Goal: Task Accomplishment & Management: Manage account settings

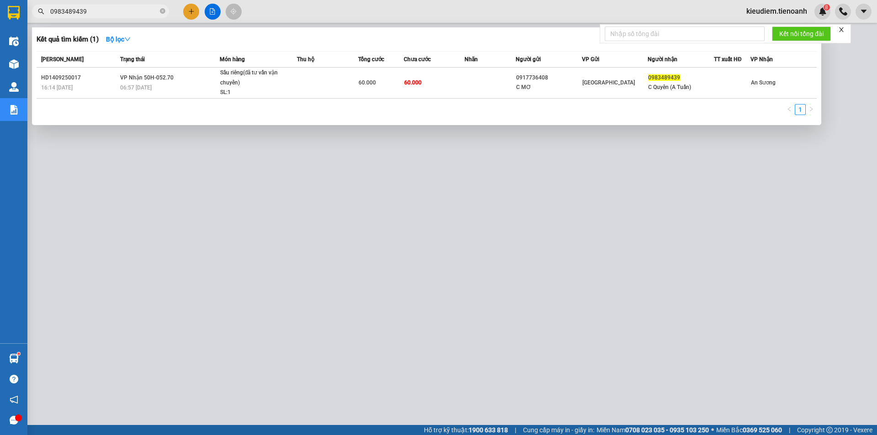
type input "0983489439"
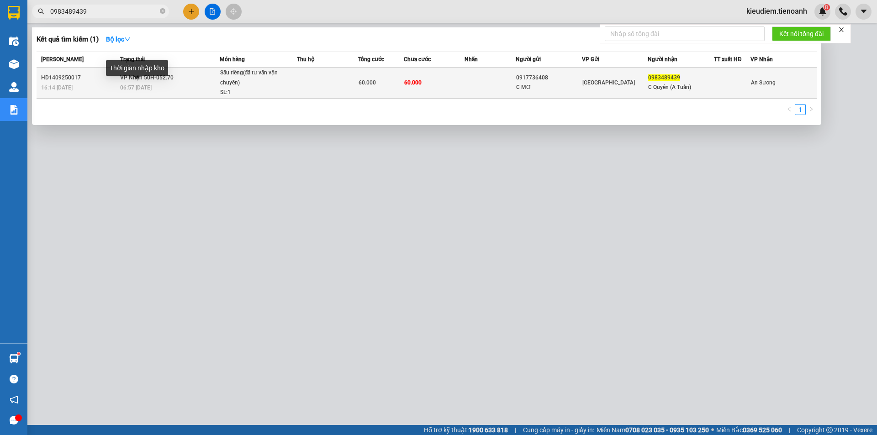
click at [145, 87] on span "06:57 - 15/09" at bounding box center [136, 88] width 32 height 6
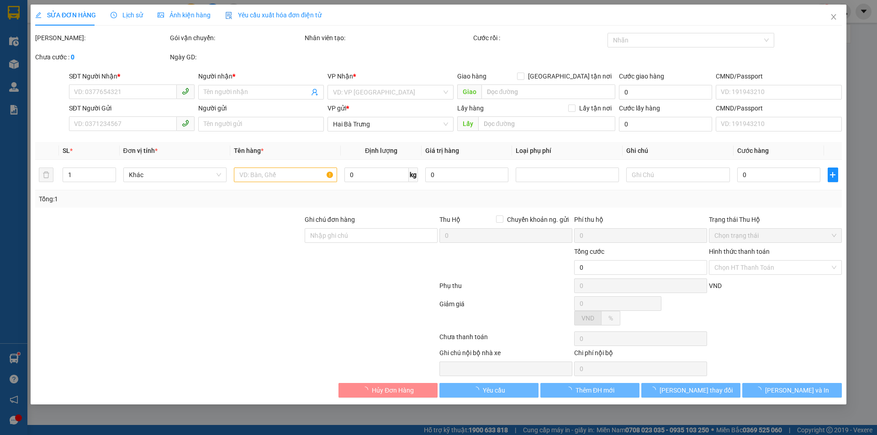
type input "0983489439"
type input "C Quyên (A Tuấn)"
type input "0917736408"
type input "C MƠ"
type input "60.000"
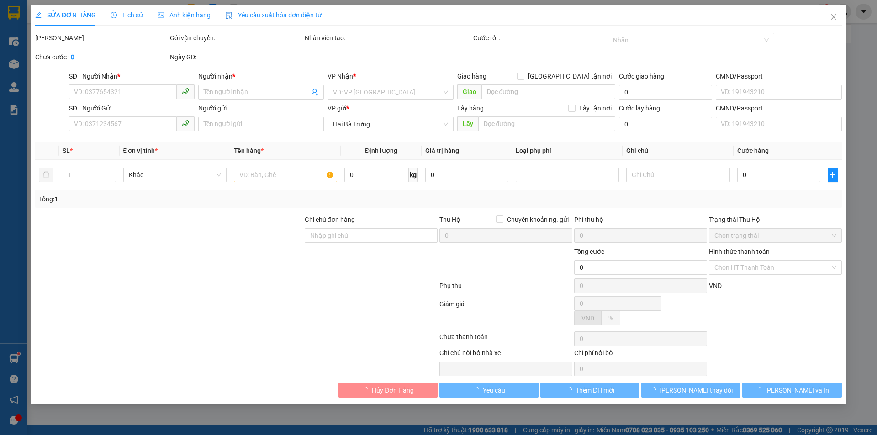
type input "60.000"
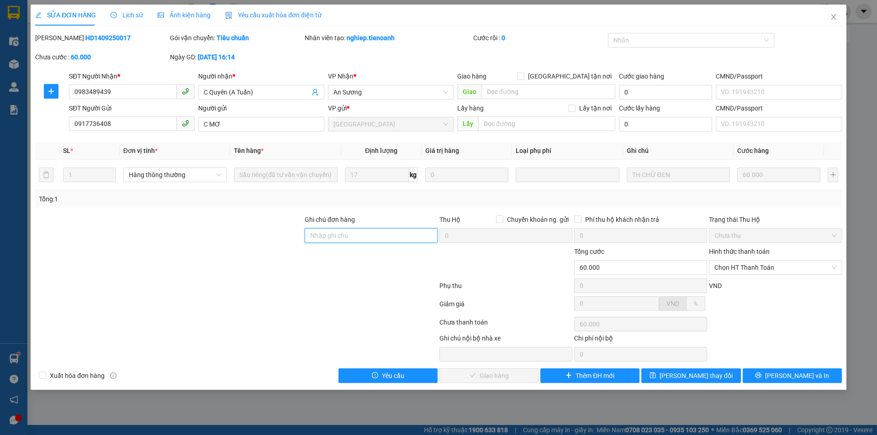
click at [347, 234] on input "Ghi chú đơn hàng" at bounding box center [371, 235] width 133 height 15
paste input "0909795329"
click at [358, 238] on input "0909795329" at bounding box center [371, 235] width 133 height 15
type input "0909795329"
click at [384, 295] on div at bounding box center [236, 288] width 404 height 18
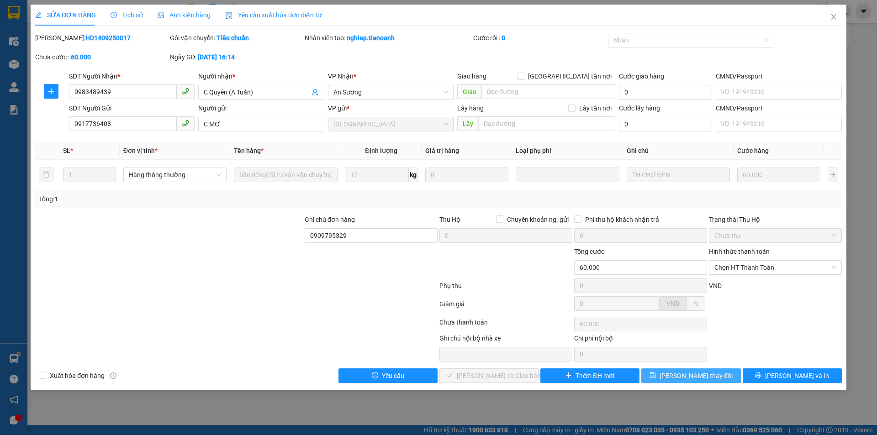
click at [716, 372] on button "[PERSON_NAME] thay đổi" at bounding box center [691, 376] width 99 height 15
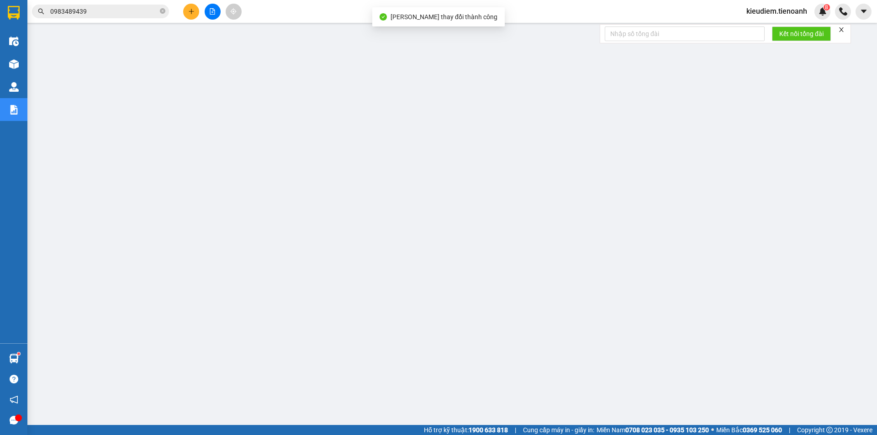
click at [98, 16] on input "0983489439" at bounding box center [104, 11] width 108 height 10
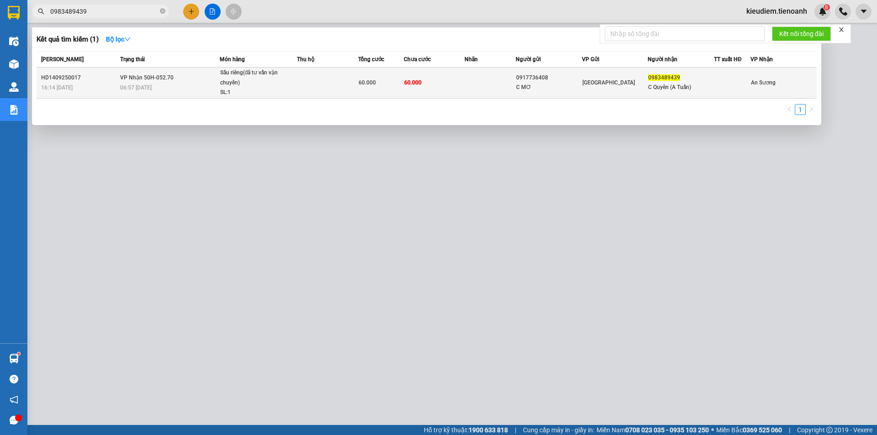
click at [132, 73] on td "VP Nhận 50H-052.70 06:57 - 15/09" at bounding box center [169, 83] width 102 height 31
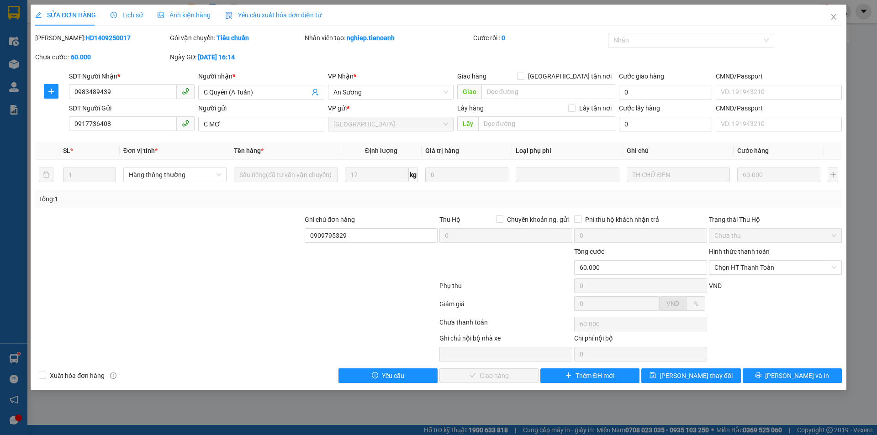
click at [314, 270] on div at bounding box center [371, 263] width 135 height 32
click at [114, 119] on input "0917736408" at bounding box center [123, 124] width 108 height 15
click at [319, 246] on div "Ghi chú đơn hàng 0909795329" at bounding box center [371, 231] width 133 height 32
click at [265, 44] on div "Gói vận chuyển: Tiêu chuẩn" at bounding box center [236, 42] width 135 height 19
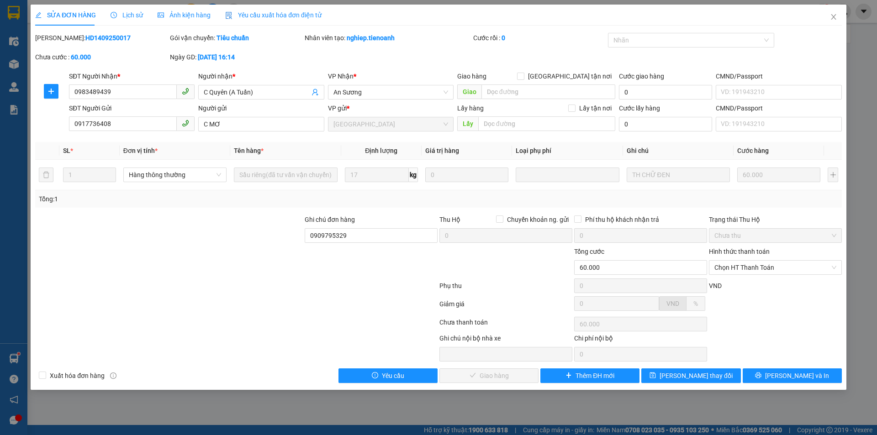
click at [265, 44] on div "Gói vận chuyển: Tiêu chuẩn" at bounding box center [236, 42] width 135 height 19
click at [349, 239] on input "0909795329" at bounding box center [371, 235] width 133 height 15
click at [359, 276] on div at bounding box center [371, 263] width 135 height 32
click at [357, 239] on input "0909795329" at bounding box center [371, 235] width 133 height 15
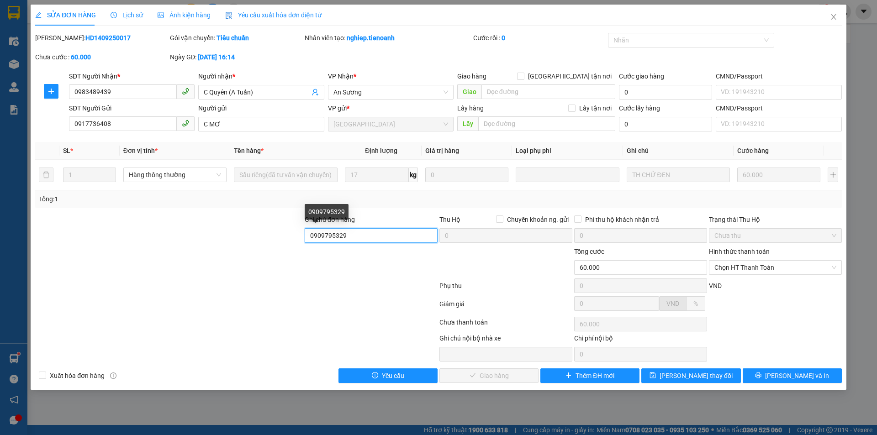
click at [357, 239] on input "0909795329" at bounding box center [371, 235] width 133 height 15
click at [240, 337] on div at bounding box center [152, 348] width 236 height 28
click at [126, 84] on div "SĐT Người Nhận *" at bounding box center [132, 78] width 126 height 14
click at [128, 90] on input "0983489439" at bounding box center [123, 92] width 108 height 15
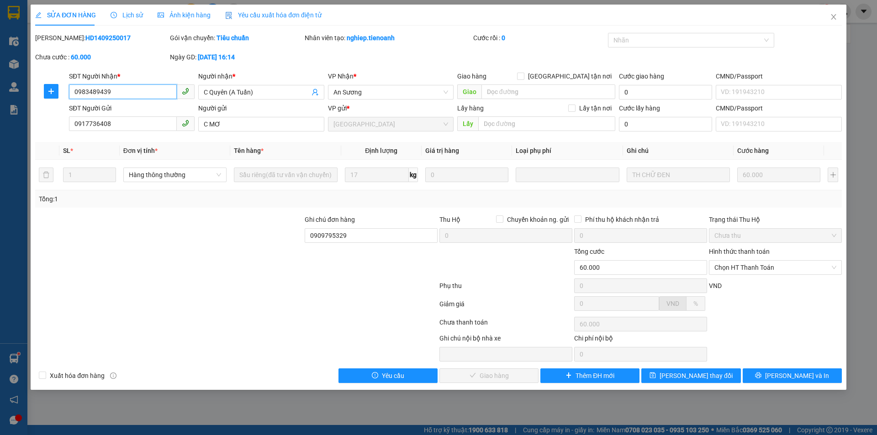
click at [128, 90] on input "0983489439" at bounding box center [123, 92] width 108 height 15
click at [366, 239] on input "0909795329" at bounding box center [371, 235] width 133 height 15
paste input "0983489439"
drag, startPoint x: 345, startPoint y: 239, endPoint x: 304, endPoint y: 237, distance: 40.3
click at [304, 237] on div "Ghi chú đơn hàng 0909795329 - 0983489439" at bounding box center [371, 231] width 135 height 32
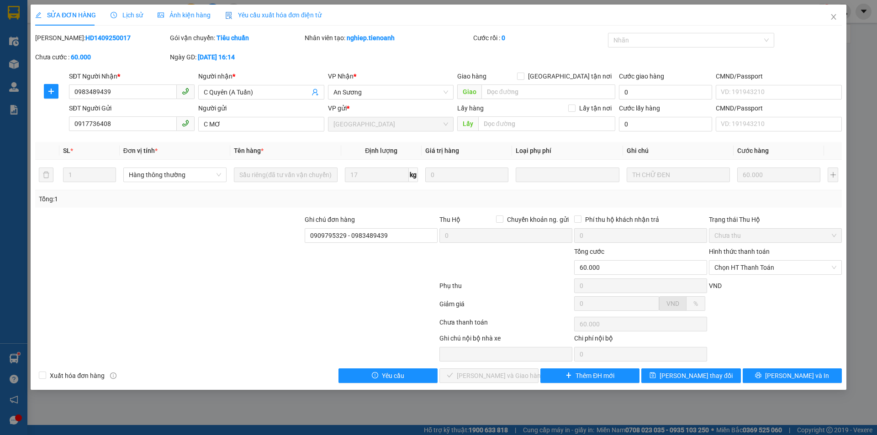
click at [362, 254] on div at bounding box center [371, 263] width 135 height 32
drag, startPoint x: 347, startPoint y: 237, endPoint x: 420, endPoint y: 240, distance: 73.6
click at [420, 240] on input "0909795329 - 0983489439" at bounding box center [371, 235] width 133 height 15
click at [310, 234] on input "0909795329" at bounding box center [371, 235] width 133 height 15
type input "NN ĐÚNG: 0909795329"
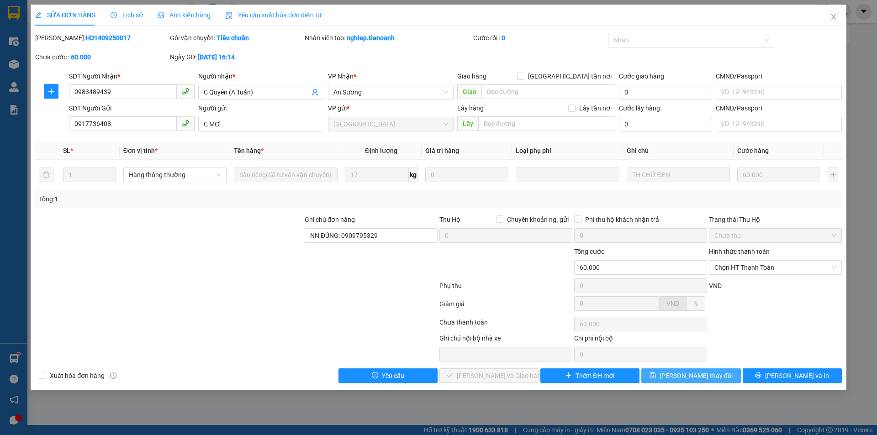
click at [656, 378] on icon "save" at bounding box center [653, 375] width 6 height 6
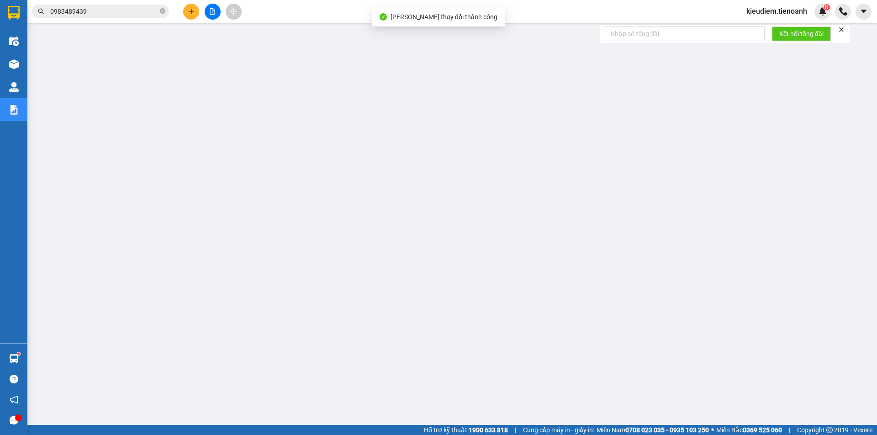
click at [142, 15] on input "0983489439" at bounding box center [104, 11] width 108 height 10
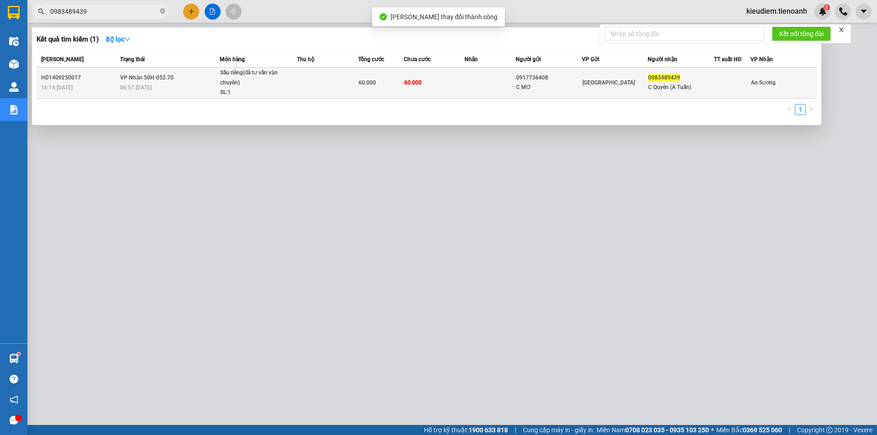
click at [170, 78] on span "VP Nhận 50H-052.70" at bounding box center [146, 77] width 53 height 6
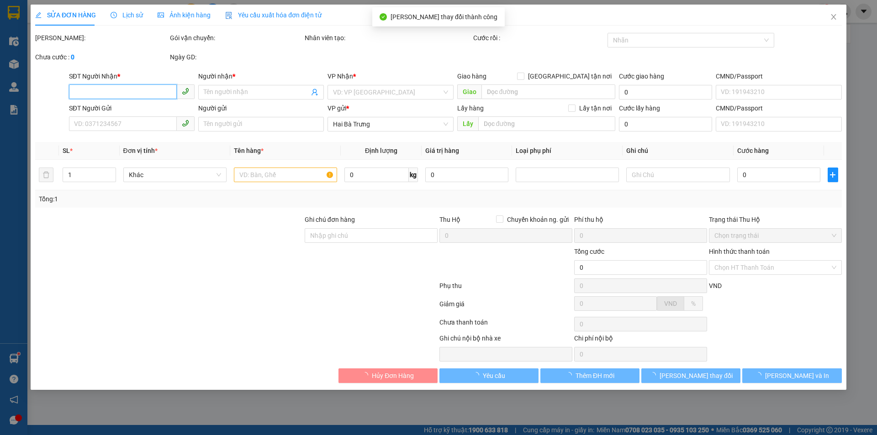
type input "0983489439"
type input "C Quyên (A Tuấn)"
type input "0917736408"
type input "C MƠ"
type input "NN ĐÚNG: 0909795329"
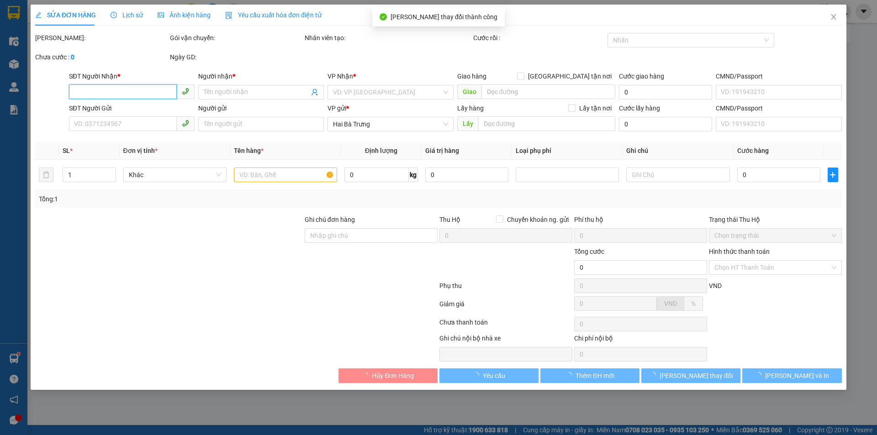
type input "60.000"
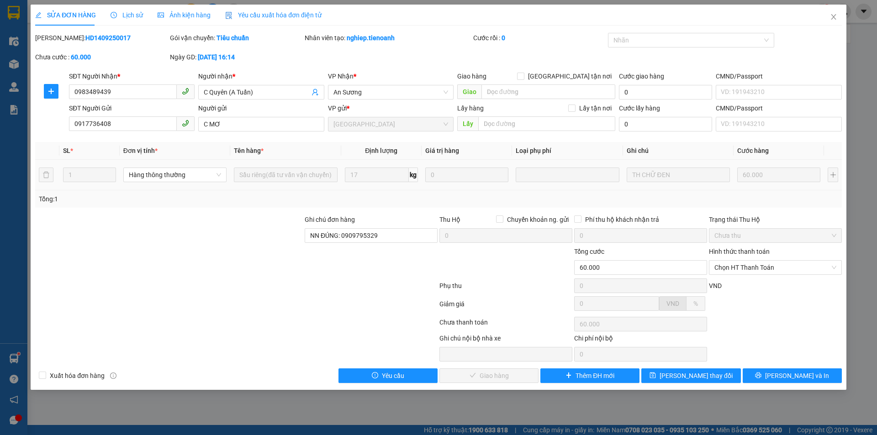
click at [331, 279] on div at bounding box center [236, 288] width 404 height 18
click at [130, 96] on input "0983489439" at bounding box center [123, 92] width 108 height 15
click at [239, 278] on div at bounding box center [169, 263] width 270 height 32
click at [357, 238] on input "NN ĐÚNG: 0909795329" at bounding box center [371, 235] width 133 height 15
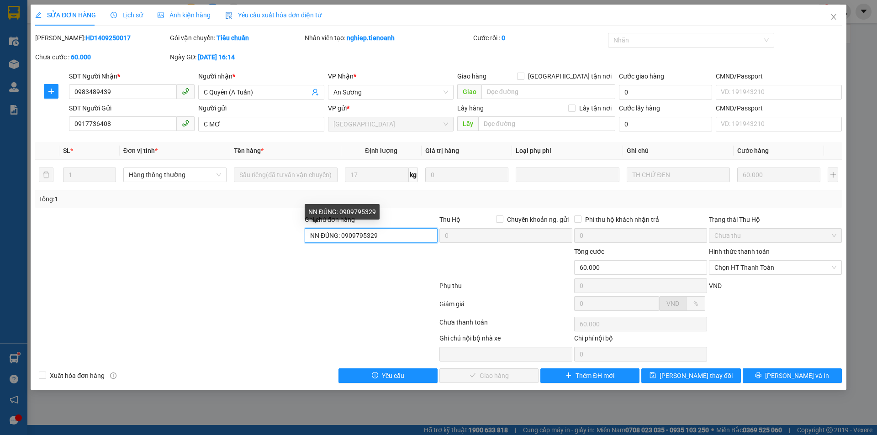
click at [357, 238] on input "NN ĐÚNG: 0909795329" at bounding box center [371, 235] width 133 height 15
drag, startPoint x: 130, startPoint y: 87, endPoint x: 44, endPoint y: 90, distance: 85.5
click at [44, 90] on div "SĐT Người Nhận * 0983489439 0983489439 Người nhận * C Quyên (A Tuấn) VP Nhận * …" at bounding box center [438, 87] width 809 height 32
click at [306, 237] on input "NN ĐÚNG: 0909795329" at bounding box center [371, 235] width 133 height 15
paste input "0983489439"
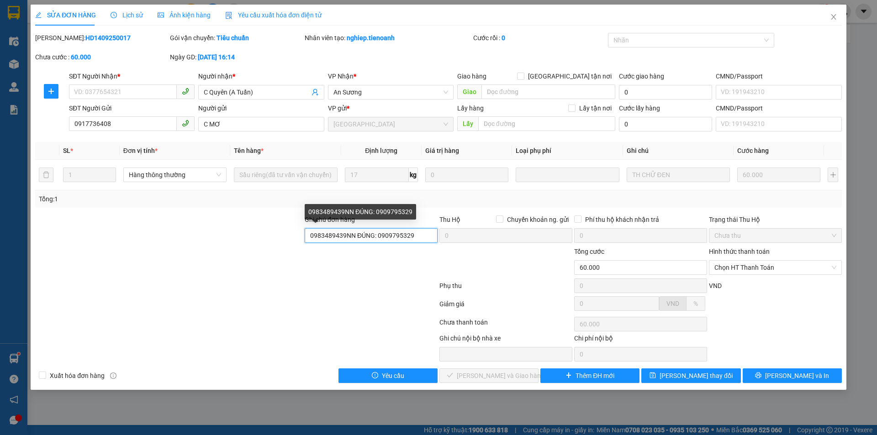
click at [382, 239] on input "0983489439NN ĐÚNG: 0909795329" at bounding box center [371, 235] width 133 height 15
type input "0983489439NN ĐÚNG: 0909795329"
click at [133, 92] on input "SĐT Người Nhận *" at bounding box center [123, 92] width 108 height 15
paste input "0909795329"
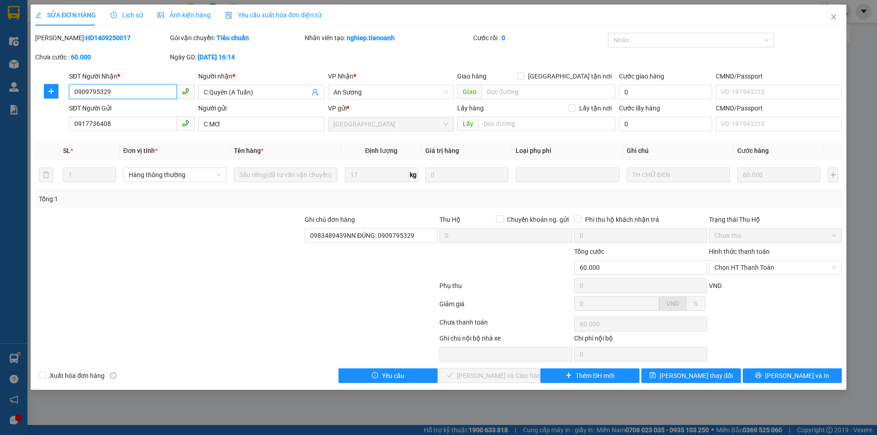
type input "0909795329"
click at [278, 265] on div at bounding box center [169, 263] width 270 height 32
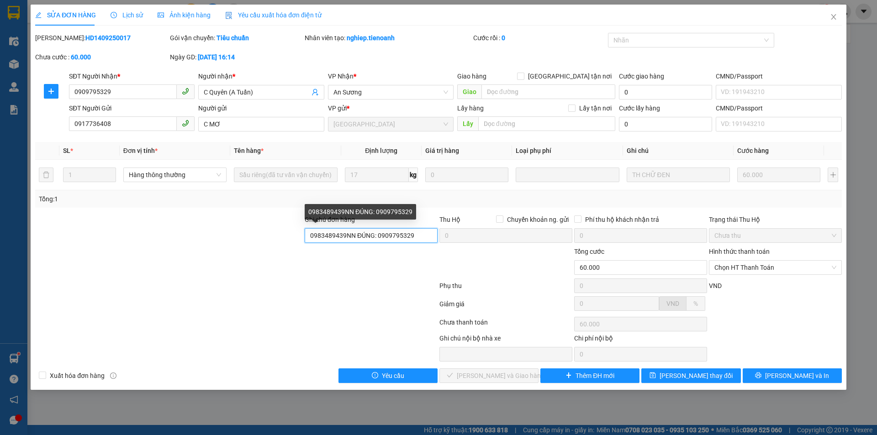
drag, startPoint x: 346, startPoint y: 238, endPoint x: 452, endPoint y: 245, distance: 106.7
click at [452, 245] on div "Ghi chú đơn hàng 0983489439NN ĐÚNG: 0909795329 Thu Hộ Chuyển khoản ng. gửi 0 Ph…" at bounding box center [438, 231] width 809 height 32
type input "0983489439"
click at [387, 289] on div at bounding box center [236, 288] width 404 height 18
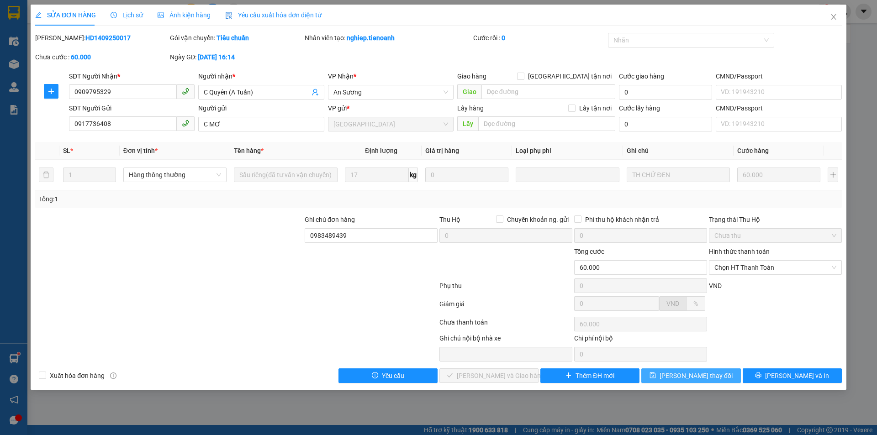
click at [701, 378] on span "[PERSON_NAME] thay đổi" at bounding box center [696, 376] width 73 height 10
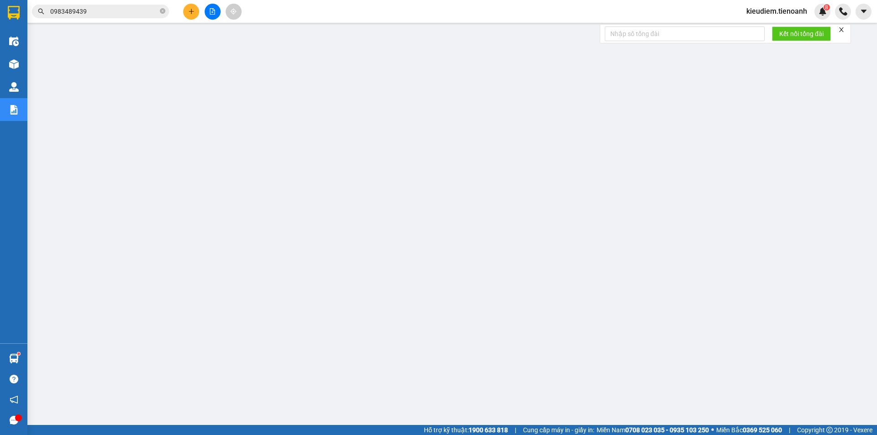
click at [116, 10] on input "0983489439" at bounding box center [104, 11] width 108 height 10
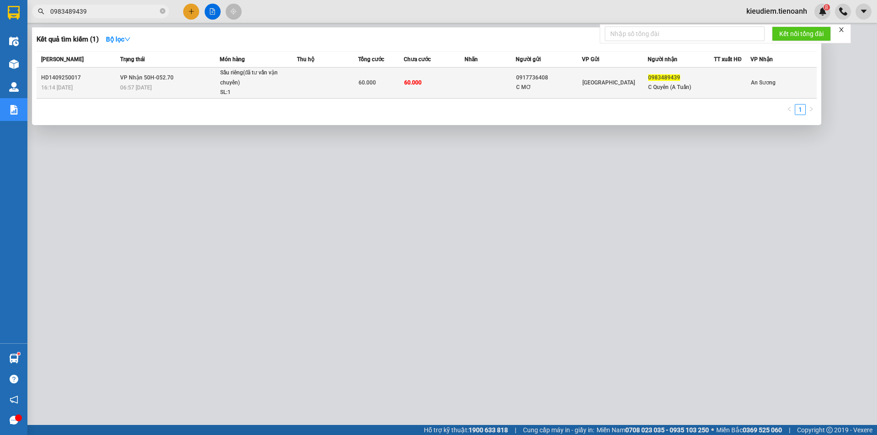
click at [123, 78] on span "VP Nhận 50H-052.70" at bounding box center [146, 77] width 53 height 6
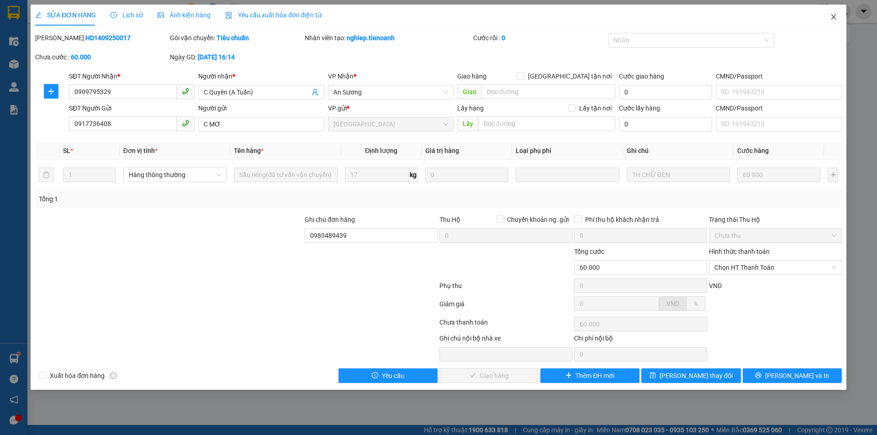
click at [834, 19] on icon "close" at bounding box center [833, 16] width 7 height 7
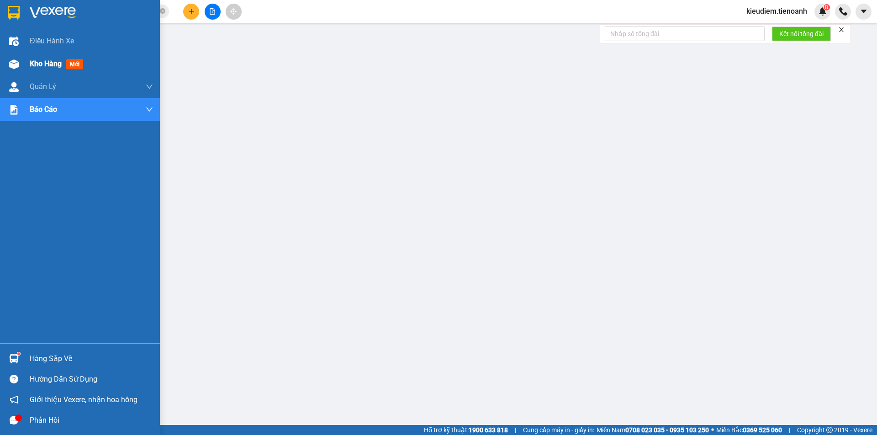
click at [39, 64] on span "Kho hàng" at bounding box center [46, 63] width 32 height 9
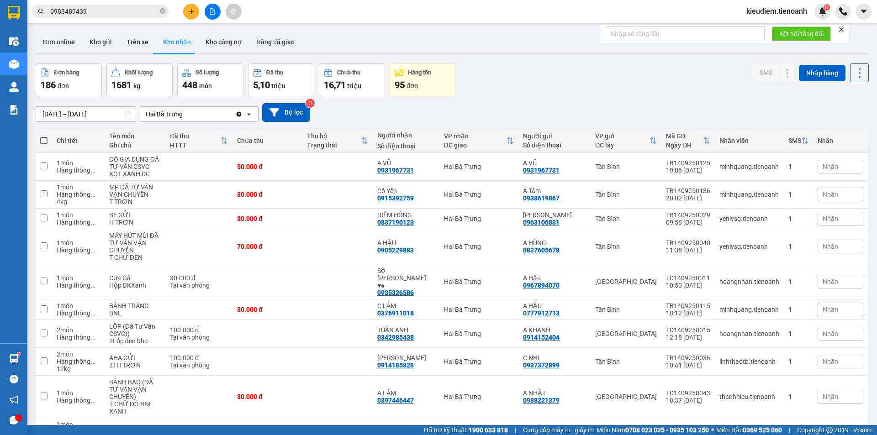
click at [240, 115] on icon "Clear value" at bounding box center [239, 113] width 5 height 5
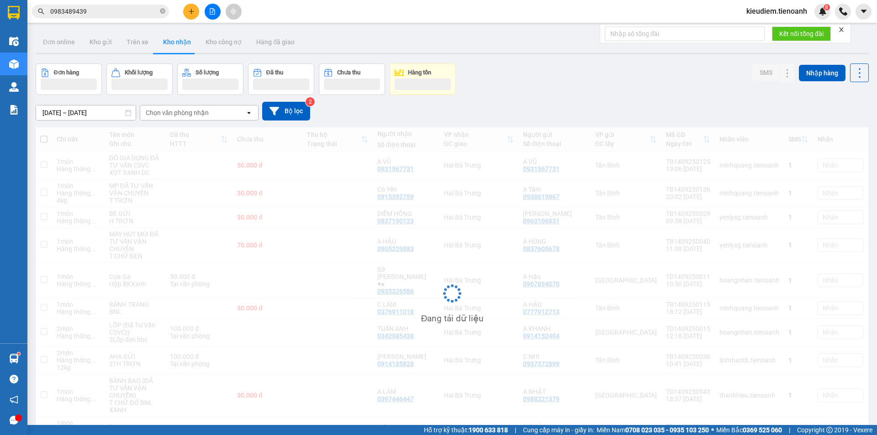
click at [184, 120] on div "Chọn văn phòng nhận" at bounding box center [192, 113] width 105 height 15
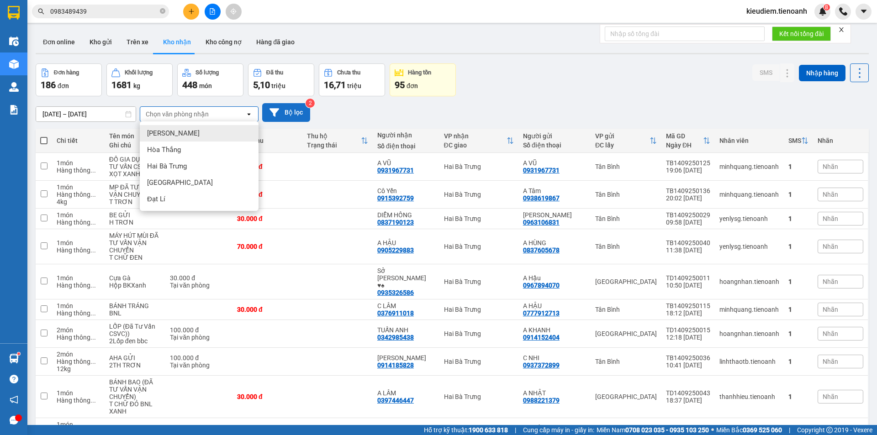
click at [302, 111] on button "Bộ lọc" at bounding box center [286, 112] width 48 height 19
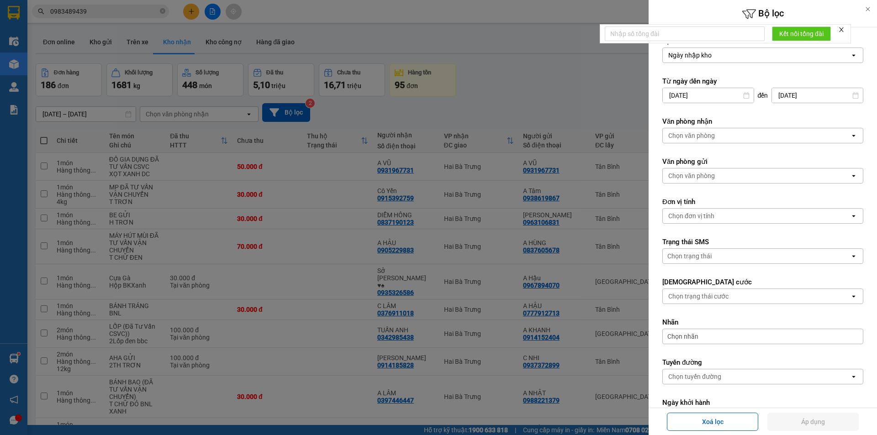
click at [554, 117] on div at bounding box center [438, 217] width 877 height 435
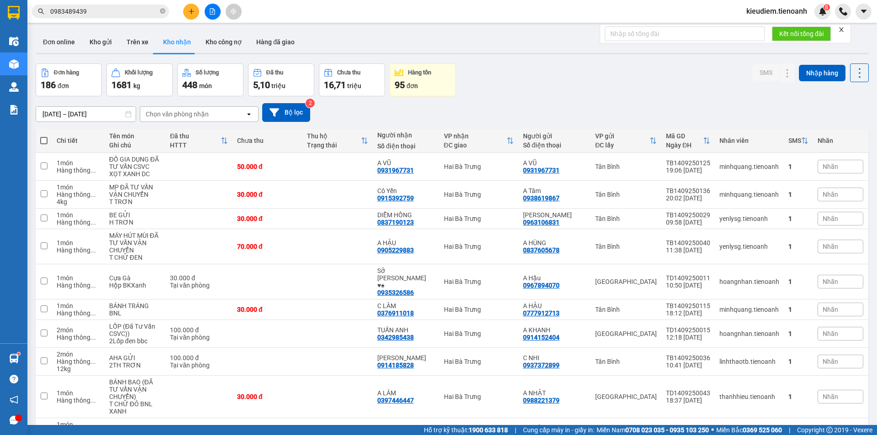
click at [98, 11] on input "0983489439" at bounding box center [104, 11] width 108 height 10
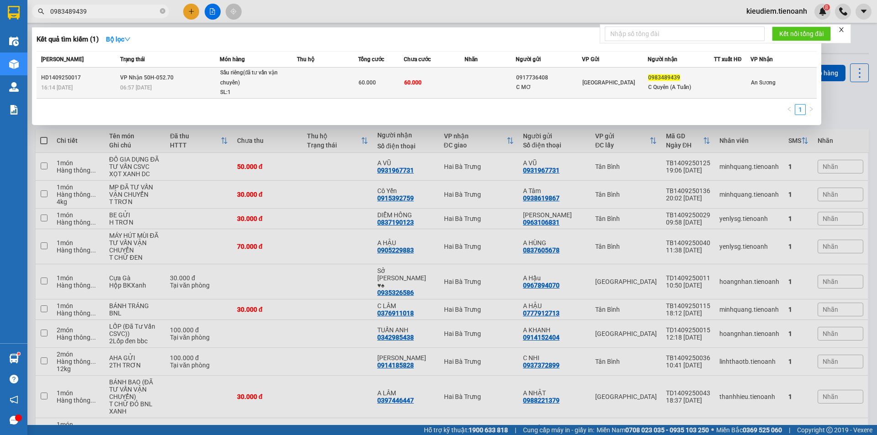
click at [130, 71] on td "VP Nhận 50H-052.70 06:57 - 15/09" at bounding box center [169, 83] width 102 height 31
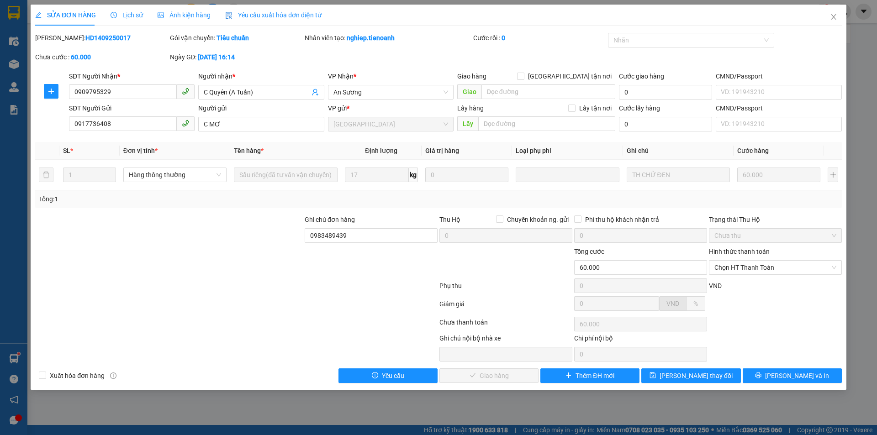
click at [395, 305] on div at bounding box center [236, 306] width 404 height 18
click at [777, 326] on div "Chọn HT Thanh Toán" at bounding box center [775, 324] width 135 height 18
click at [326, 305] on div at bounding box center [236, 306] width 404 height 18
click at [282, 309] on div at bounding box center [236, 306] width 404 height 18
click at [833, 20] on icon "close" at bounding box center [833, 16] width 7 height 7
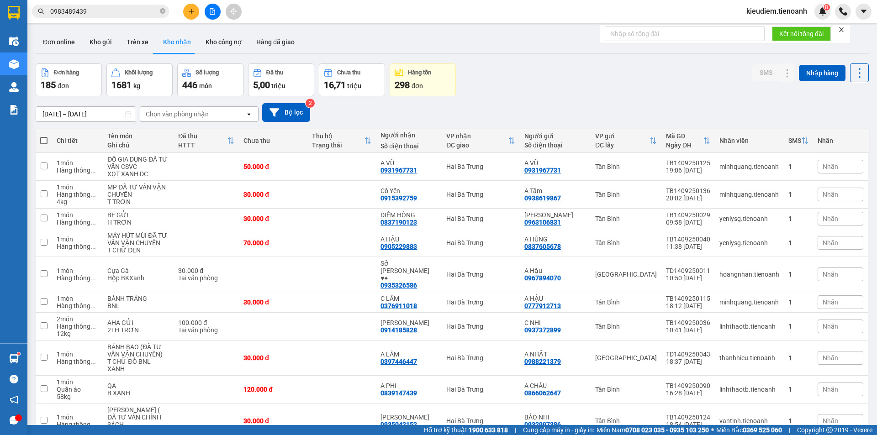
click at [96, 10] on input "0983489439" at bounding box center [104, 11] width 108 height 10
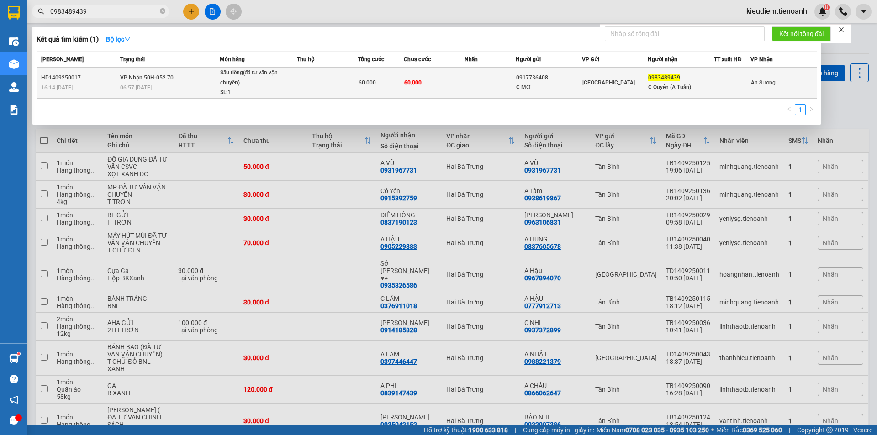
click at [113, 71] on td "HD1409250017 16:14 - 14/09" at bounding box center [77, 83] width 81 height 31
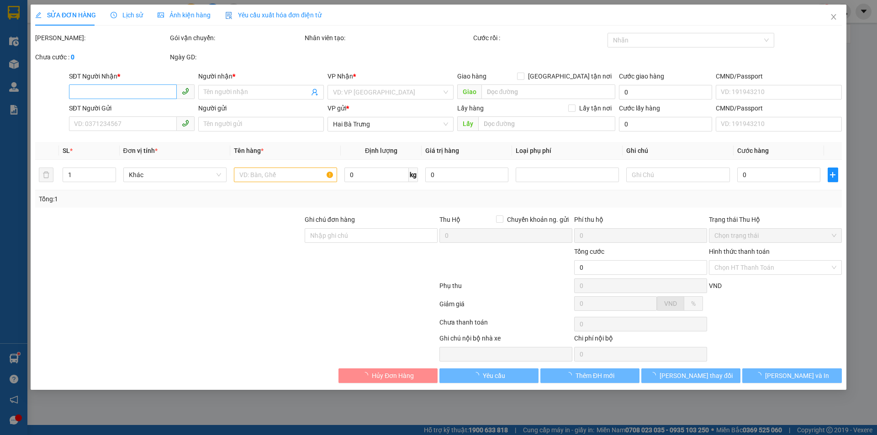
type input "0909795329"
type input "C Quyên (A Tuấn)"
type input "0917736408"
type input "C MƠ"
type input "0983489439"
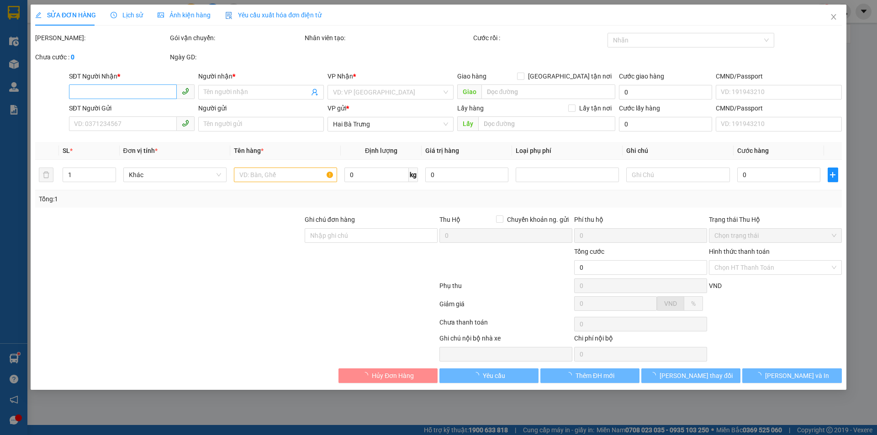
type input "60.000"
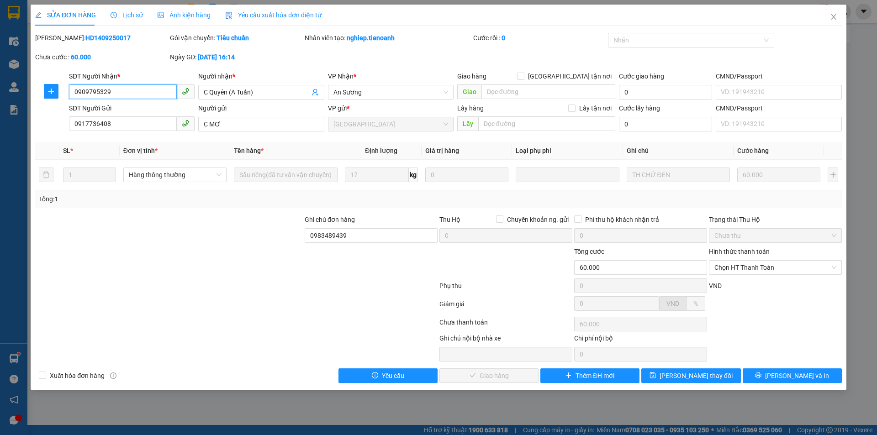
click at [139, 92] on input "0909795329" at bounding box center [123, 92] width 108 height 15
click at [129, 21] on div "Lịch sử" at bounding box center [127, 15] width 32 height 21
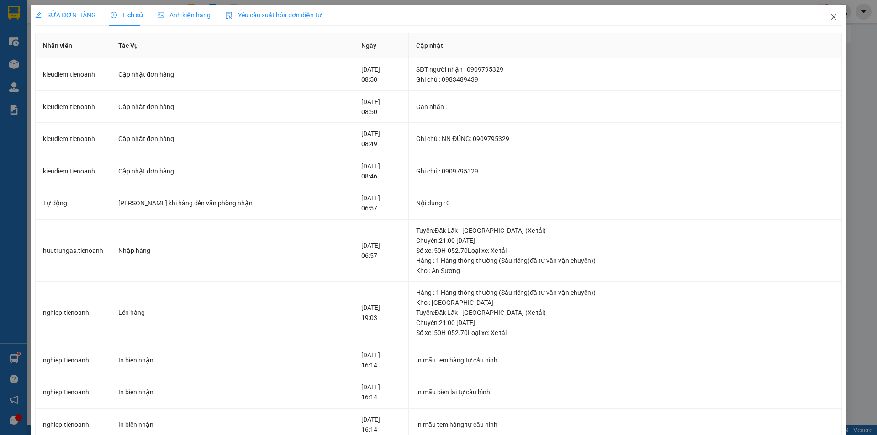
click at [832, 23] on span "Close" at bounding box center [834, 18] width 26 height 26
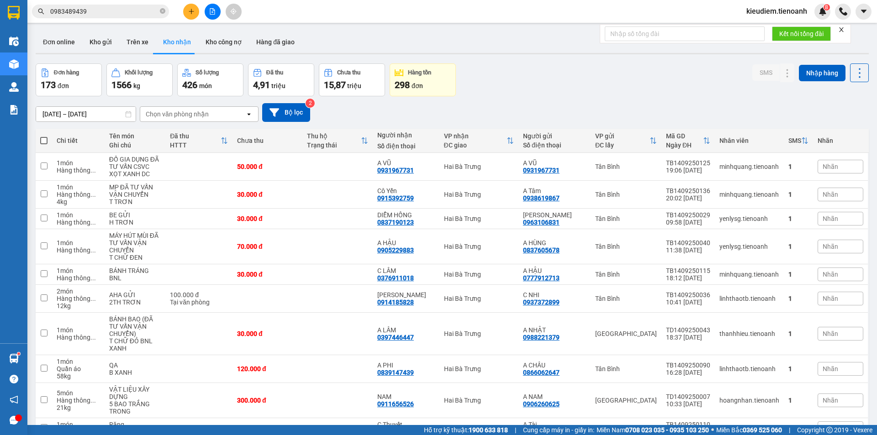
click at [123, 12] on input "0983489439" at bounding box center [104, 11] width 108 height 10
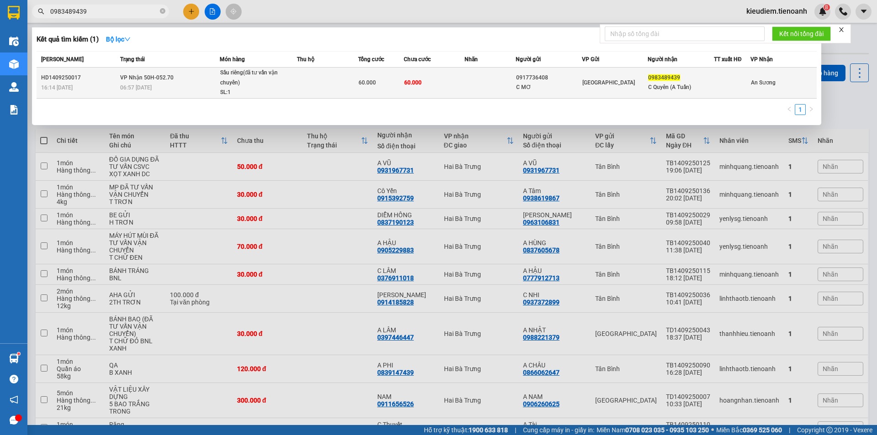
click at [313, 89] on td at bounding box center [327, 83] width 61 height 31
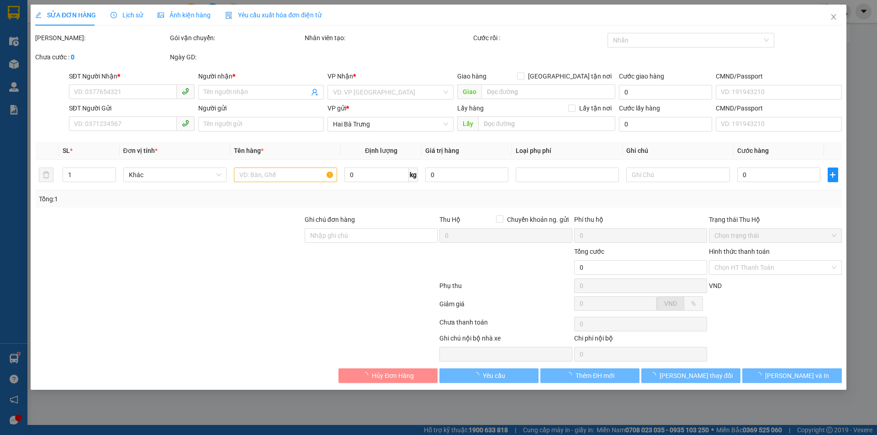
type input "0909795329"
type input "C Quyên (A Tuấn)"
type input "0917736408"
type input "C MƠ"
type input "0983489439"
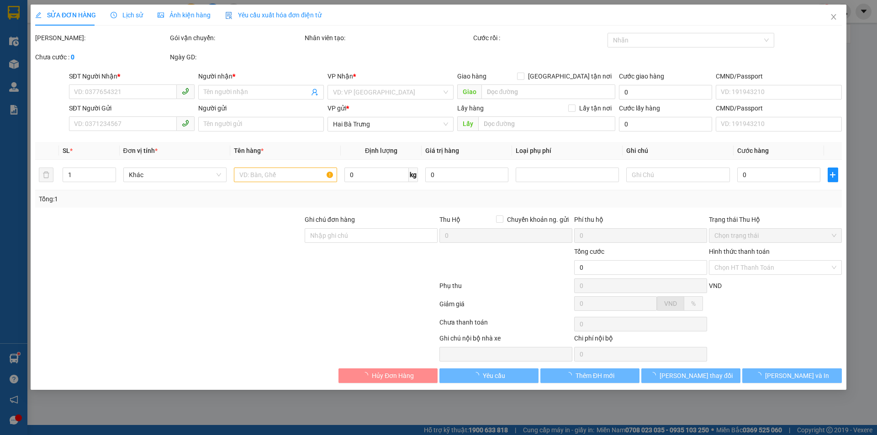
type input "60.000"
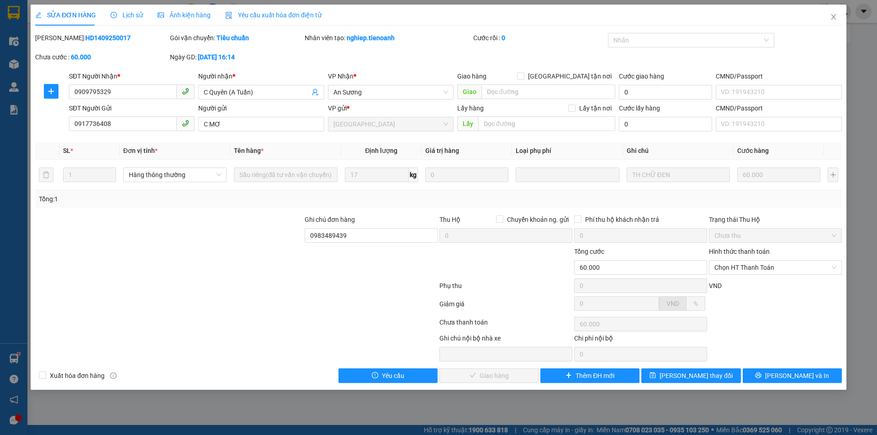
click at [133, 18] on span "Lịch sử" at bounding box center [127, 14] width 32 height 7
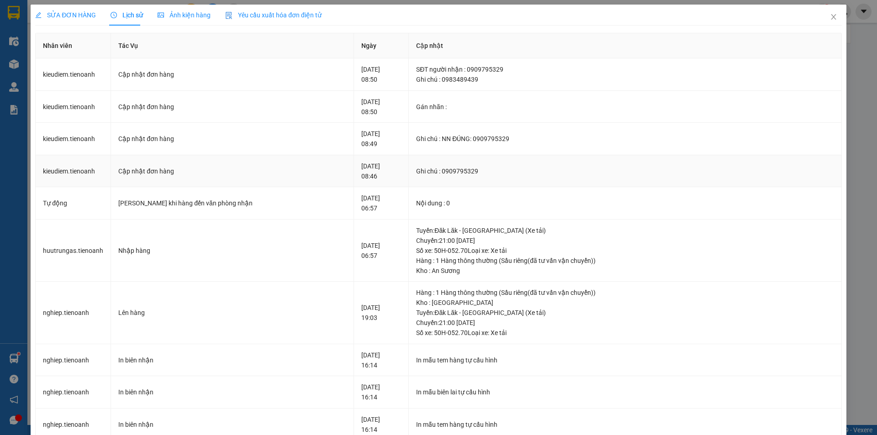
click at [517, 173] on div "Ghi chú : 0909795329" at bounding box center [625, 171] width 418 height 10
click at [455, 265] on div "Hàng : 1 Hàng thông thường (Sầu riêng(đã tư vấn vận chuyển))" at bounding box center [625, 261] width 418 height 10
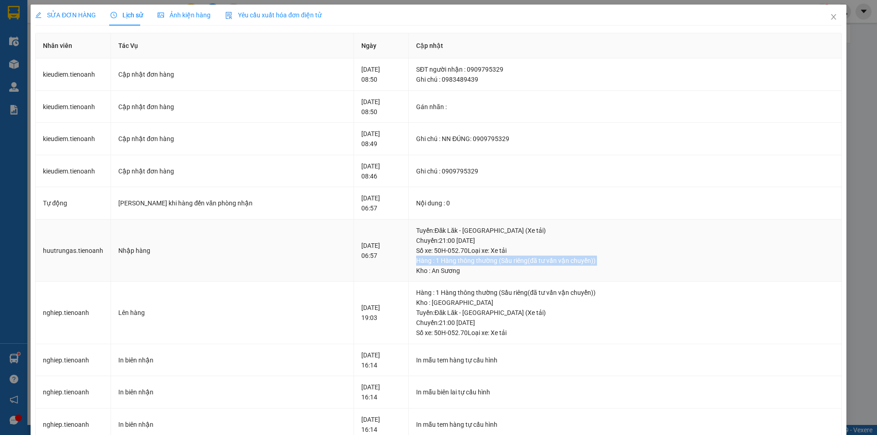
click at [455, 265] on div "Hàng : 1 Hàng thông thường (Sầu riêng(đã tư vấn vận chuyển))" at bounding box center [625, 261] width 418 height 10
click at [445, 271] on div "Kho : An Sương" at bounding box center [625, 271] width 418 height 10
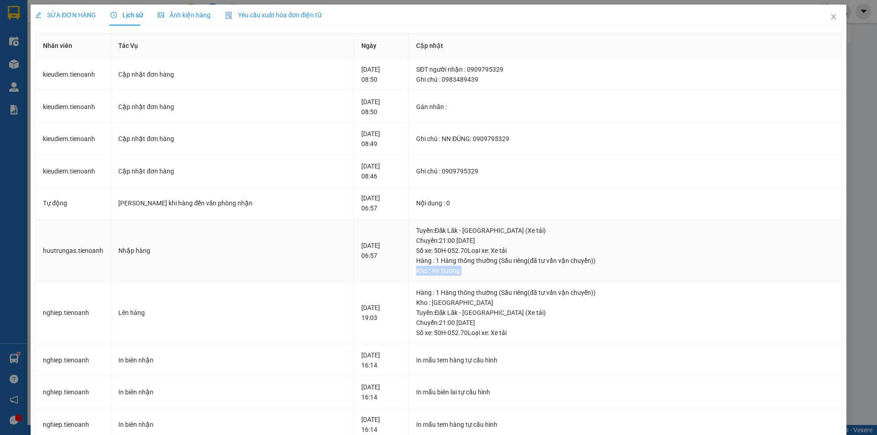
click at [452, 269] on div "Kho : An Sương" at bounding box center [625, 271] width 418 height 10
click at [456, 257] on div "Hàng : 1 Hàng thông thường (Sầu riêng(đã tư vấn vận chuyển))" at bounding box center [625, 261] width 418 height 10
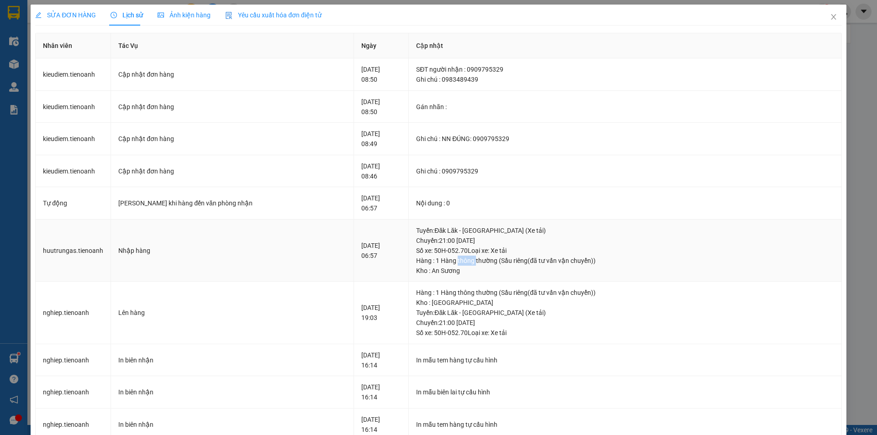
click at [456, 257] on div "Hàng : 1 Hàng thông thường (Sầu riêng(đã tư vấn vận chuyển))" at bounding box center [625, 261] width 418 height 10
click at [72, 20] on div "SỬA ĐƠN HÀNG" at bounding box center [65, 15] width 61 height 10
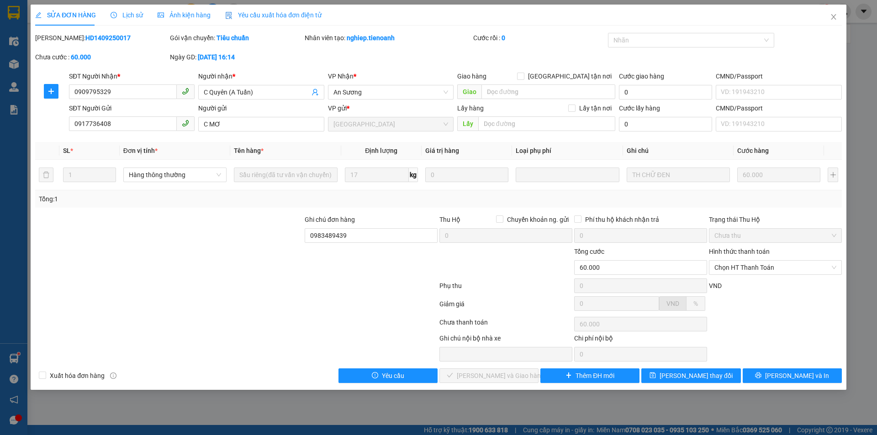
click at [353, 301] on div at bounding box center [236, 306] width 404 height 18
click at [410, 178] on span "kg" at bounding box center [413, 175] width 9 height 15
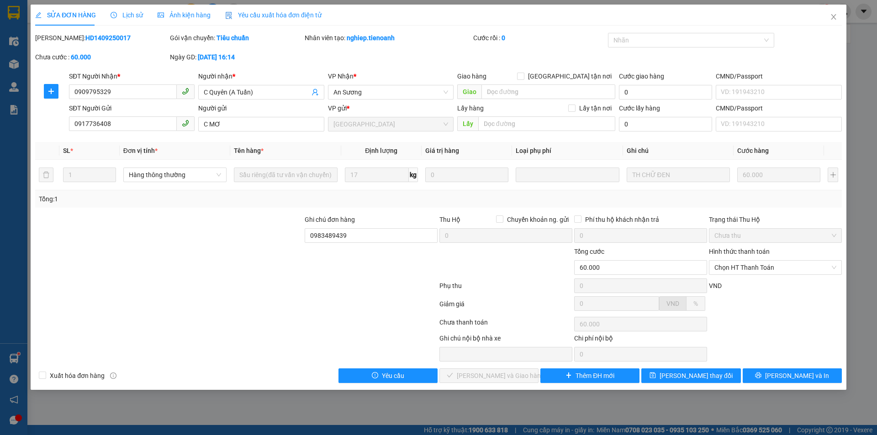
click at [770, 199] on div "Tổng: 1" at bounding box center [439, 199] width 800 height 10
click at [381, 302] on div at bounding box center [236, 306] width 404 height 18
click at [289, 334] on div at bounding box center [354, 348] width 169 height 28
click at [833, 18] on icon "close" at bounding box center [833, 16] width 7 height 7
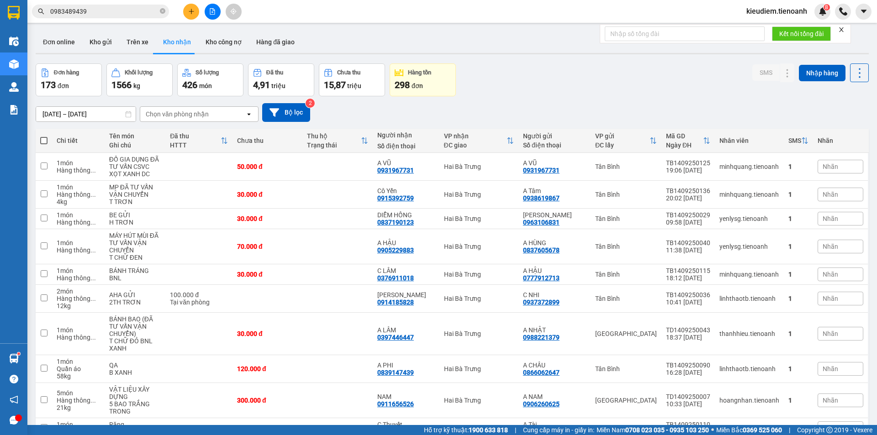
click at [115, 10] on input "0983489439" at bounding box center [104, 11] width 108 height 10
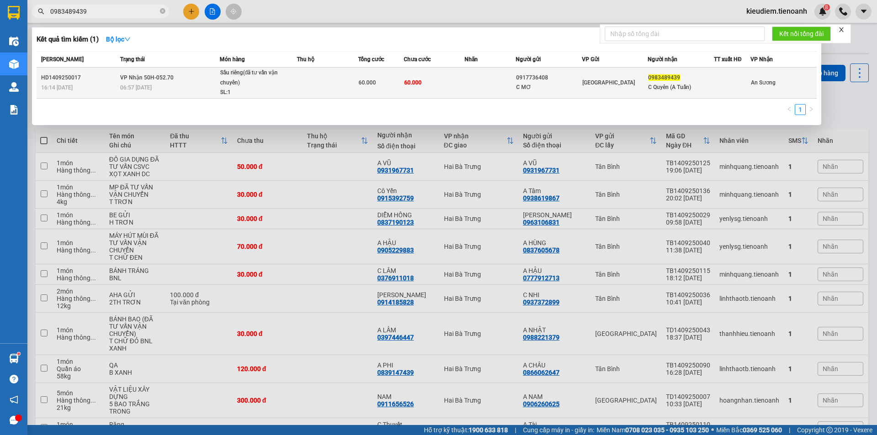
click at [666, 79] on span "0983489439" at bounding box center [664, 77] width 32 height 6
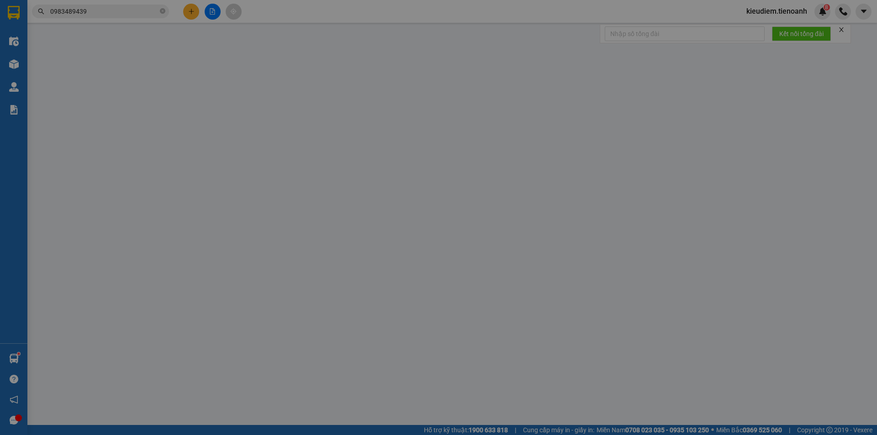
type input "0909795329"
type input "C Quyên (A Tuấn)"
type input "0917736408"
type input "C MƠ"
type input "0983489439"
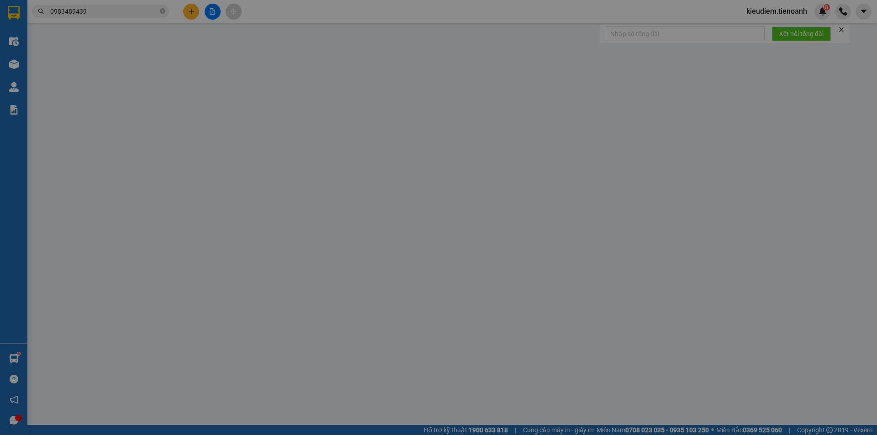
type input "60.000"
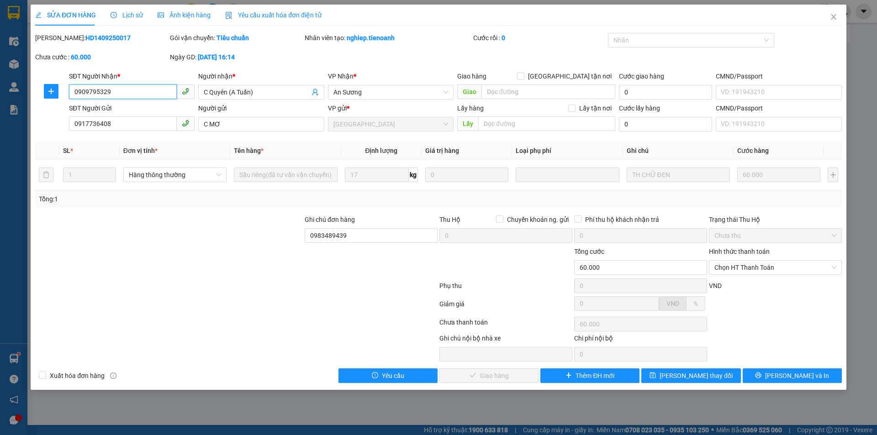
click at [89, 90] on input "0909795329" at bounding box center [123, 92] width 108 height 15
click at [97, 93] on input "0909795329" at bounding box center [123, 92] width 108 height 15
click at [117, 95] on input "0909795329" at bounding box center [123, 92] width 108 height 15
click at [835, 20] on icon "close" at bounding box center [833, 16] width 7 height 7
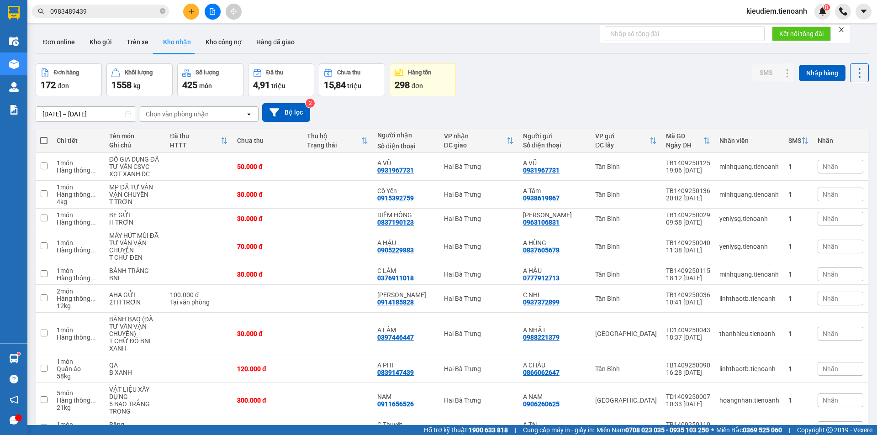
click at [105, 13] on input "0983489439" at bounding box center [104, 11] width 108 height 10
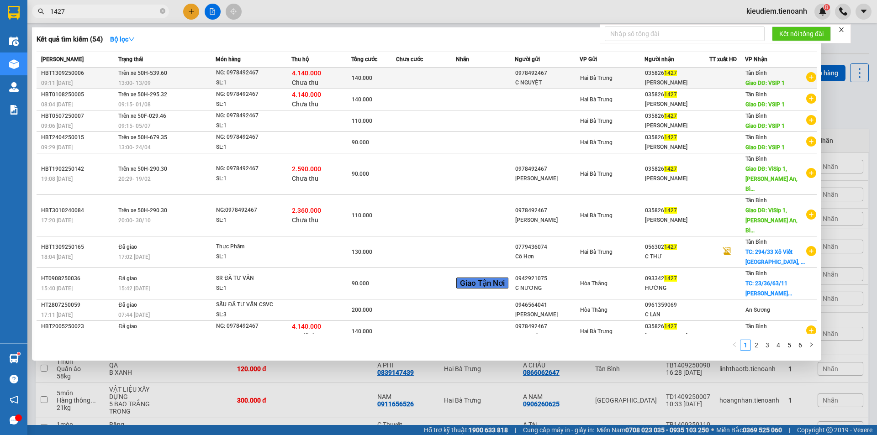
type input "1427"
click at [160, 68] on td "Trên xe 50H-539.60 13:00 - 13/09" at bounding box center [166, 78] width 100 height 21
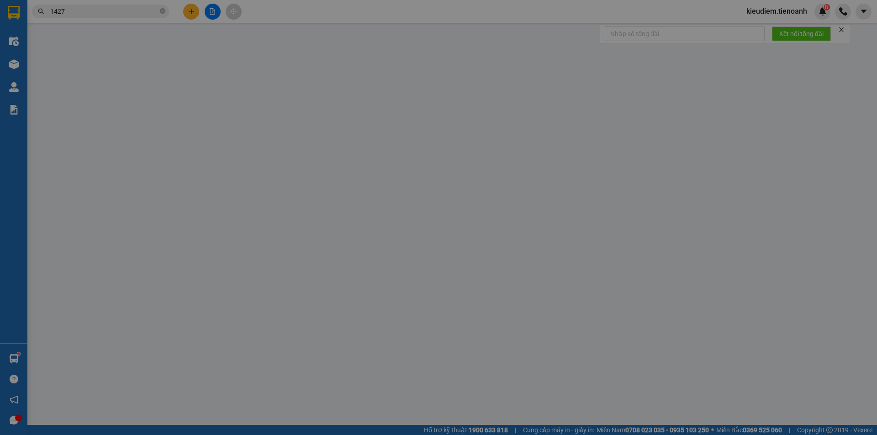
type input "0358261427"
type input "C Lưu"
type input "VSIP 1"
type input "0978492467"
type input "C NGUYỆT"
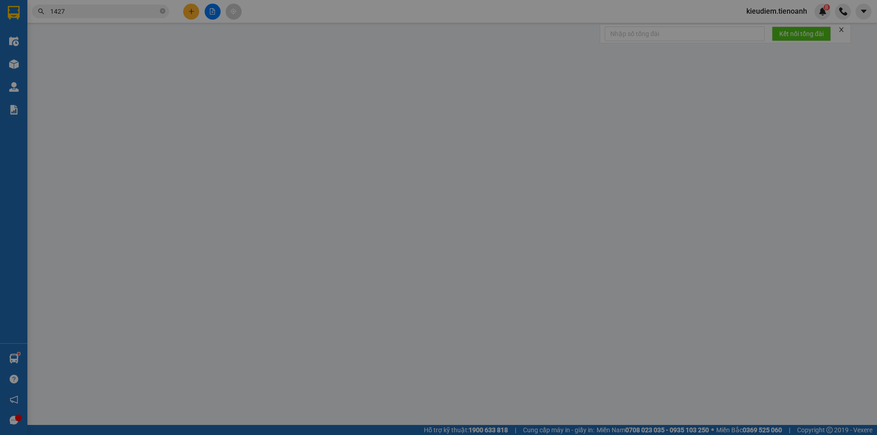
type input "TH CR/Hàng người quen anh Hải"
type input "140.000"
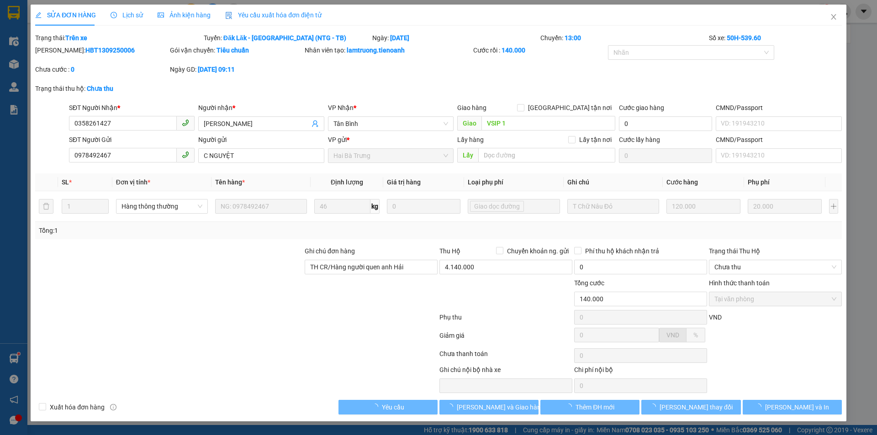
click at [315, 89] on div "Trạng thái thu hộ: Chưa thu" at bounding box center [438, 93] width 809 height 19
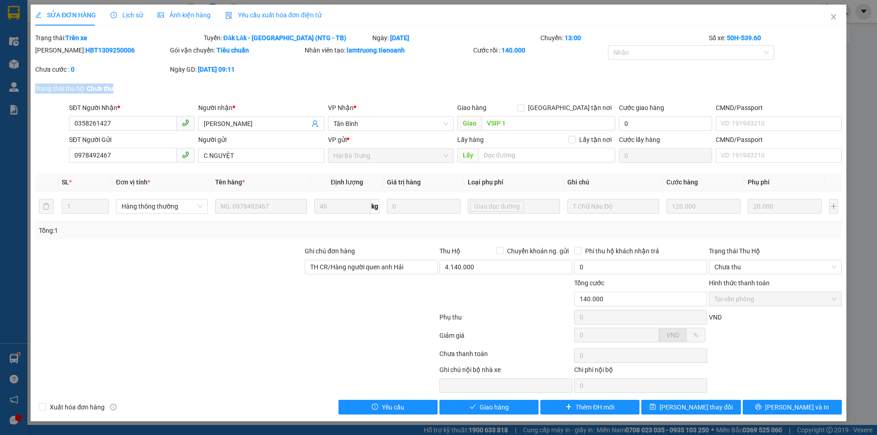
click at [315, 89] on div "Trạng thái thu hộ: Chưa thu" at bounding box center [438, 93] width 809 height 19
click at [235, 69] on b "13-09-2025 lúc 09:11" at bounding box center [216, 69] width 37 height 7
click at [338, 290] on div at bounding box center [371, 294] width 135 height 32
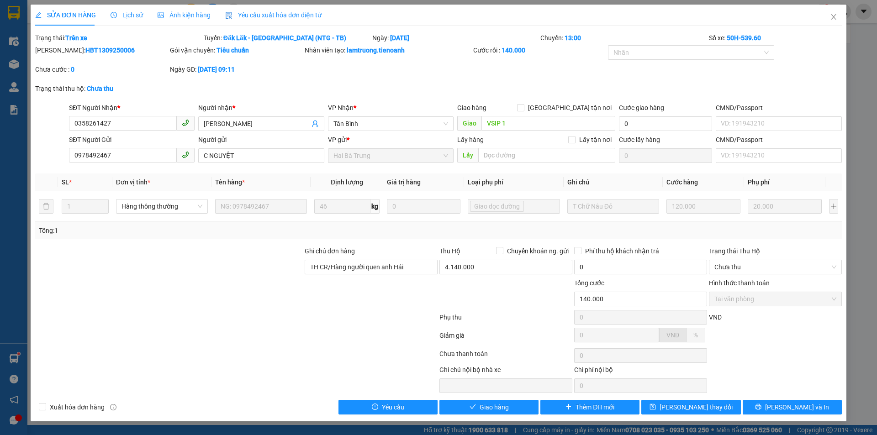
click at [341, 292] on div at bounding box center [371, 294] width 135 height 32
click at [714, 253] on div "Trạng thái Thu Hộ" at bounding box center [775, 251] width 133 height 10
click at [715, 260] on input "Trạng thái Thu Hộ" at bounding box center [773, 267] width 116 height 14
click at [714, 253] on div "Trạng thái Thu Hộ" at bounding box center [775, 251] width 133 height 10
click at [715, 260] on input "Trạng thái Thu Hộ" at bounding box center [773, 267] width 116 height 14
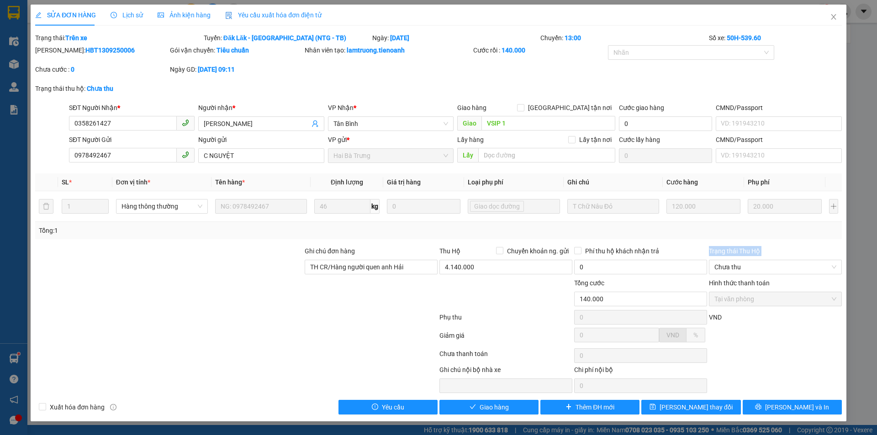
click at [714, 253] on div "Trạng thái Thu Hộ" at bounding box center [775, 251] width 133 height 10
click at [715, 260] on input "Trạng thái Thu Hộ" at bounding box center [773, 267] width 116 height 14
click at [714, 253] on div "Trạng thái Thu Hộ" at bounding box center [775, 251] width 133 height 10
click at [715, 260] on input "Trạng thái Thu Hộ" at bounding box center [773, 267] width 116 height 14
click at [714, 253] on div "Trạng thái Thu Hộ" at bounding box center [775, 251] width 133 height 10
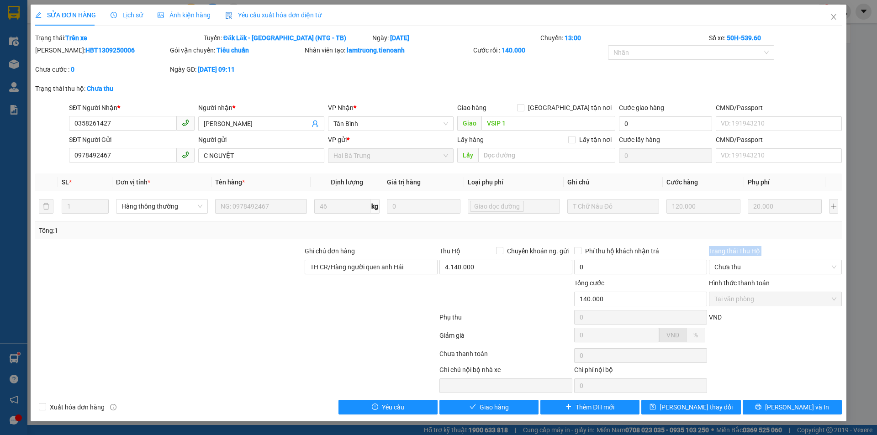
click at [715, 260] on input "Trạng thái Thu Hộ" at bounding box center [773, 267] width 116 height 14
click at [714, 253] on div "Trạng thái Thu Hộ" at bounding box center [775, 251] width 133 height 10
click at [715, 260] on input "Trạng thái Thu Hộ" at bounding box center [773, 267] width 116 height 14
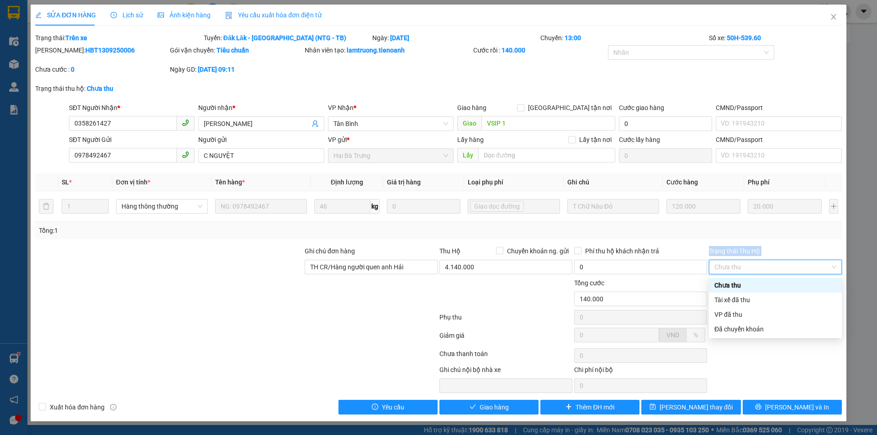
click at [714, 253] on div "Trạng thái Thu Hộ" at bounding box center [775, 251] width 133 height 10
click at [715, 260] on input "Trạng thái Thu Hộ" at bounding box center [773, 267] width 116 height 14
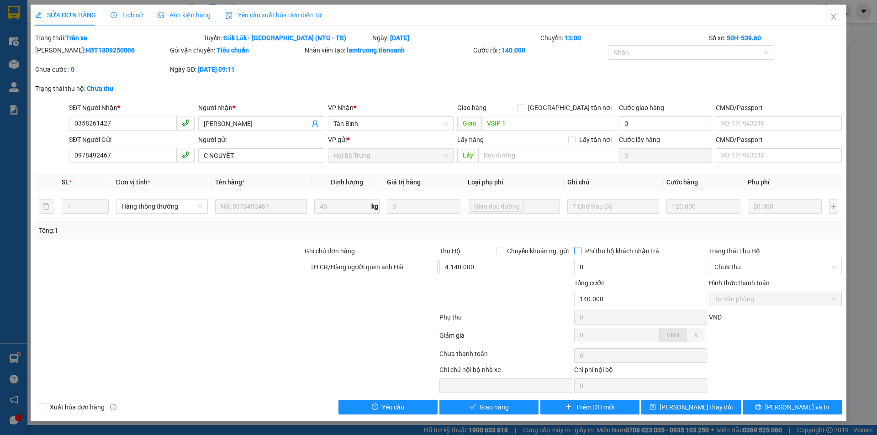
click at [647, 249] on span "Phí thu hộ khách nhận trả" at bounding box center [622, 251] width 81 height 10
click at [581, 249] on input "Phí thu hộ khách nhận trả" at bounding box center [577, 250] width 6 height 6
click at [647, 249] on span "Phí thu hộ khách nhận trả" at bounding box center [622, 251] width 81 height 10
click at [581, 249] on input "Phí thu hộ khách nhận trả" at bounding box center [577, 250] width 6 height 6
click at [647, 249] on span "Phí thu hộ khách nhận trả" at bounding box center [622, 251] width 81 height 10
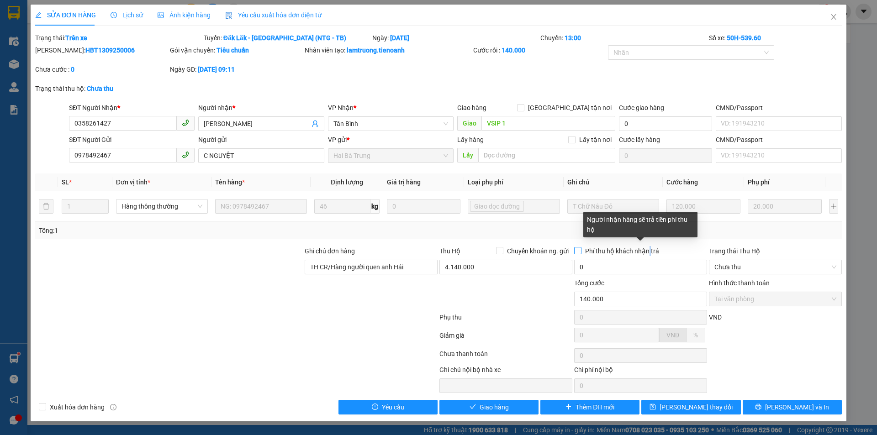
click at [581, 249] on input "Phí thu hộ khách nhận trả" at bounding box center [577, 250] width 6 height 6
click at [647, 249] on span "Phí thu hộ khách nhận trả" at bounding box center [622, 251] width 81 height 10
click at [581, 249] on input "Phí thu hộ khách nhận trả" at bounding box center [577, 250] width 6 height 6
checkbox input "false"
click at [736, 250] on div "Trạng thái Thu Hộ" at bounding box center [775, 251] width 133 height 10
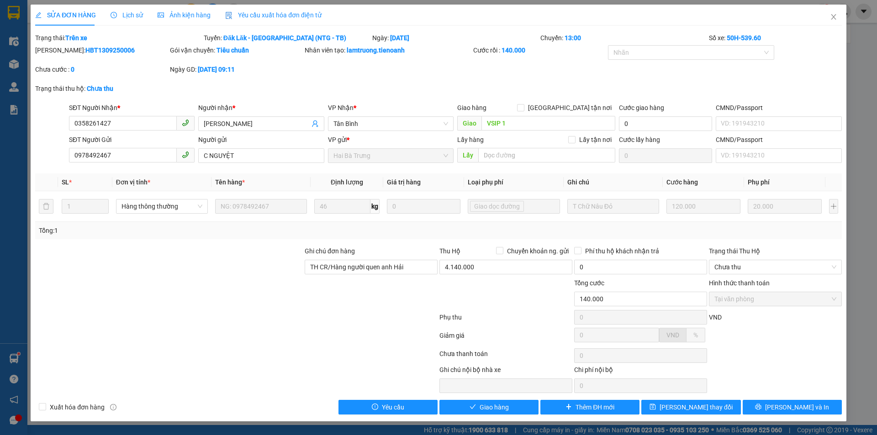
click at [736, 260] on input "Trạng thái Thu Hộ" at bounding box center [773, 267] width 116 height 14
click at [736, 250] on div "Trạng thái Thu Hộ" at bounding box center [775, 251] width 133 height 10
click at [736, 260] on input "Trạng thái Thu Hộ" at bounding box center [773, 267] width 116 height 14
click at [736, 250] on div "Trạng thái Thu Hộ" at bounding box center [775, 251] width 133 height 10
click at [736, 260] on input "Trạng thái Thu Hộ" at bounding box center [773, 267] width 116 height 14
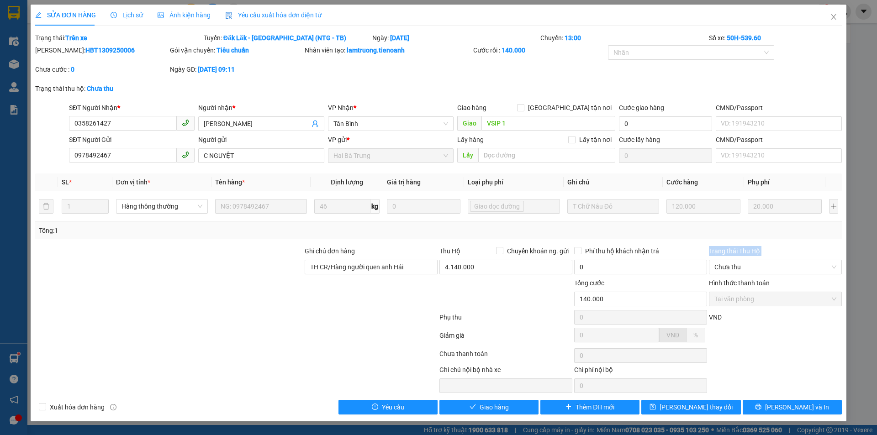
click at [736, 250] on div "Trạng thái Thu Hộ" at bounding box center [775, 251] width 133 height 10
click at [736, 260] on input "Trạng thái Thu Hộ" at bounding box center [773, 267] width 116 height 14
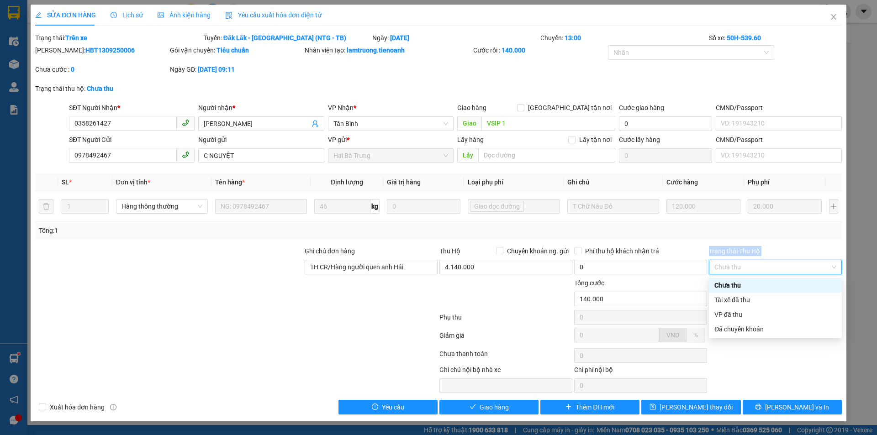
click at [736, 250] on div "Trạng thái Thu Hộ" at bounding box center [775, 251] width 133 height 10
click at [736, 260] on input "Trạng thái Thu Hộ" at bounding box center [773, 267] width 116 height 14
click at [736, 250] on div "Trạng thái Thu Hộ" at bounding box center [775, 251] width 133 height 10
click at [736, 260] on input "Trạng thái Thu Hộ" at bounding box center [773, 267] width 116 height 14
click at [747, 238] on div "Tổng: 1" at bounding box center [438, 230] width 807 height 17
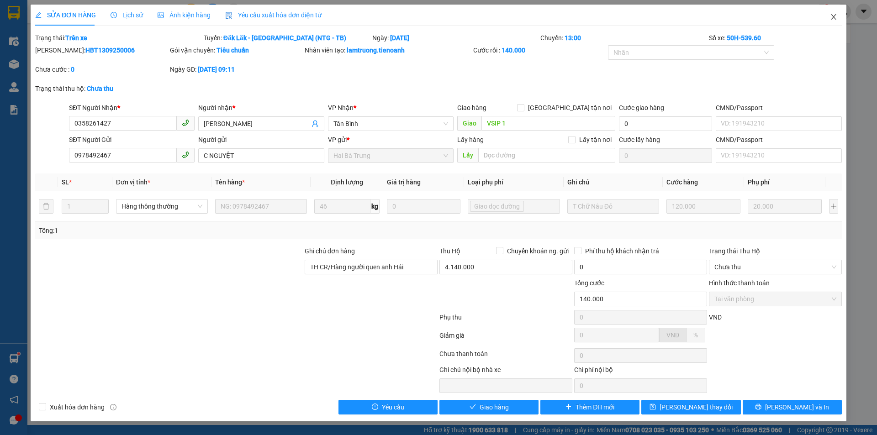
click at [831, 15] on icon "close" at bounding box center [833, 16] width 7 height 7
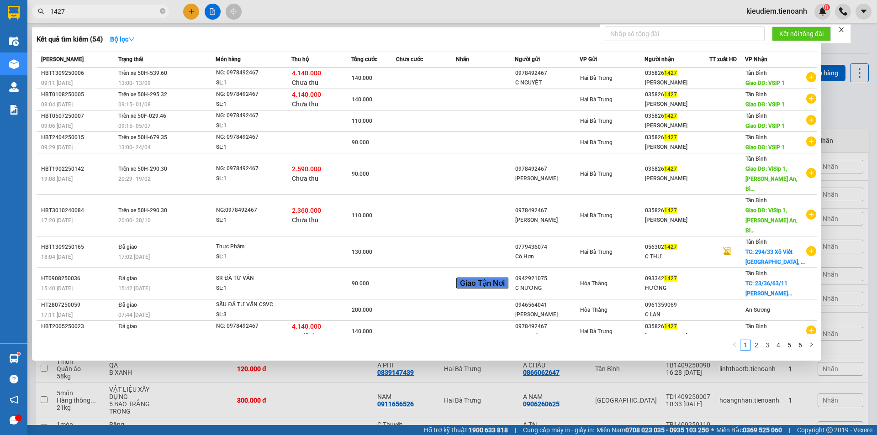
click at [112, 14] on input "1427" at bounding box center [104, 11] width 108 height 10
click at [160, 13] on icon "close-circle" at bounding box center [162, 10] width 5 height 5
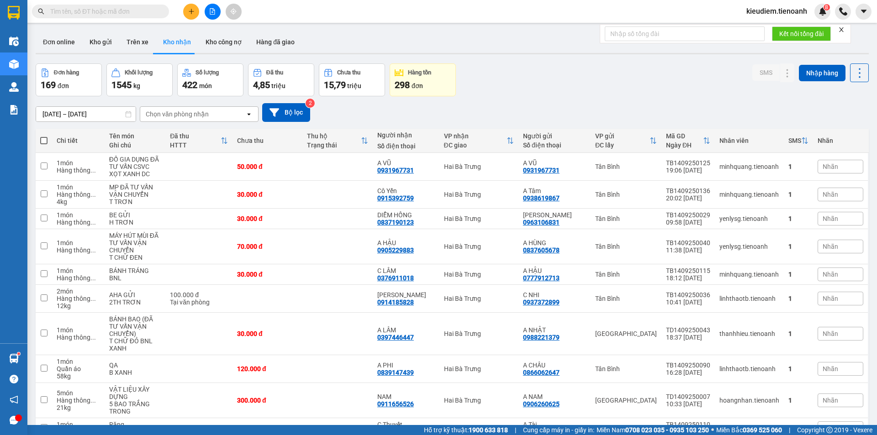
click at [475, 95] on div "Đơn hàng 169 đơn Khối lượng 1545 kg Số lượng 422 món Đã thu 4,85 triệu Chưa thu…" at bounding box center [452, 80] width 833 height 33
click at [485, 94] on div "Đơn hàng 169 đơn Khối lượng 1545 kg Số lượng 422 món Đã thu 4,85 triệu Chưa thu…" at bounding box center [452, 80] width 833 height 33
click at [101, 9] on input "text" at bounding box center [104, 11] width 108 height 10
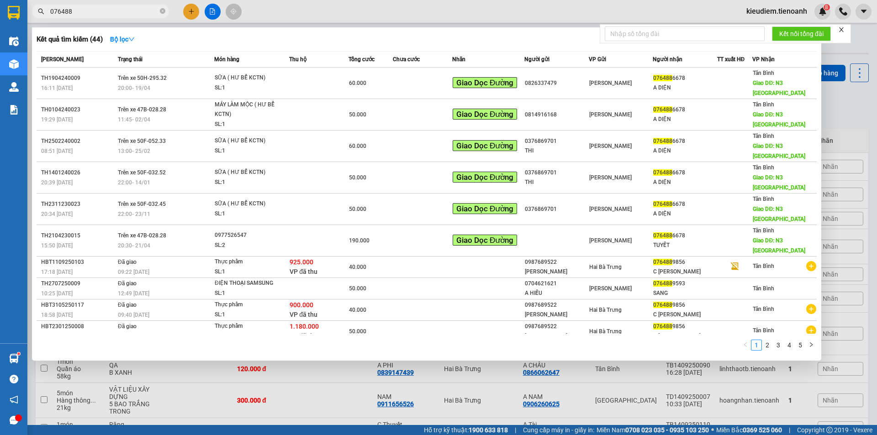
type input "076488"
click at [392, 363] on div at bounding box center [438, 217] width 877 height 435
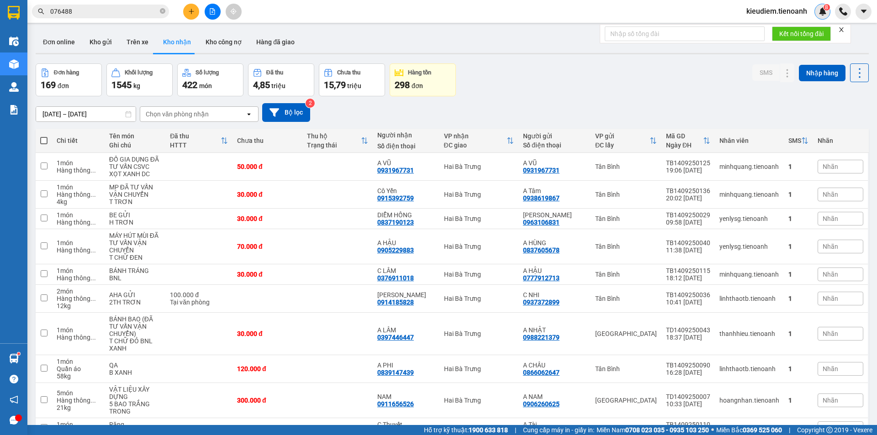
click at [822, 10] on img at bounding box center [823, 11] width 8 height 8
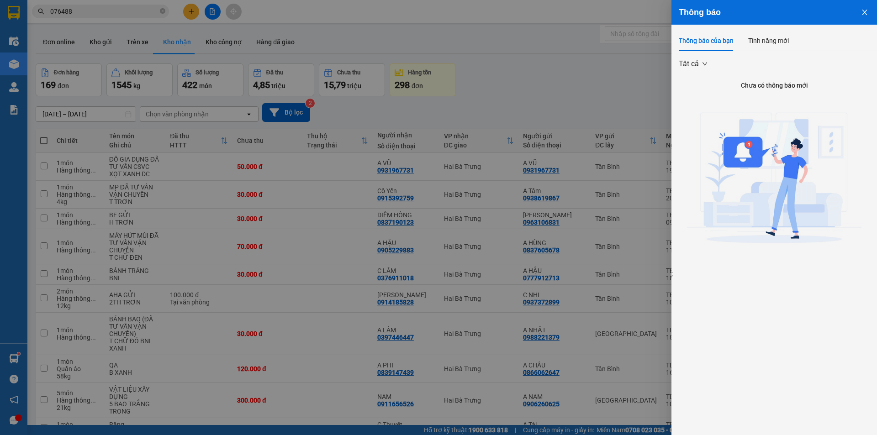
click at [717, 41] on div "Thông báo của bạn" at bounding box center [706, 41] width 55 height 10
click at [772, 41] on div "Tính năng mới" at bounding box center [768, 41] width 41 height 10
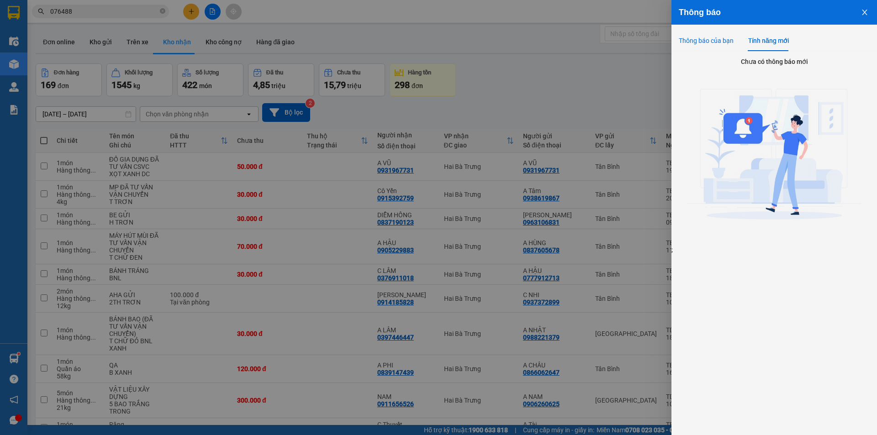
click at [707, 39] on div "Thông báo của bạn" at bounding box center [706, 41] width 55 height 10
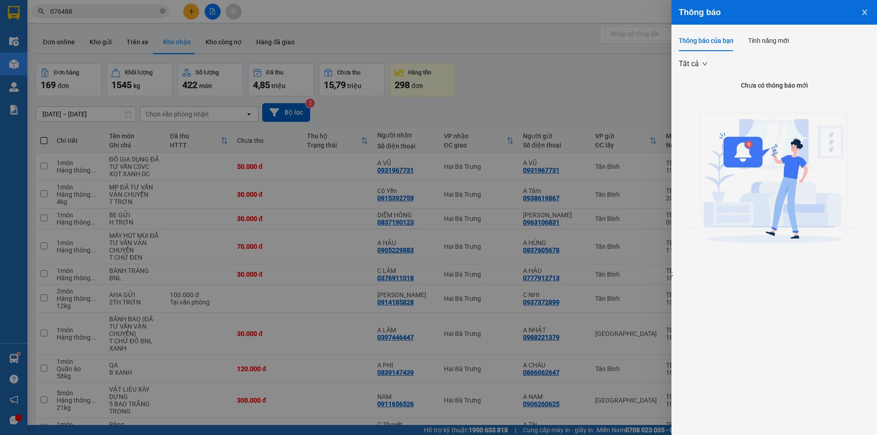
click at [707, 39] on div "Thông báo của bạn" at bounding box center [706, 41] width 55 height 10
click at [695, 60] on span "Tất cả" at bounding box center [693, 64] width 28 height 14
click at [590, 70] on div at bounding box center [438, 217] width 877 height 435
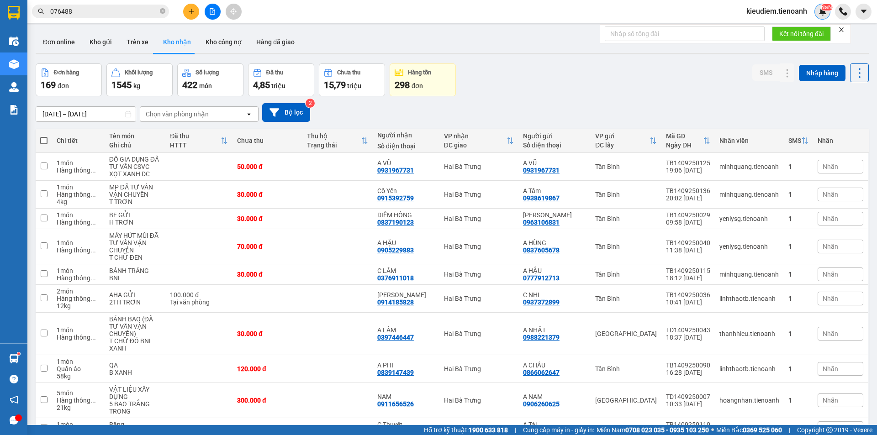
click at [816, 15] on div "NaN" at bounding box center [823, 12] width 16 height 16
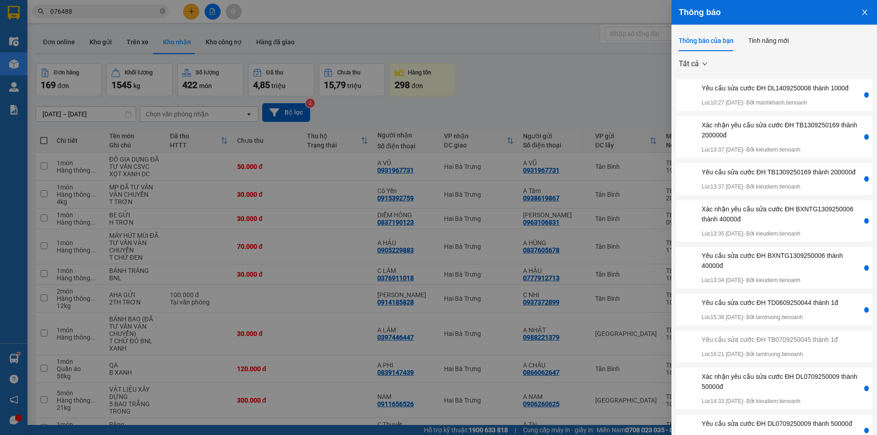
click at [784, 87] on div "Yêu cầu sửa cước ĐH DL1409250008 thành 1000đ" at bounding box center [775, 88] width 147 height 10
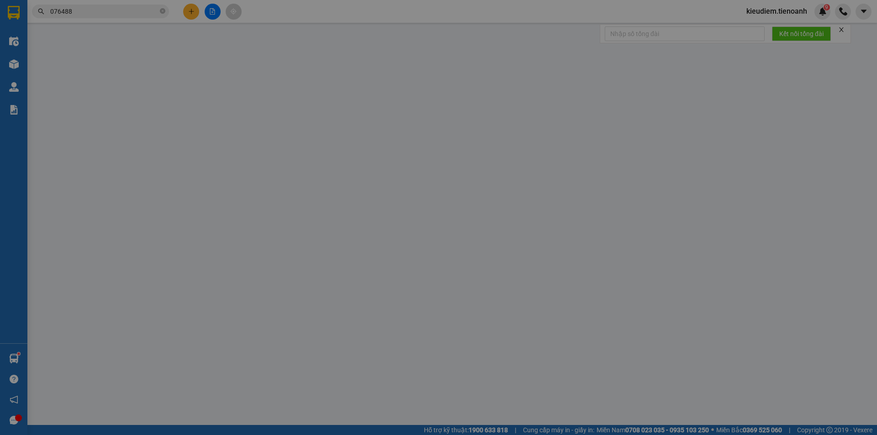
click at [784, 87] on input "CMND/Passport" at bounding box center [779, 92] width 126 height 15
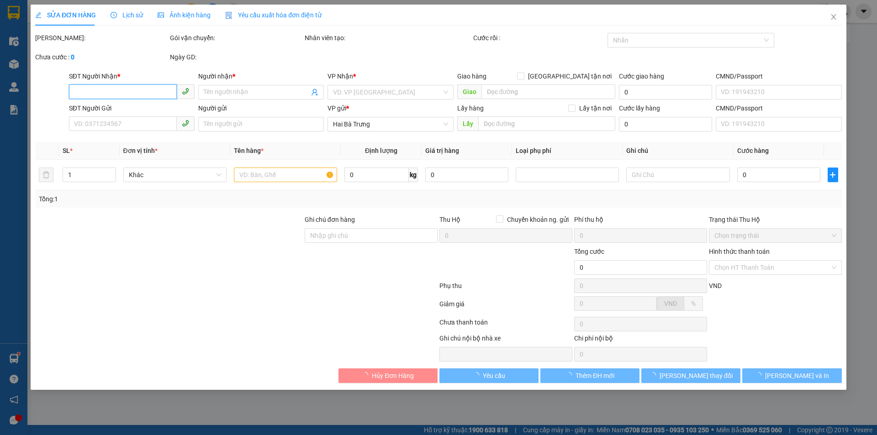
type input "0377977892"
type input "VY"
type input "0377977892"
type input "60.000"
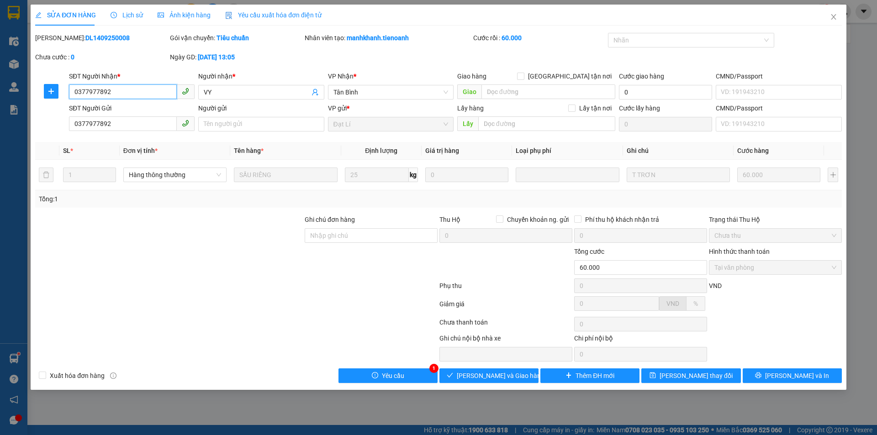
click at [117, 94] on input "0377977892" at bounding box center [123, 92] width 108 height 15
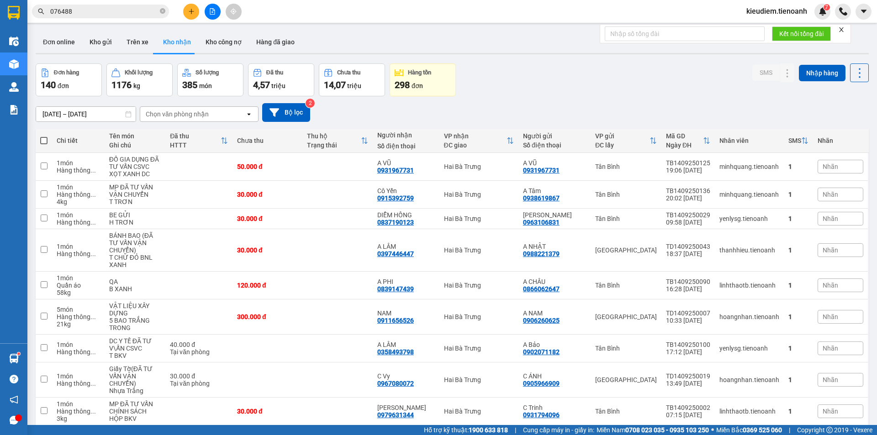
click at [116, 13] on input "076488" at bounding box center [104, 11] width 108 height 10
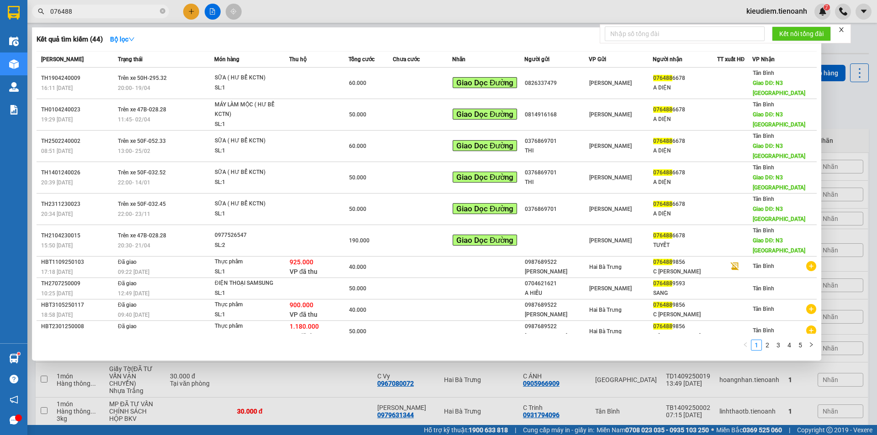
click at [116, 13] on input "076488" at bounding box center [104, 11] width 108 height 10
paste input "377977892"
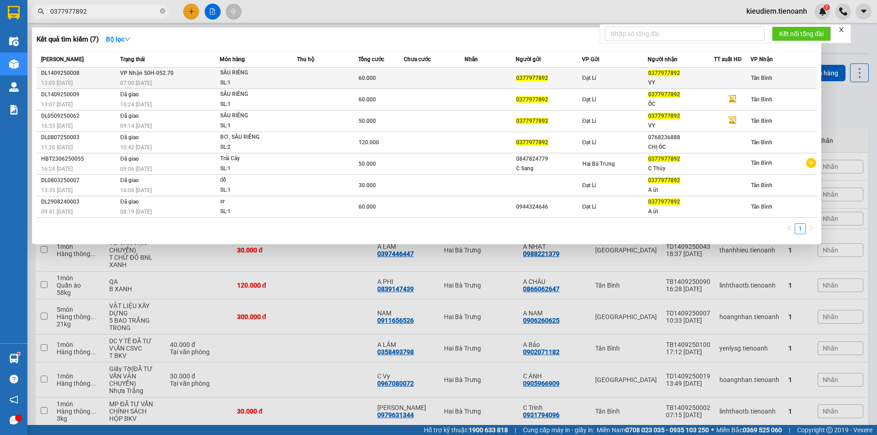
type input "0377977892"
click at [215, 84] on div "07:00 - 15/09" at bounding box center [169, 83] width 99 height 10
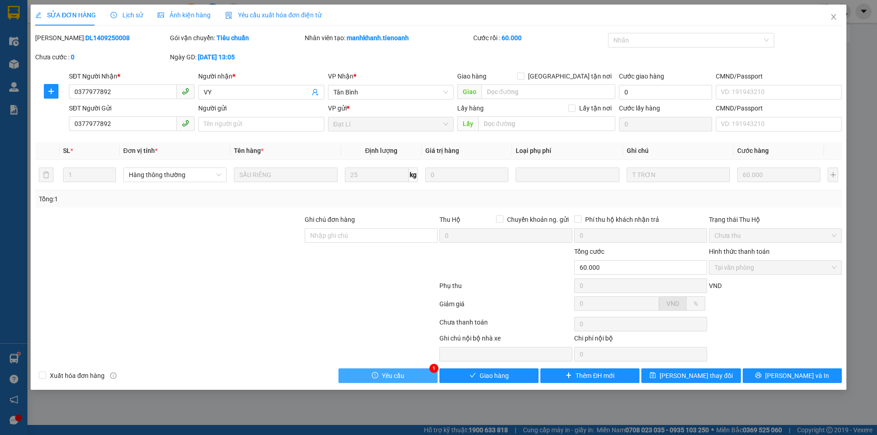
click at [431, 374] on button "Yêu cầu" at bounding box center [388, 376] width 99 height 15
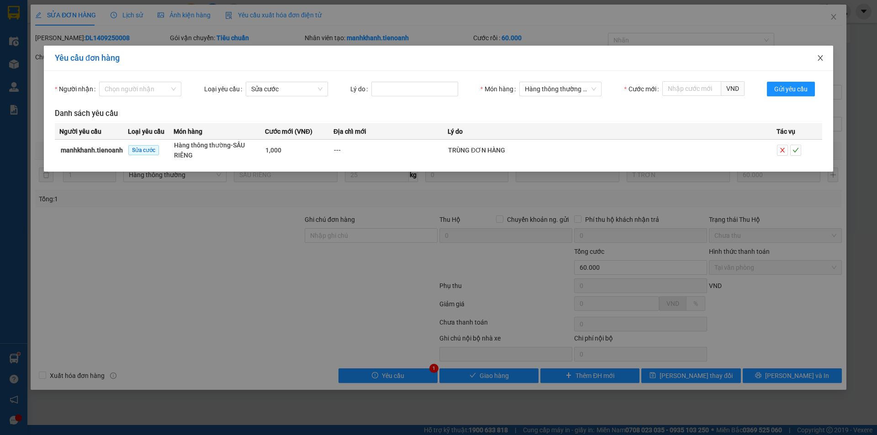
click at [826, 58] on span "Close" at bounding box center [821, 59] width 26 height 26
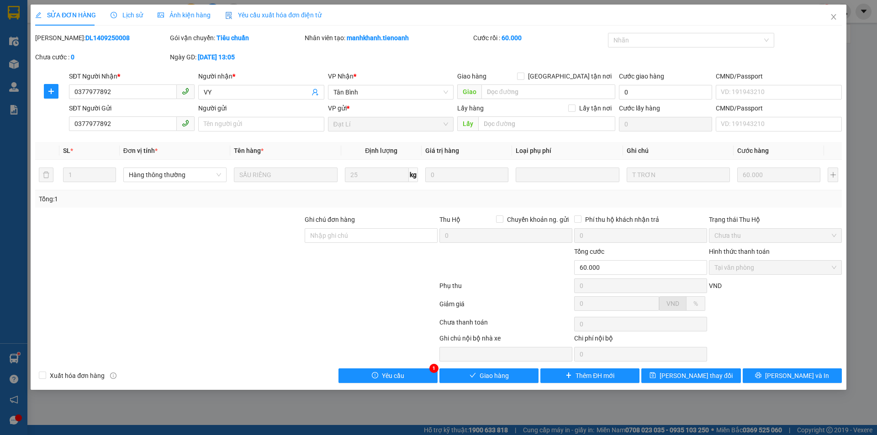
click at [384, 303] on div at bounding box center [236, 306] width 404 height 18
click at [830, 16] on icon "close" at bounding box center [833, 16] width 7 height 7
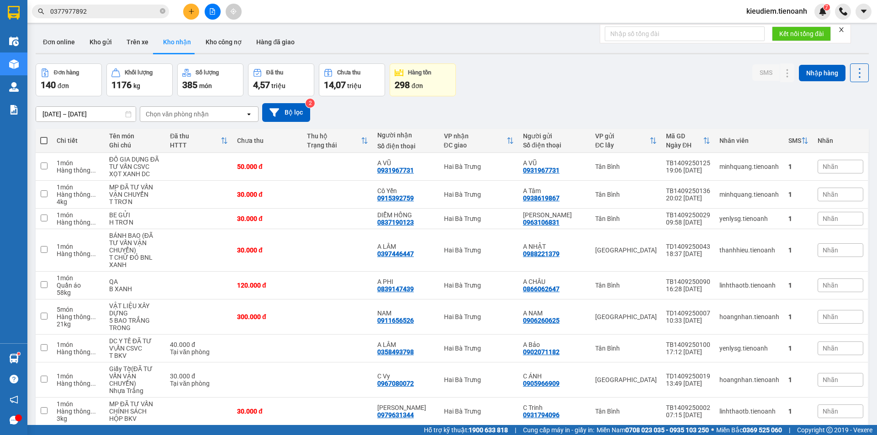
click at [203, 116] on div "Chọn văn phòng nhận" at bounding box center [177, 114] width 63 height 9
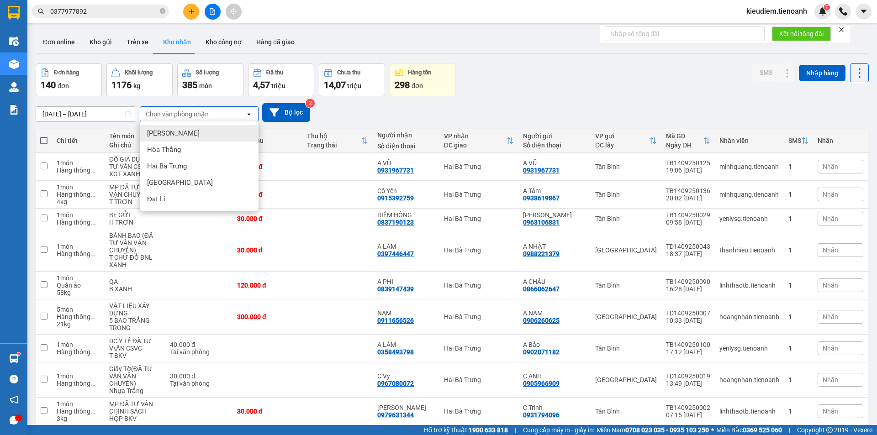
click at [648, 90] on div "Đơn hàng 140 đơn Khối lượng 1176 kg Số lượng 385 món Đã thu 4,57 triệu Chưa thu…" at bounding box center [452, 80] width 833 height 33
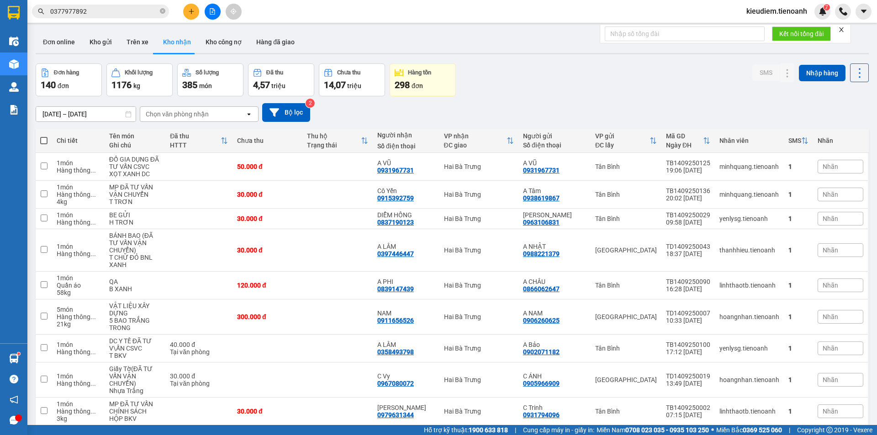
click at [149, 12] on input "0377977892" at bounding box center [104, 11] width 108 height 10
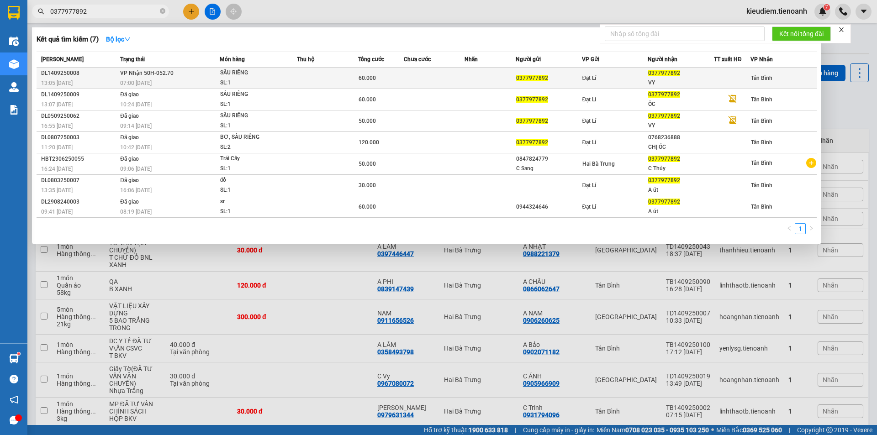
click at [169, 69] on span "VP Nhận 50H-052.70" at bounding box center [146, 72] width 53 height 7
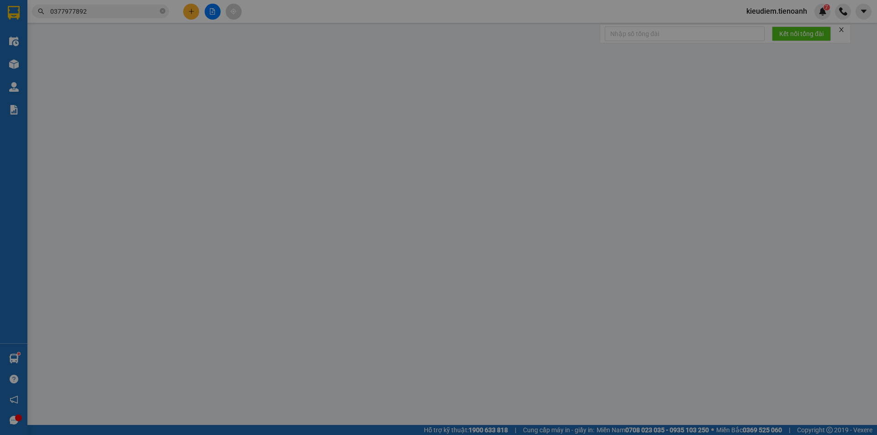
type input "0377977892"
type input "VY"
type input "0377977892"
type input "60.000"
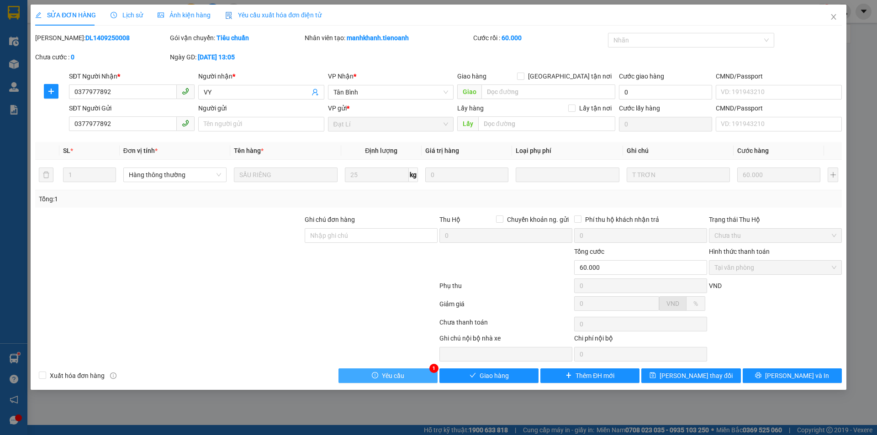
click at [377, 380] on button "Yêu cầu" at bounding box center [388, 376] width 99 height 15
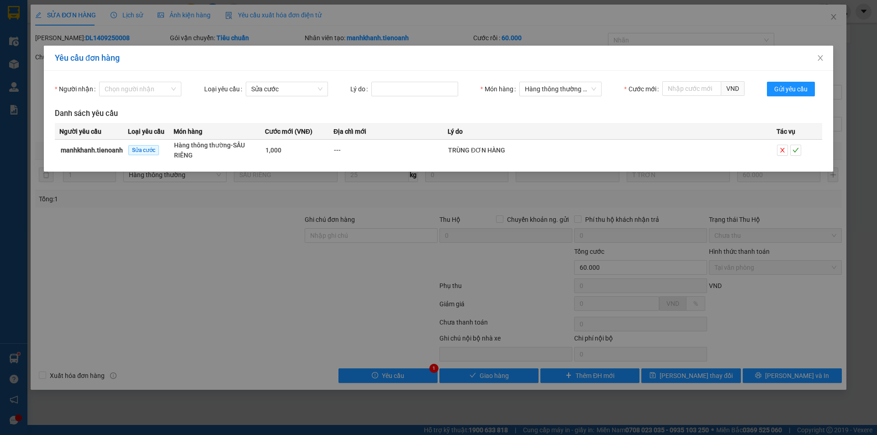
click at [361, 302] on div "Yêu cầu đơn hàng Người nhận Chọn người nhận Loại yêu cầu Sửa cước Lý do Món hàn…" at bounding box center [438, 217] width 877 height 435
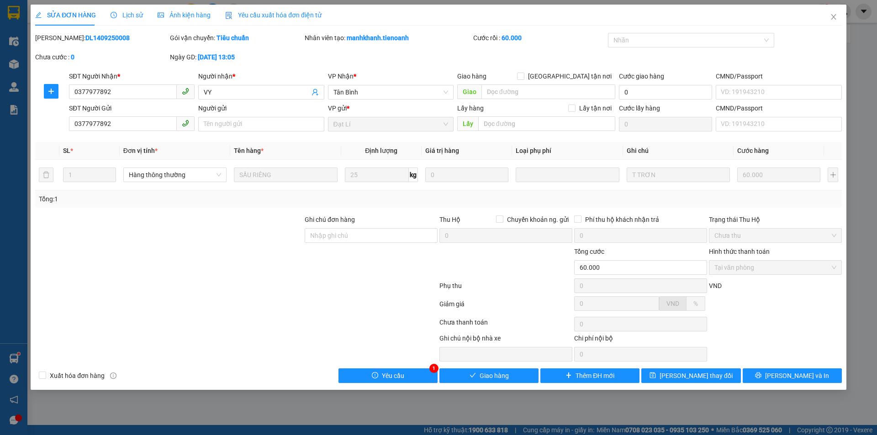
click at [116, 13] on span "Lịch sử" at bounding box center [127, 14] width 32 height 7
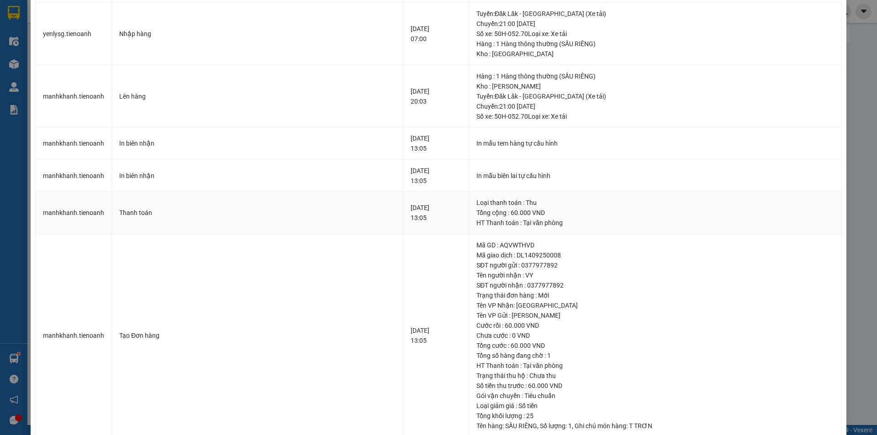
scroll to position [140, 0]
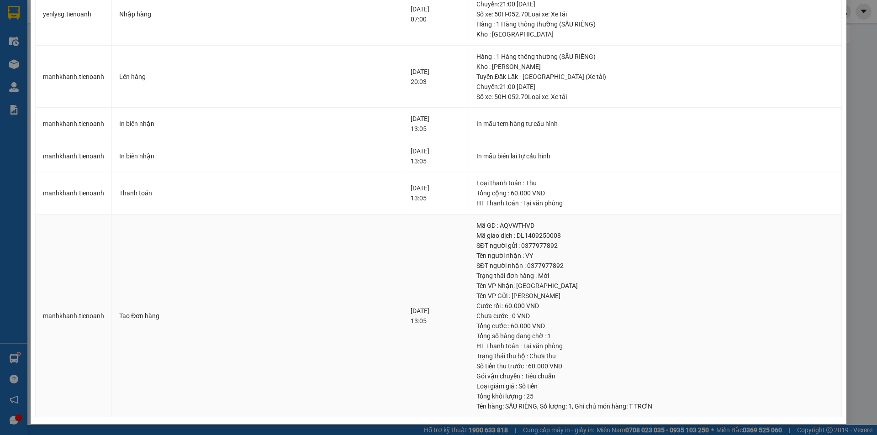
click at [502, 282] on div "Tên VP Nhận: Tân Bình" at bounding box center [656, 286] width 358 height 10
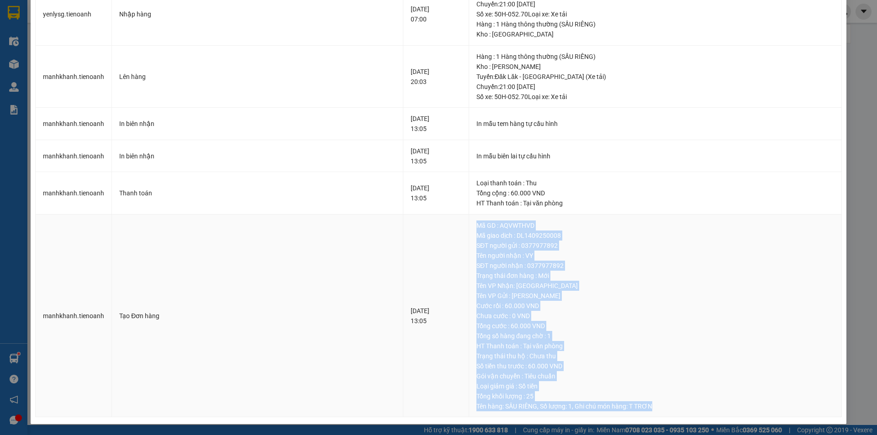
drag, startPoint x: 463, startPoint y: 228, endPoint x: 664, endPoint y: 409, distance: 270.4
click at [664, 409] on td "Mã GD : AQVWTHVD Mã giao dịch : DL1409250008 SĐT người gửi : 0377977892 Tên ngư…" at bounding box center [655, 316] width 373 height 203
click at [664, 409] on div "Tên hàng: SẦU RIÊNG , Số lượng: 1 , Ghi chú món hàng: T TRƠN" at bounding box center [656, 407] width 358 height 10
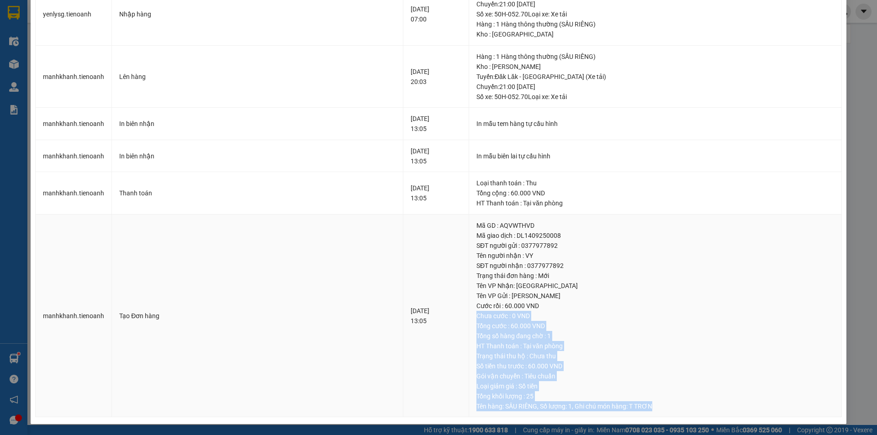
drag, startPoint x: 664, startPoint y: 409, endPoint x: 581, endPoint y: 309, distance: 130.1
click at [581, 309] on td "Mã GD : AQVWTHVD Mã giao dịch : DL1409250008 SĐT người gửi : 0377977892 Tên ngư…" at bounding box center [655, 316] width 373 height 203
click at [581, 309] on div "Cước rồi : 60.000 VND" at bounding box center [656, 306] width 358 height 10
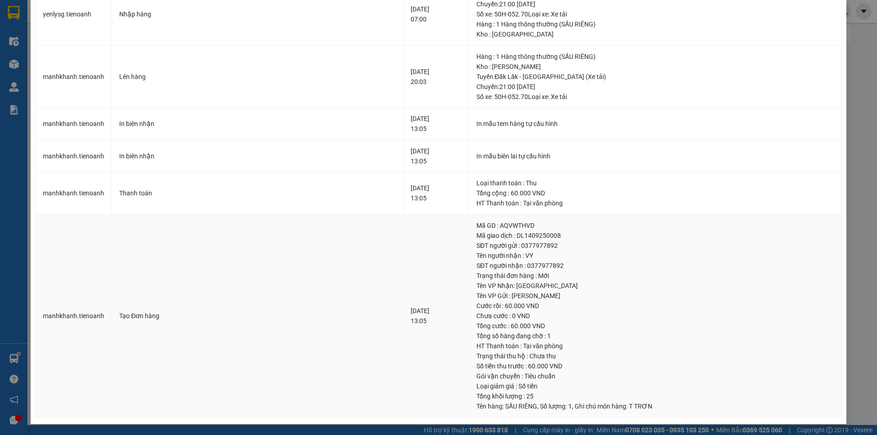
click at [485, 300] on div "Tên VP Gửi : Đạt Lí" at bounding box center [656, 296] width 358 height 10
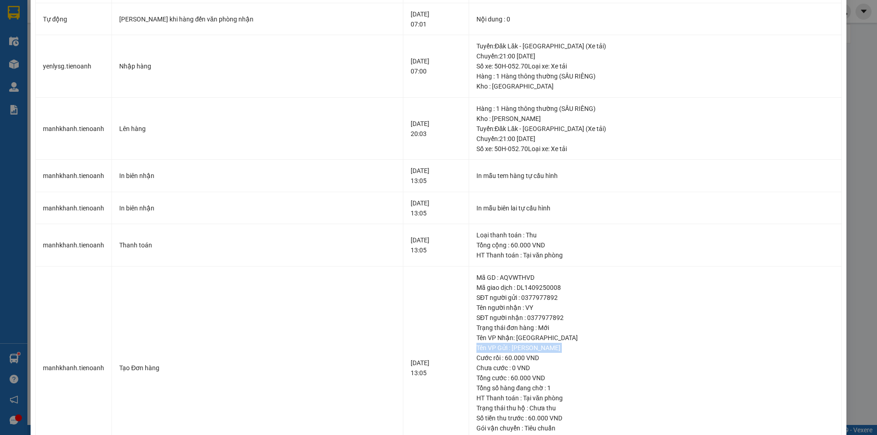
scroll to position [3, 0]
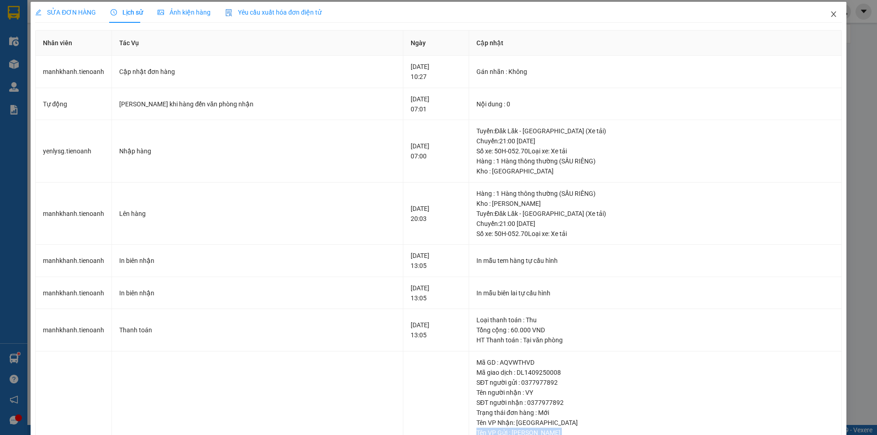
click at [831, 16] on icon "close" at bounding box center [833, 13] width 5 height 5
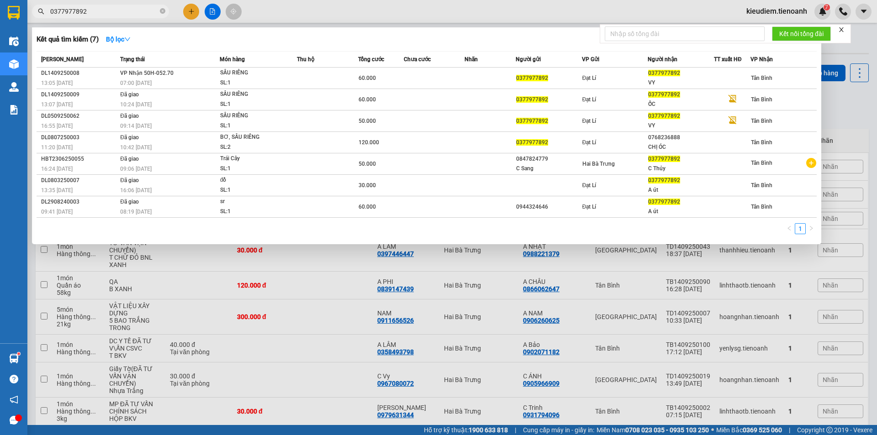
click at [111, 13] on input "0377977892" at bounding box center [104, 11] width 108 height 10
click at [824, 6] on div at bounding box center [438, 217] width 877 height 435
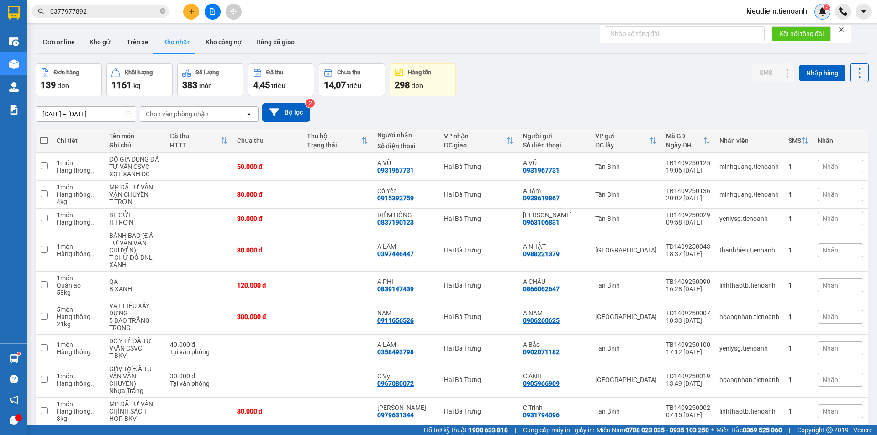
click at [824, 8] on sup "7" at bounding box center [827, 7] width 6 height 6
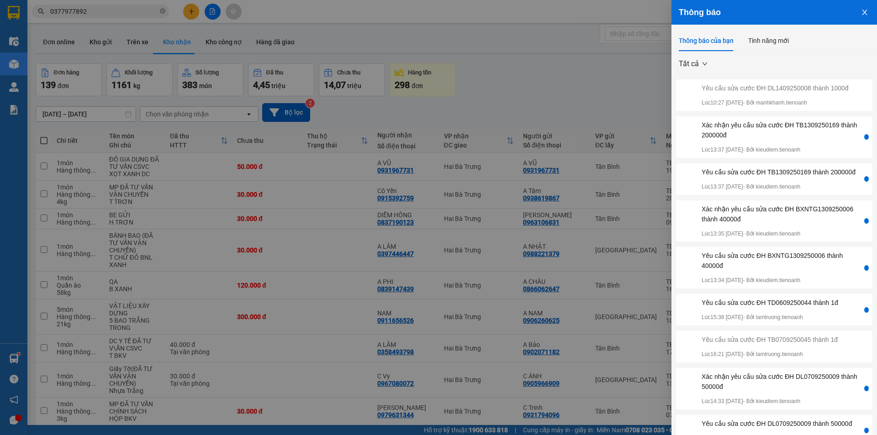
click at [783, 63] on div "Tất cả Yêu cầu sửa cước ĐH DL1409250008 thành 1000đ Lúc 10:27 15/09/2025 - Bởi …" at bounding box center [775, 253] width 206 height 405
click at [750, 93] on div "Yêu cầu sửa cước ĐH DL1409250008 thành 1000đ" at bounding box center [775, 88] width 147 height 10
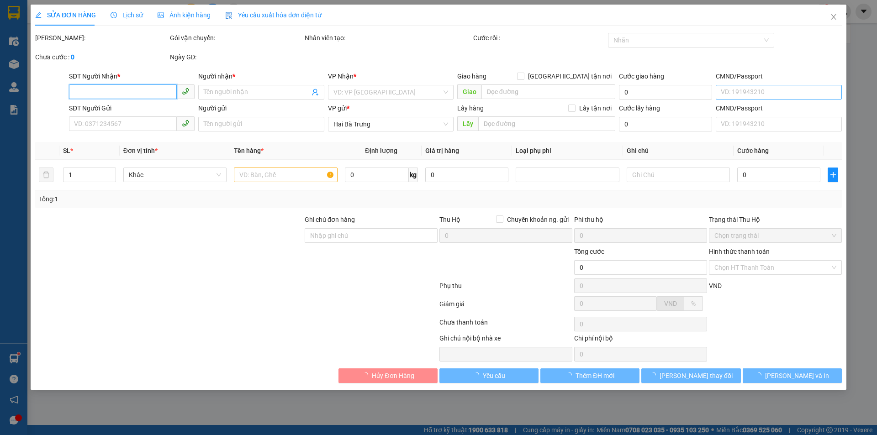
type input "0377977892"
type input "VY"
type input "0377977892"
type input "60.000"
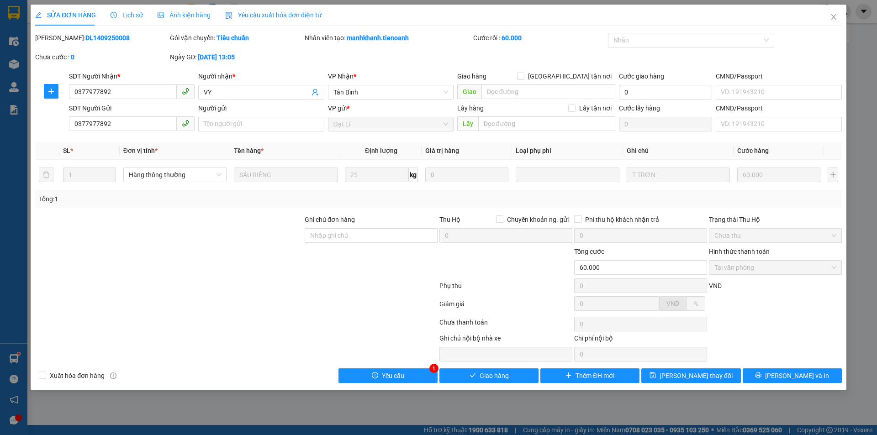
click at [129, 17] on span "Lịch sử" at bounding box center [127, 14] width 32 height 7
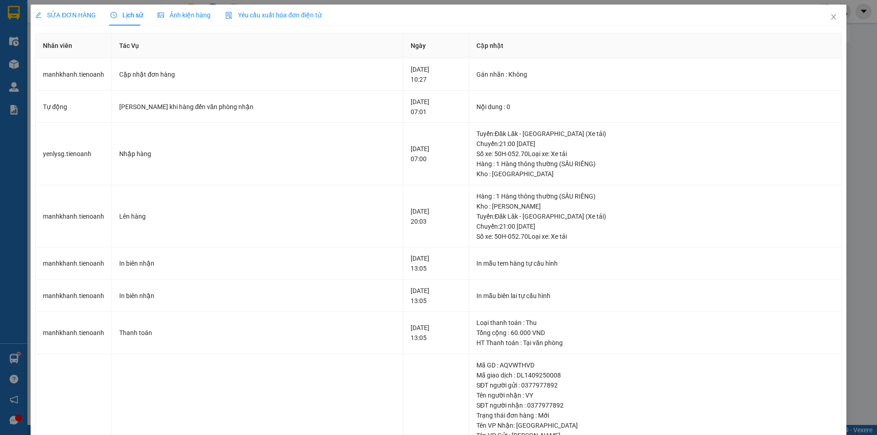
click at [85, 22] on div "SỬA ĐƠN HÀNG" at bounding box center [65, 15] width 61 height 21
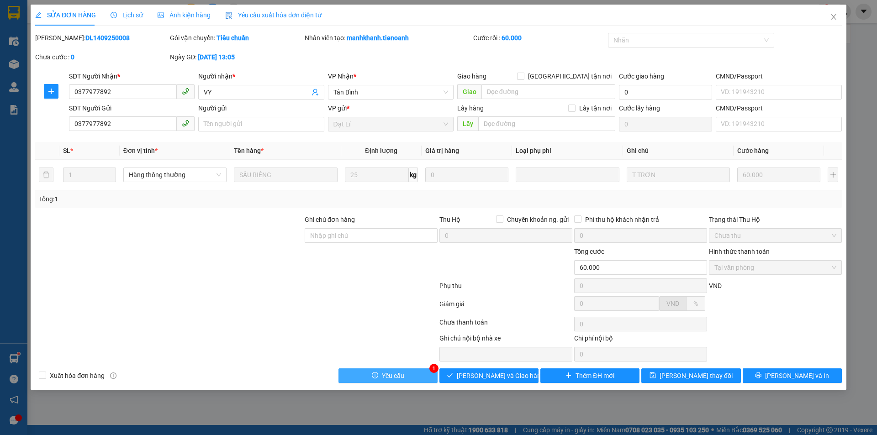
click at [413, 374] on button "Yêu cầu" at bounding box center [388, 376] width 99 height 15
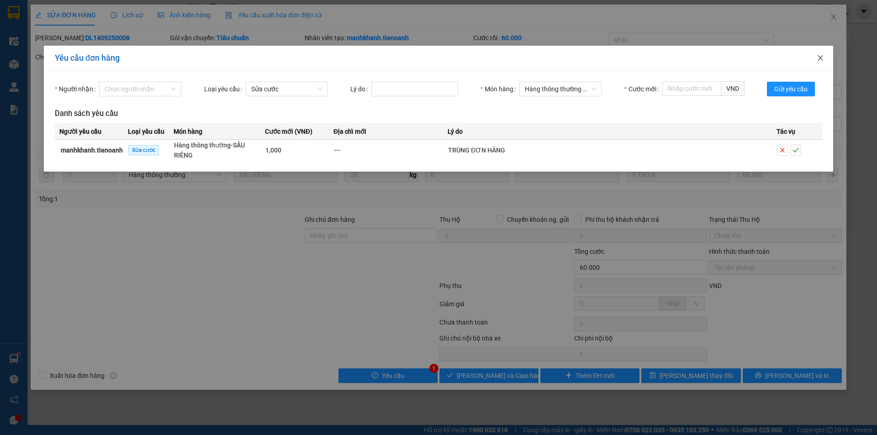
click at [821, 58] on icon "close" at bounding box center [820, 57] width 7 height 7
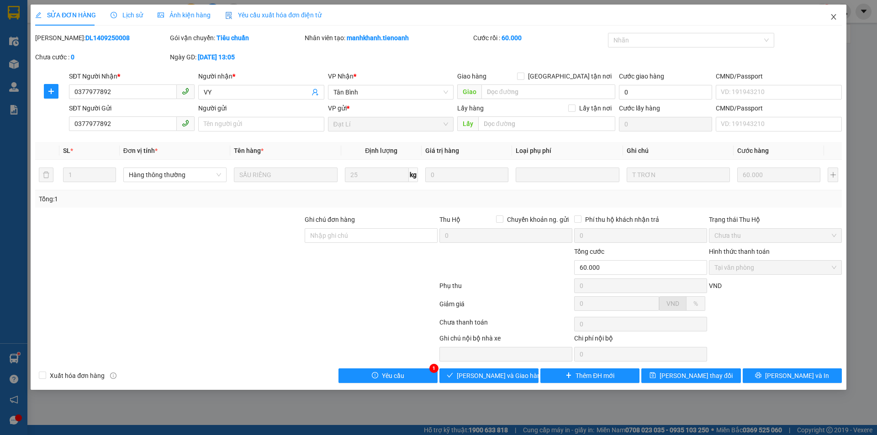
click at [835, 11] on span "Close" at bounding box center [834, 18] width 26 height 26
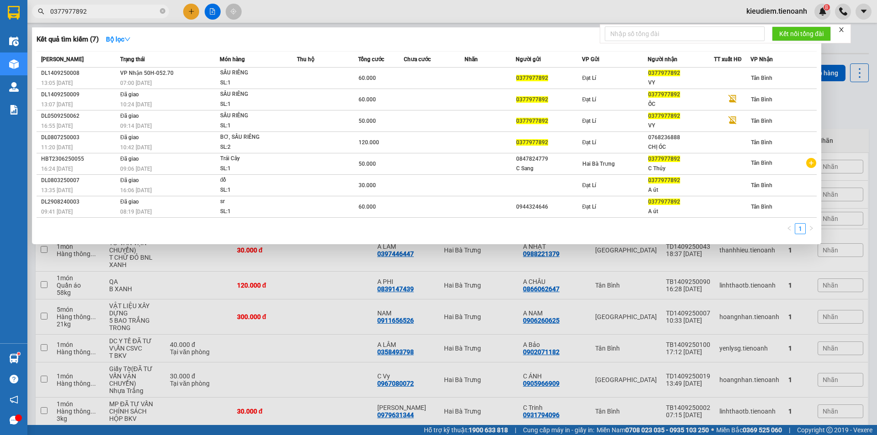
click at [107, 10] on input "0377977892" at bounding box center [104, 11] width 108 height 10
type input "0"
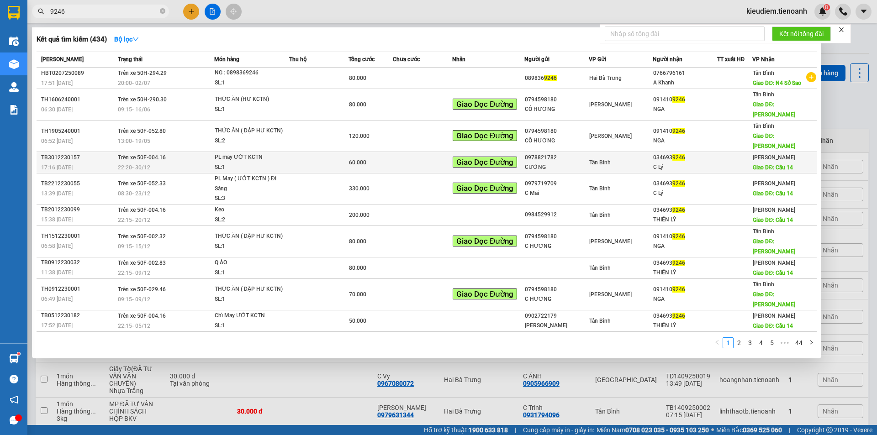
type input "9246"
click at [676, 154] on span "9246" at bounding box center [679, 157] width 13 height 6
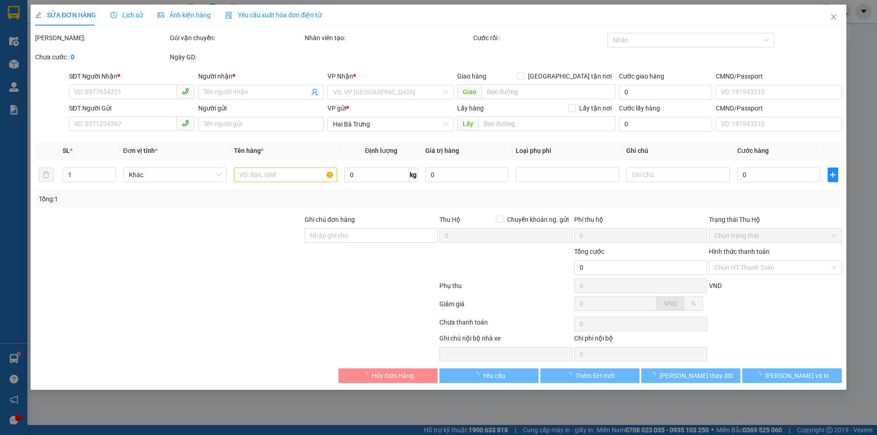
type input "0346939246"
type input "C Lý"
type input "Cầu 14"
type input "0978821782"
type input "CƯỜNG"
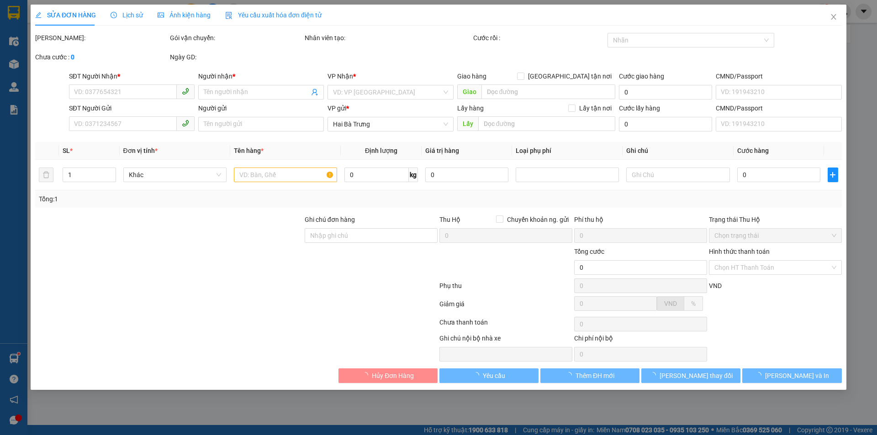
type input "60.000"
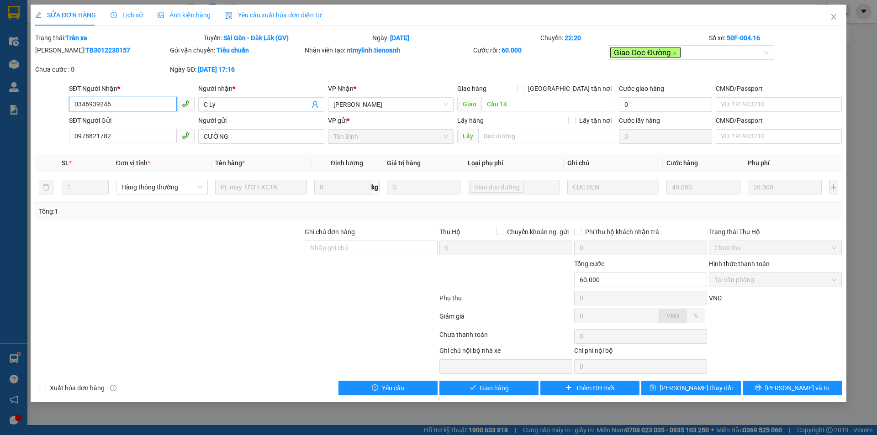
click at [131, 101] on input "0346939246" at bounding box center [123, 104] width 108 height 15
click at [834, 18] on icon "close" at bounding box center [833, 16] width 5 height 5
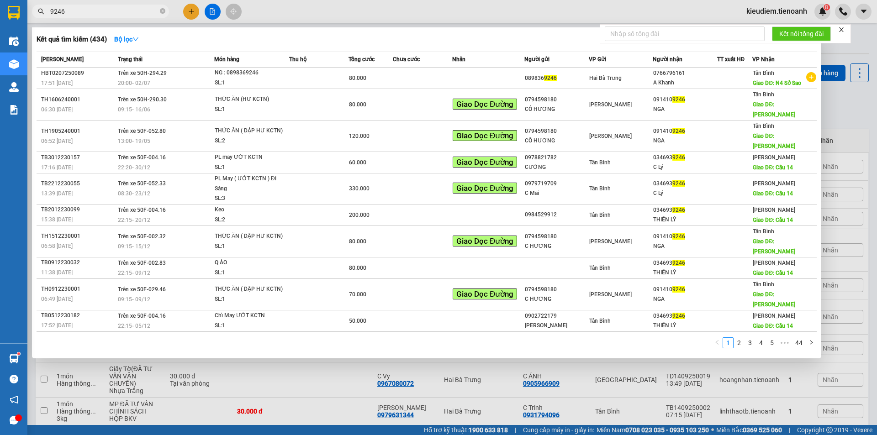
click at [96, 13] on input "9246" at bounding box center [104, 11] width 108 height 10
paste input "034693"
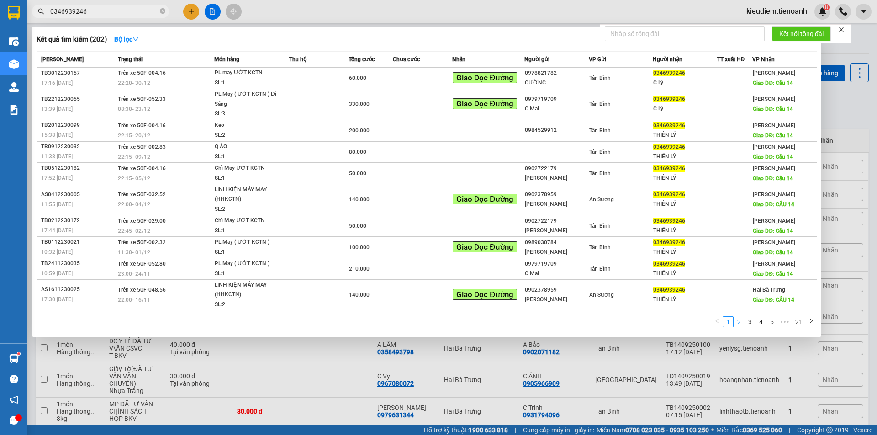
type input "0346939246"
click at [737, 324] on link "2" at bounding box center [739, 322] width 10 height 10
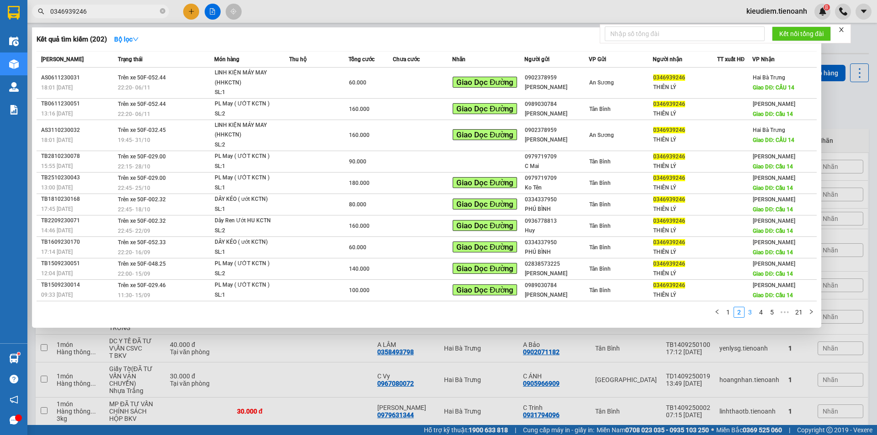
click at [753, 316] on link "3" at bounding box center [750, 313] width 10 height 10
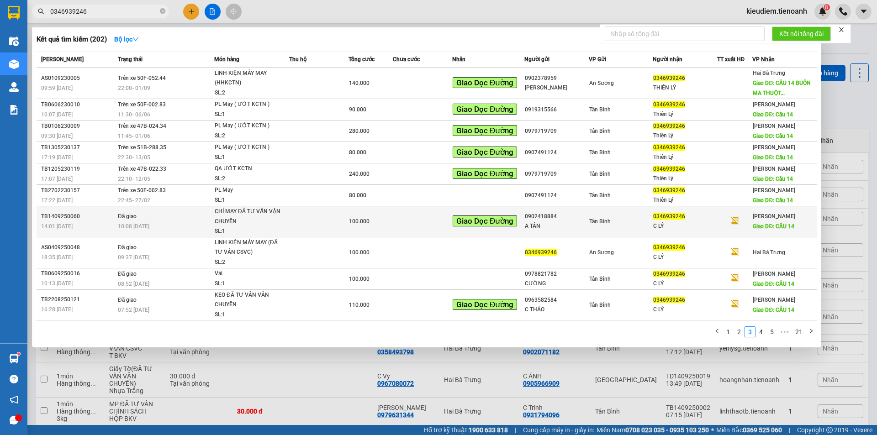
click at [368, 221] on span "100.000" at bounding box center [359, 221] width 21 height 6
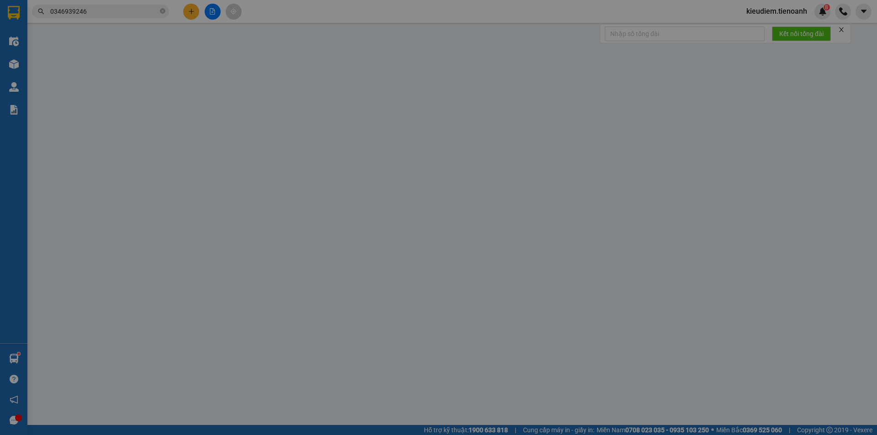
type input "0346939246"
type input "C LÝ"
type input "CẦU 14"
type input "0902418884"
type input "A TÂN"
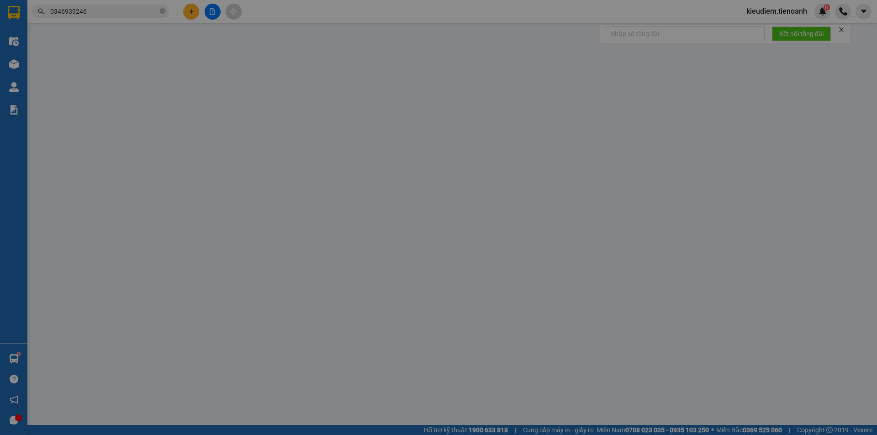
type input "100.000"
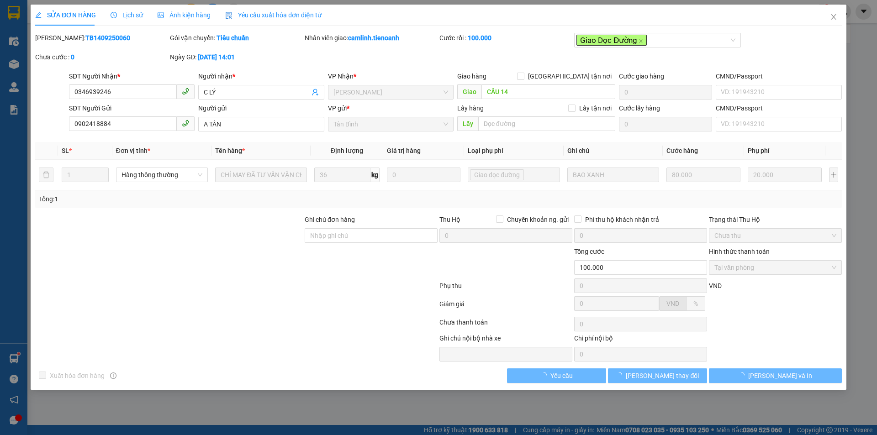
click at [132, 13] on span "Lịch sử" at bounding box center [127, 14] width 32 height 7
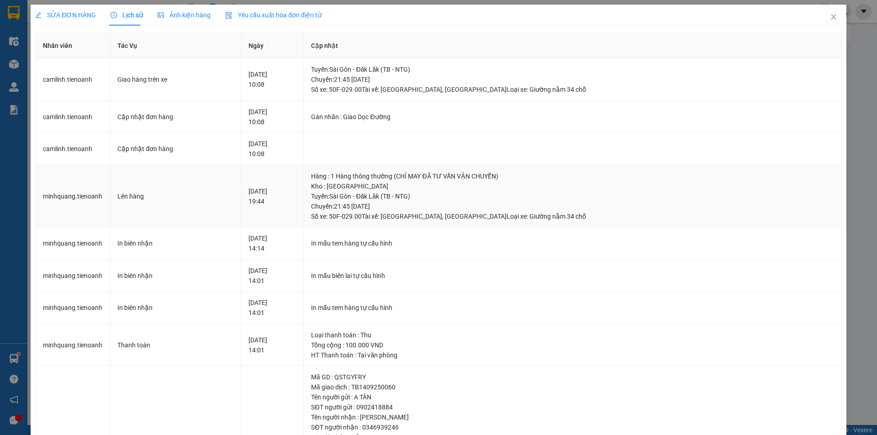
click at [414, 212] on div "Tuyến : Sài Gòn - Đăk Lăk (TB - NTG) Chuyến: 21:45 ngày 14-09-2025 Số xe: 50F-0…" at bounding box center [572, 206] width 523 height 30
click at [373, 223] on td "Hàng : 1 Hàng thông thường (CHỈ MAY ĐÃ TƯ VẤN VẬN CHUYỂN) Kho : Tân Bình Tuyến …" at bounding box center [573, 196] width 538 height 63
click at [370, 212] on div "Tuyến : Sài Gòn - Đăk Lăk (TB - NTG) Chuyến: 21:45 ngày 14-09-2025 Số xe: 50F-0…" at bounding box center [572, 206] width 523 height 30
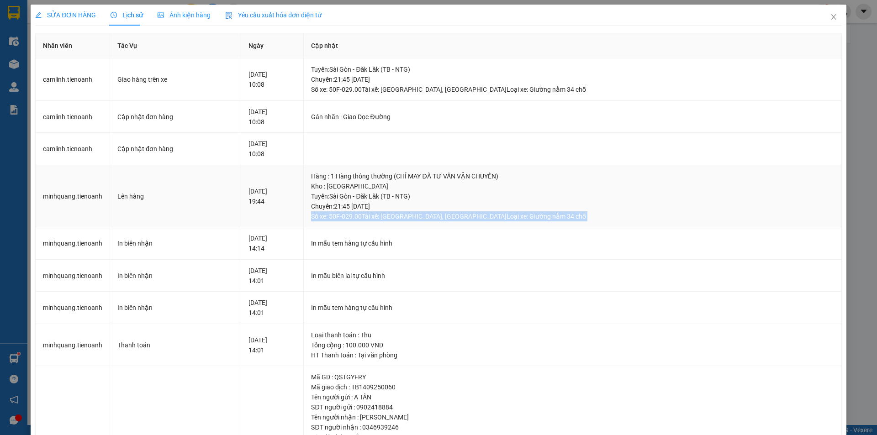
click at [370, 212] on div "Tuyến : Sài Gòn - Đăk Lăk (TB - NTG) Chuyến: 21:45 ngày 14-09-2025 Số xe: 50F-0…" at bounding box center [572, 206] width 523 height 30
click at [72, 17] on span "SỬA ĐƠN HÀNG" at bounding box center [65, 14] width 61 height 7
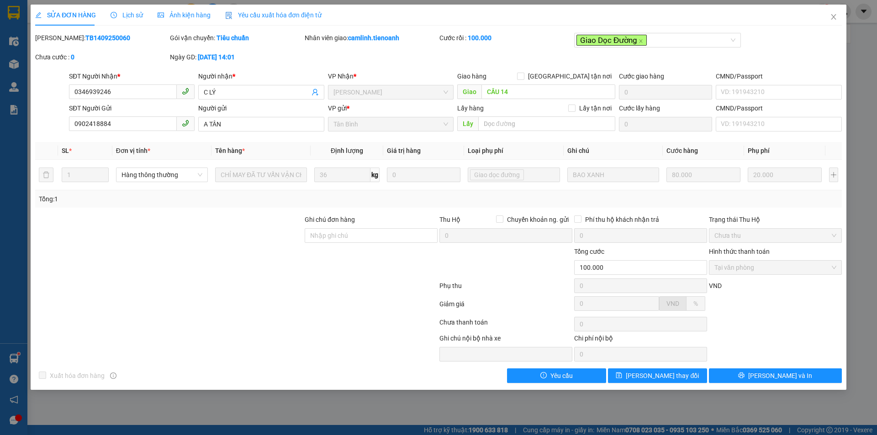
click at [212, 57] on b "14-09-2025 lúc 14:01" at bounding box center [216, 56] width 37 height 7
click at [221, 57] on b "14-09-2025 lúc 14:01" at bounding box center [216, 56] width 37 height 7
drag, startPoint x: 200, startPoint y: 59, endPoint x: 259, endPoint y: 59, distance: 58.5
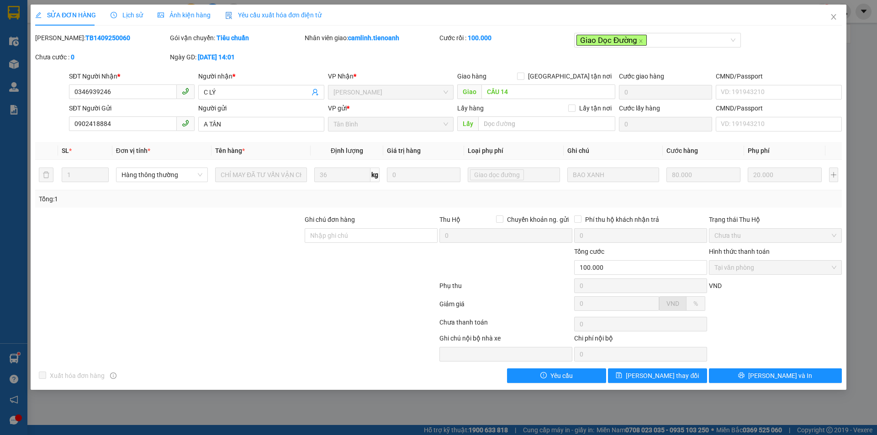
click at [235, 59] on b "14-09-2025 lúc 14:01" at bounding box center [216, 56] width 37 height 7
click at [131, 20] on div "Lịch sử" at bounding box center [127, 15] width 32 height 10
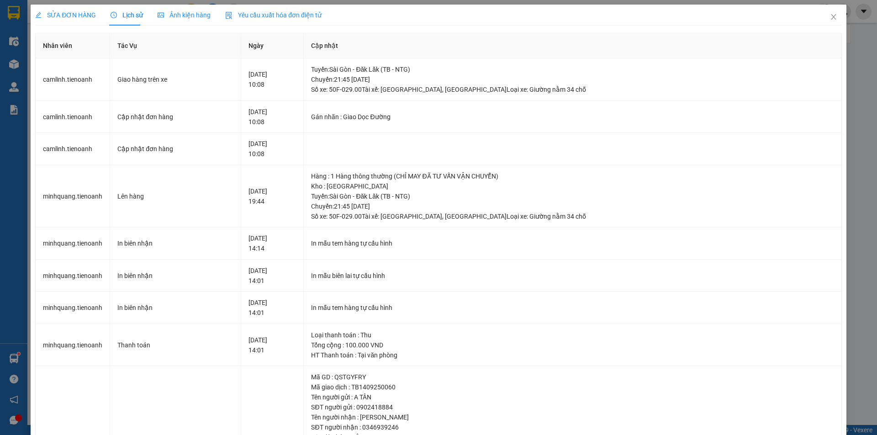
click at [65, 12] on span "SỬA ĐƠN HÀNG" at bounding box center [65, 14] width 61 height 7
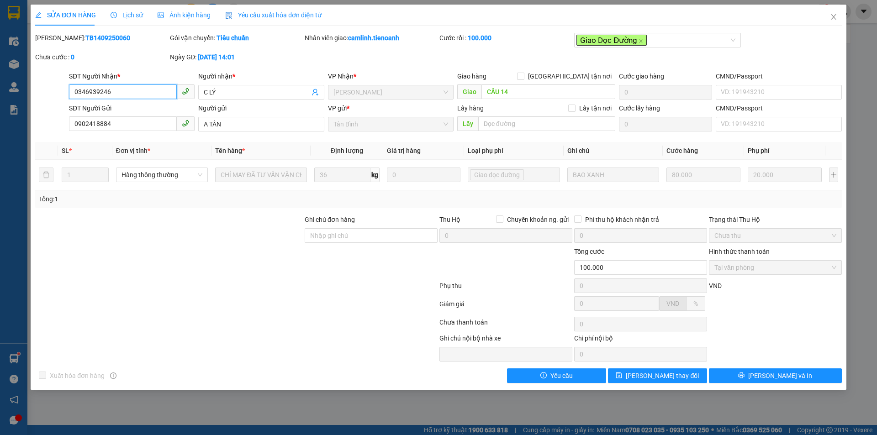
click at [145, 91] on input "0346939246" at bounding box center [123, 92] width 108 height 15
click at [126, 12] on span "Lịch sử" at bounding box center [127, 14] width 32 height 7
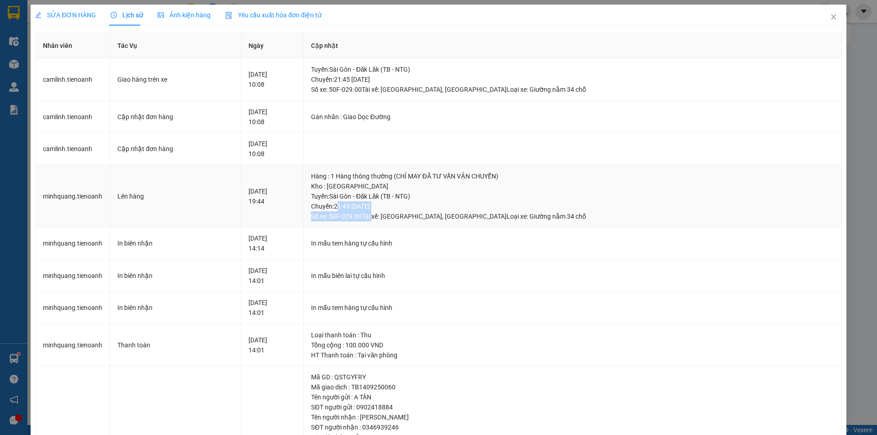
drag, startPoint x: 365, startPoint y: 207, endPoint x: 397, endPoint y: 217, distance: 33.8
click at [397, 217] on div "Tuyến : Sài Gòn - Đăk Lăk (TB - NTG) Chuyến: 21:45 ngày 14-09-2025 Số xe: 50F-0…" at bounding box center [572, 206] width 523 height 30
click at [78, 17] on span "SỬA ĐƠN HÀNG" at bounding box center [65, 14] width 61 height 7
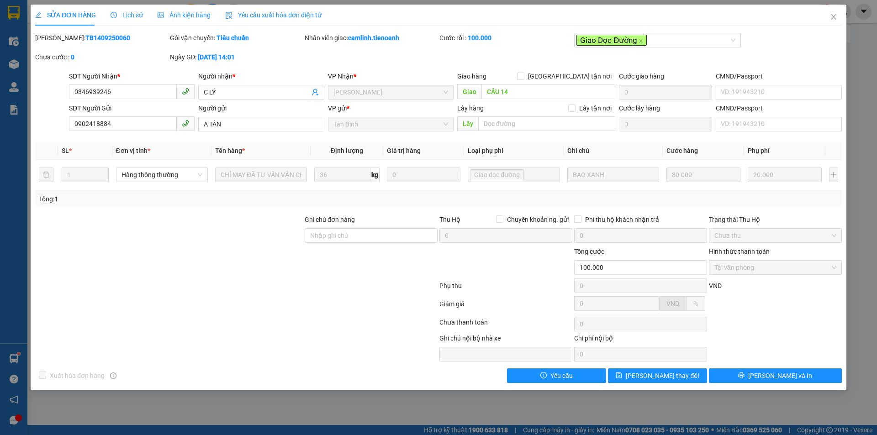
click at [733, 324] on div "Chọn HT Thanh Toán" at bounding box center [775, 324] width 135 height 18
click at [363, 299] on div at bounding box center [236, 306] width 404 height 18
click at [114, 89] on input "0346939246" at bounding box center [123, 92] width 108 height 15
click at [115, 96] on input "0346939246" at bounding box center [123, 92] width 108 height 15
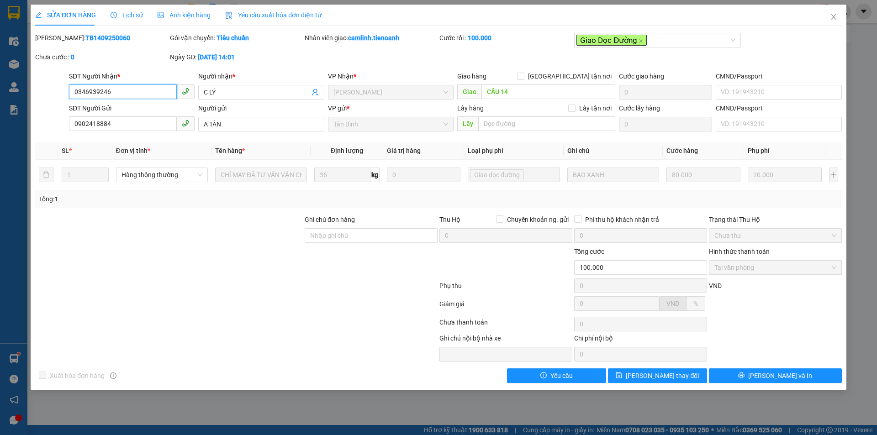
click at [115, 96] on input "0346939246" at bounding box center [123, 92] width 108 height 15
click at [525, 68] on div "Mã ĐH: TB1409250060 Gói vận chuyển: Tiêu chuẩn Nhân viên giao: camlinh.tienoanh…" at bounding box center [438, 52] width 809 height 38
drag, startPoint x: 332, startPoint y: 90, endPoint x: 357, endPoint y: 95, distance: 25.5
click at [357, 95] on div "[PERSON_NAME]" at bounding box center [391, 92] width 126 height 15
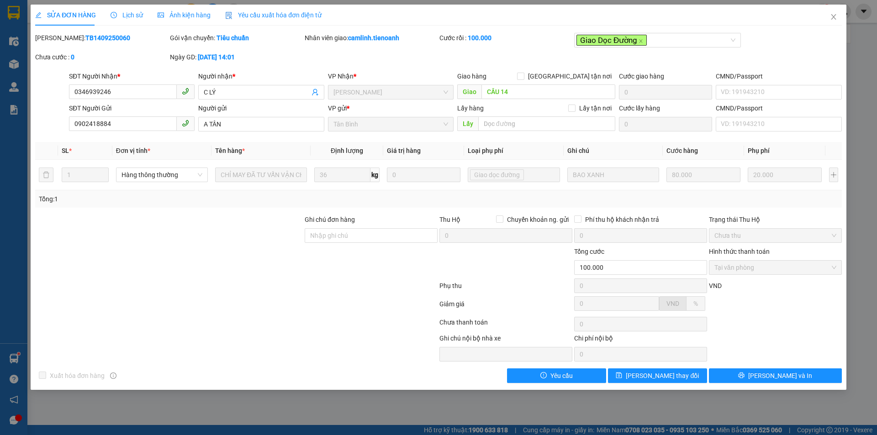
click at [357, 95] on span "[PERSON_NAME]" at bounding box center [391, 92] width 115 height 14
click at [510, 180] on div "Giao dọc đường" at bounding box center [498, 175] width 56 height 13
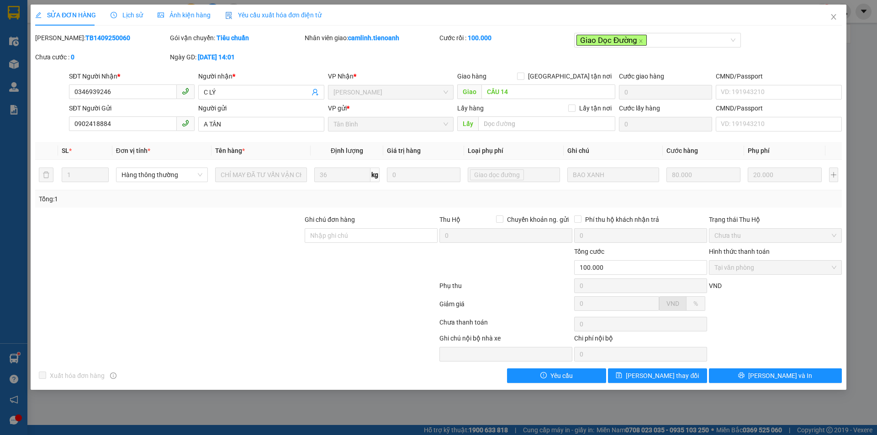
click at [504, 59] on div "Mã ĐH: TB1409250060 Gói vận chuyển: Tiêu chuẩn Nhân viên giao: camlinh.tienoanh…" at bounding box center [438, 52] width 809 height 38
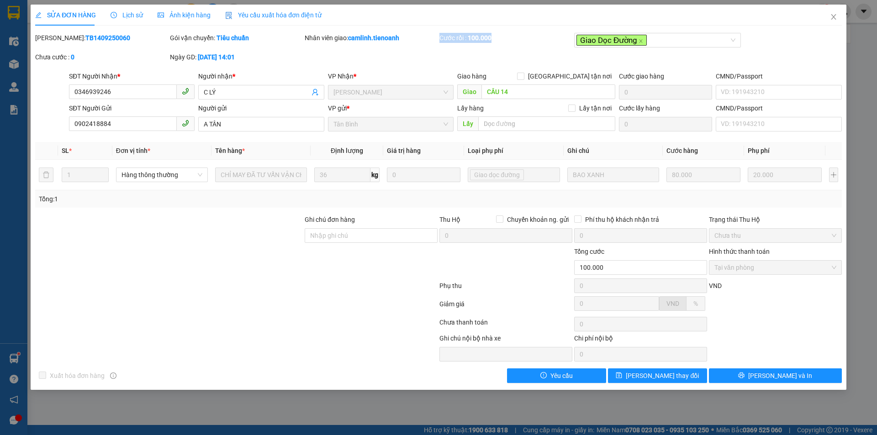
click at [504, 59] on div "Mã ĐH: TB1409250060 Gói vận chuyển: Tiêu chuẩn Nhân viên giao: camlinh.tienoanh…" at bounding box center [438, 52] width 809 height 38
click at [503, 63] on div "Mã ĐH: TB1409250060 Gói vận chuyển: Tiêu chuẩn Nhân viên giao: camlinh.tienoanh…" at bounding box center [438, 52] width 809 height 38
click at [485, 38] on b "100.000" at bounding box center [480, 37] width 24 height 7
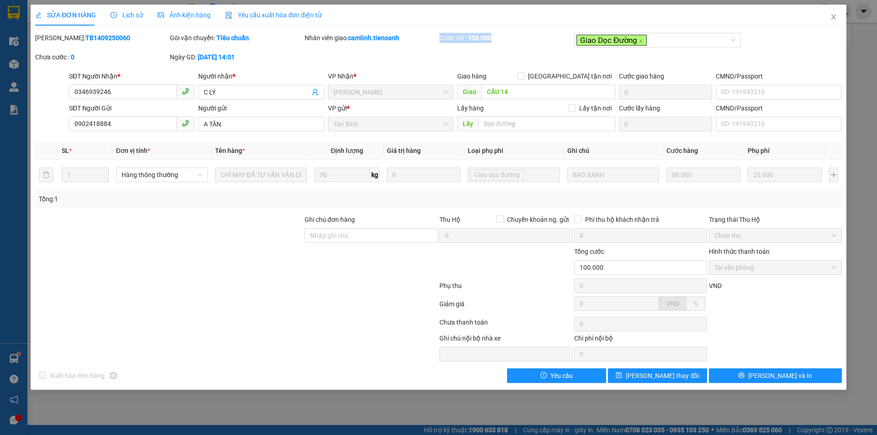
click at [467, 37] on div "Cước rồi : 100.000" at bounding box center [506, 38] width 133 height 10
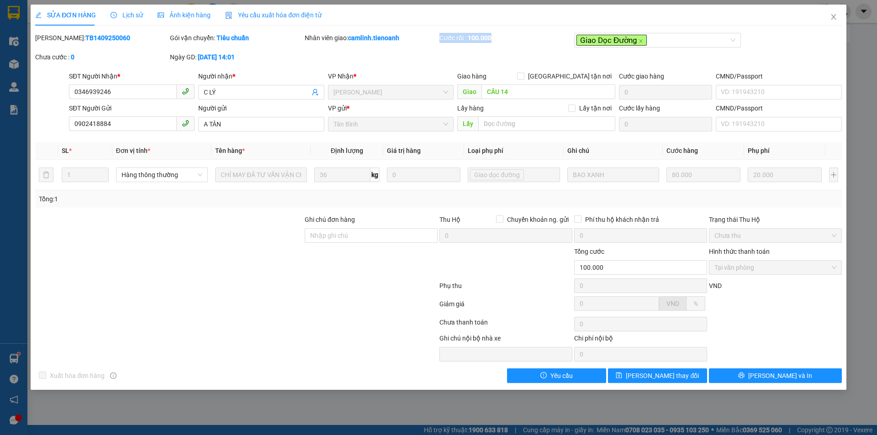
click at [467, 37] on div "Cước rồi : 100.000" at bounding box center [506, 38] width 133 height 10
click at [469, 37] on b "100.000" at bounding box center [480, 37] width 24 height 7
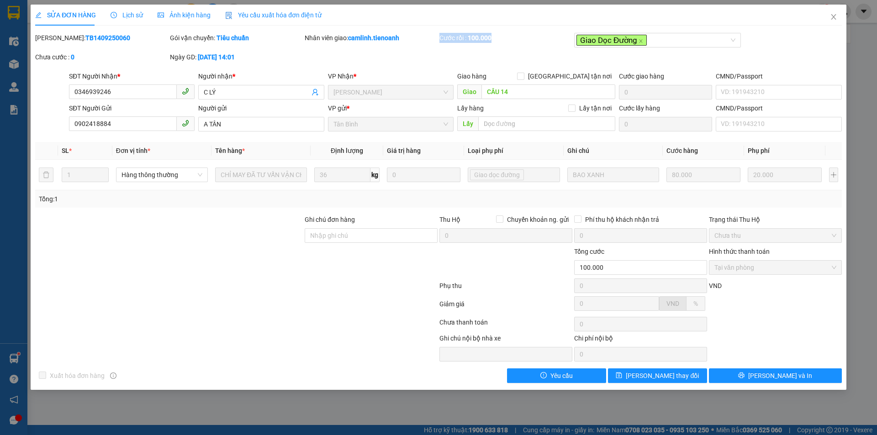
click at [469, 37] on b "100.000" at bounding box center [480, 37] width 24 height 7
click at [499, 43] on div "Cước rồi : 100.000" at bounding box center [506, 42] width 135 height 19
click at [483, 40] on b "100.000" at bounding box center [480, 37] width 24 height 7
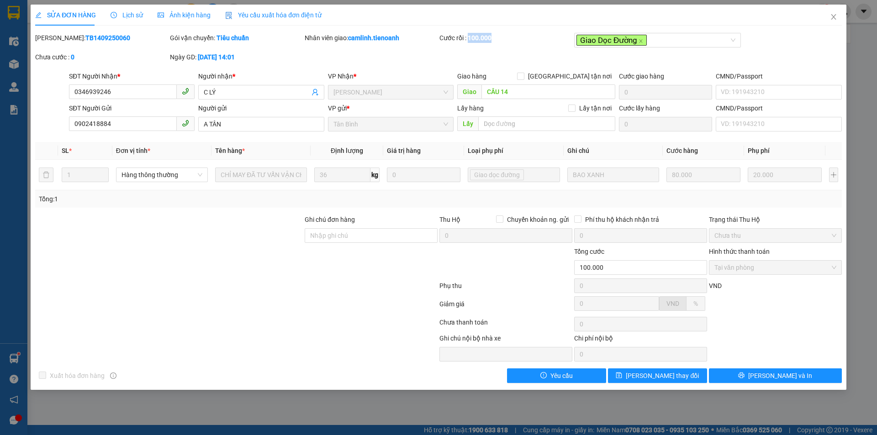
click at [483, 40] on b "100.000" at bounding box center [480, 37] width 24 height 7
click at [513, 47] on div "Cước rồi : 100.000" at bounding box center [506, 42] width 135 height 19
click at [508, 44] on div "Cước rồi : 100.000" at bounding box center [506, 42] width 135 height 19
click at [468, 40] on b "100.000" at bounding box center [480, 37] width 24 height 7
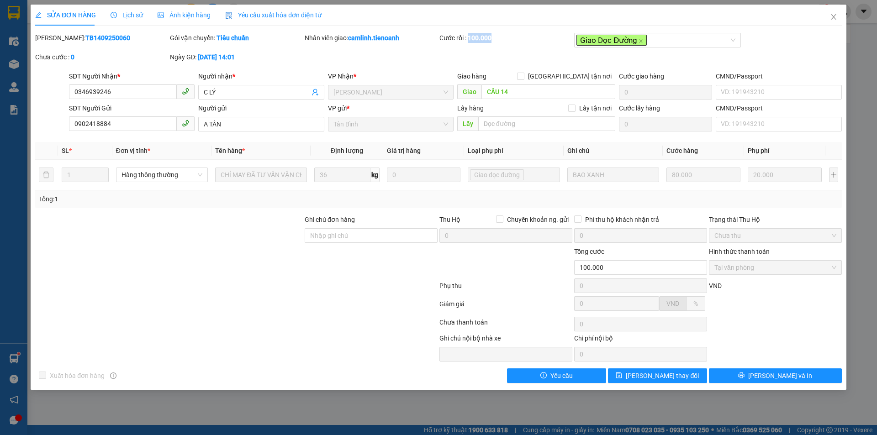
click at [468, 40] on b "100.000" at bounding box center [480, 37] width 24 height 7
click at [518, 46] on div "Cước rồi : 100.000" at bounding box center [506, 42] width 135 height 19
click at [487, 40] on b "100.000" at bounding box center [480, 37] width 24 height 7
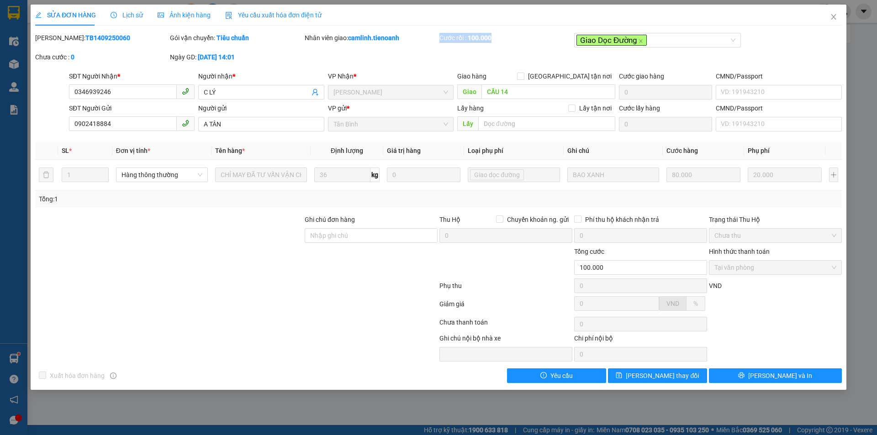
click at [487, 40] on b "100.000" at bounding box center [480, 37] width 24 height 7
click at [464, 40] on div "Cước rồi : 100.000" at bounding box center [506, 38] width 133 height 10
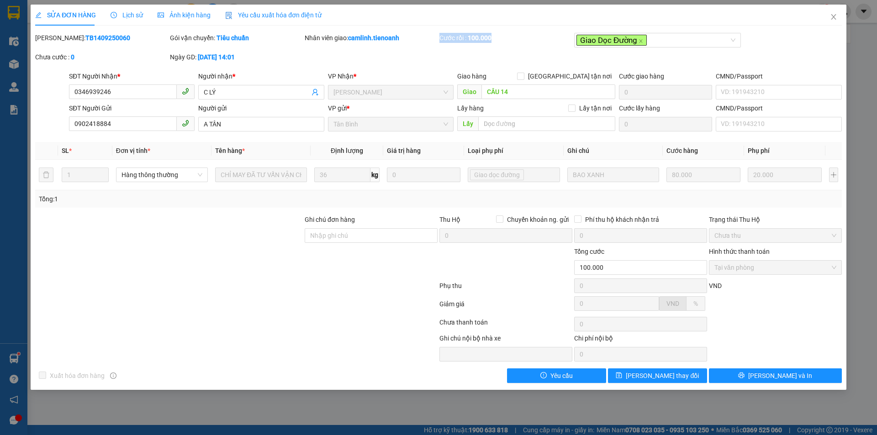
click at [464, 40] on div "Cước rồi : 100.000" at bounding box center [506, 38] width 133 height 10
click at [534, 37] on div "Cước rồi : 100.000" at bounding box center [506, 38] width 133 height 10
click at [466, 42] on div "Cước rồi : 100.000" at bounding box center [506, 38] width 133 height 10
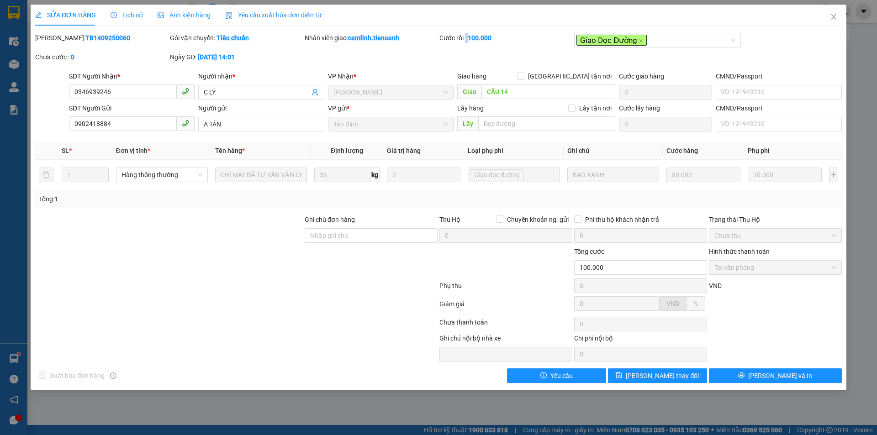
click at [466, 42] on div "Cước rồi : 100.000" at bounding box center [506, 38] width 133 height 10
drag, startPoint x: 466, startPoint y: 42, endPoint x: 448, endPoint y: 50, distance: 19.6
click at [448, 50] on div "Cước rồi : 100.000" at bounding box center [506, 42] width 135 height 19
click at [450, 41] on div "Cước rồi : 100.000" at bounding box center [506, 38] width 133 height 10
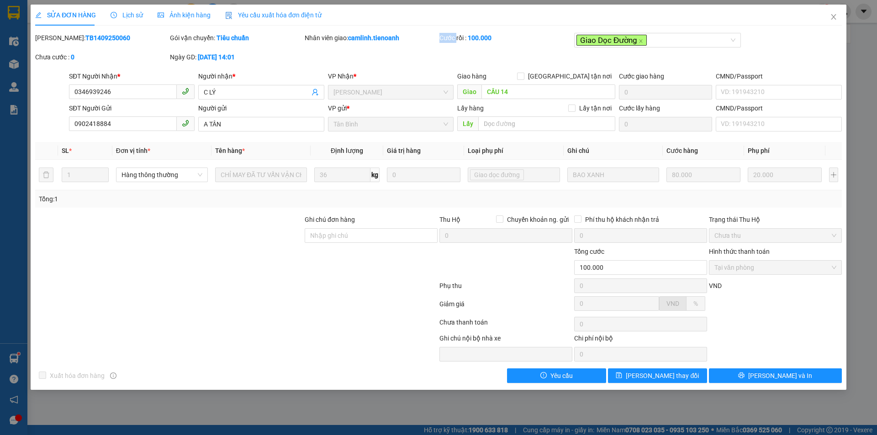
click at [450, 41] on div "Cước rồi : 100.000" at bounding box center [506, 38] width 133 height 10
click at [425, 57] on div "Mã ĐH: TB1409250060 Gói vận chuyển: Tiêu chuẩn Nhân viên giao: camlinh.tienoanh…" at bounding box center [438, 52] width 809 height 38
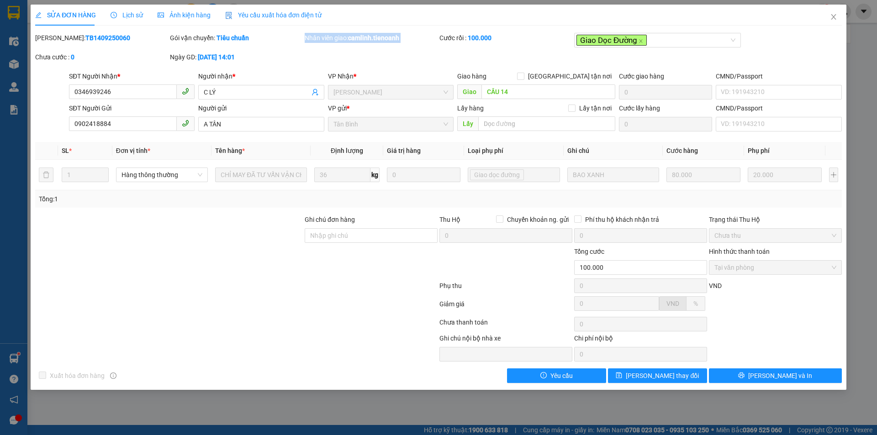
click at [425, 57] on div "Mã ĐH: TB1409250060 Gói vận chuyển: Tiêu chuẩn Nhân viên giao: camlinh.tienoanh…" at bounding box center [438, 52] width 809 height 38
click at [429, 48] on div "Nhân viên giao: camlinh.tienoanh" at bounding box center [371, 42] width 135 height 19
click at [454, 39] on div "Cước rồi : 100.000" at bounding box center [506, 38] width 133 height 10
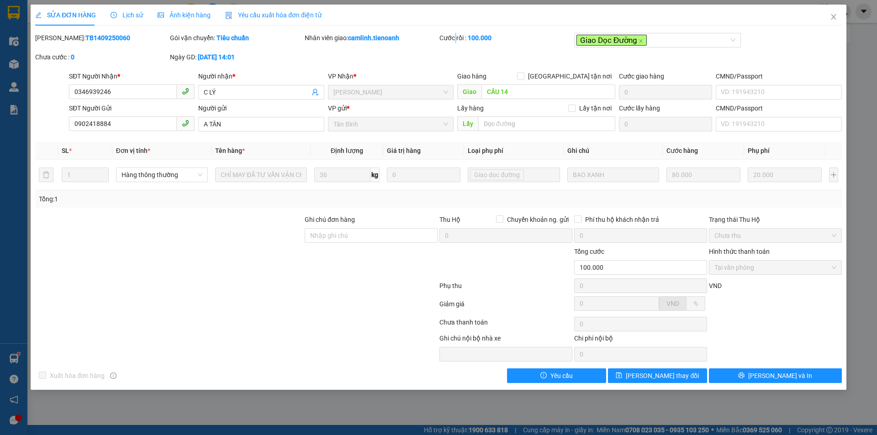
click at [454, 39] on div "Cước rồi : 100.000" at bounding box center [506, 38] width 133 height 10
click at [384, 48] on div "Nhân viên giao: camlinh.tienoanh" at bounding box center [371, 42] width 135 height 19
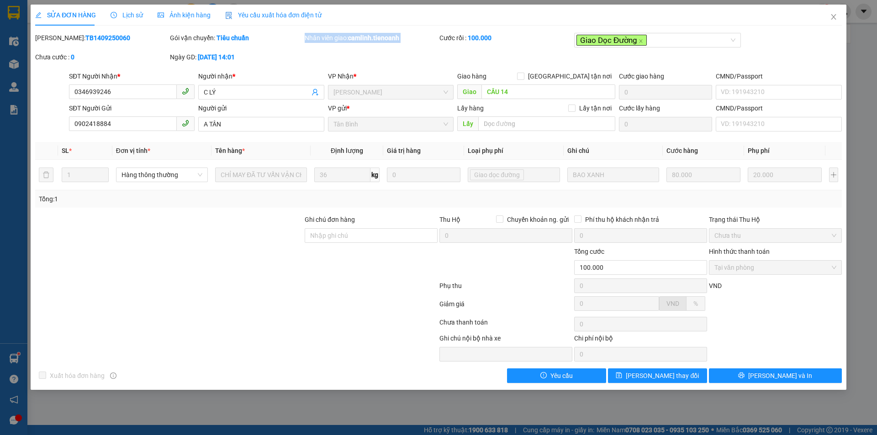
click at [384, 48] on div "Nhân viên giao: camlinh.tienoanh" at bounding box center [371, 42] width 135 height 19
click at [100, 33] on div "Mã ĐH: TB1409250060" at bounding box center [101, 38] width 133 height 10
click at [99, 36] on b "TB1409250060" at bounding box center [107, 37] width 45 height 7
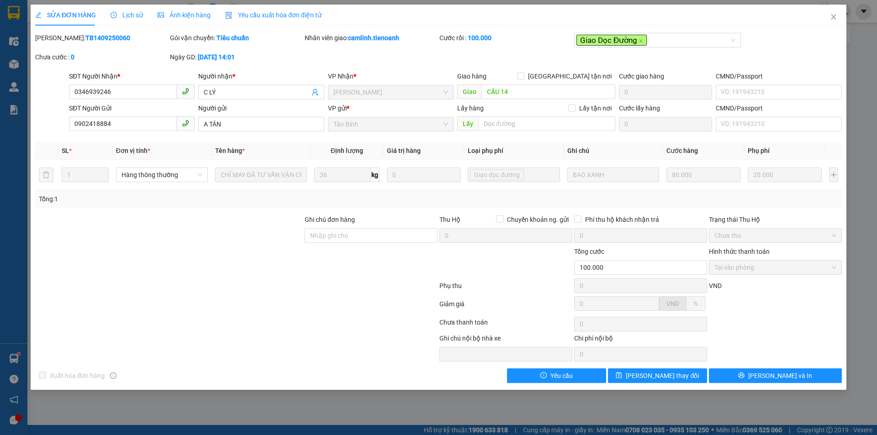
copy b "TB1409250060"
click at [259, 302] on div at bounding box center [236, 306] width 404 height 18
click at [346, 237] on input "Ghi chú đơn hàng" at bounding box center [371, 235] width 133 height 15
type input "Nhờ 29 giao lại"
drag, startPoint x: 394, startPoint y: 239, endPoint x: 268, endPoint y: 234, distance: 126.2
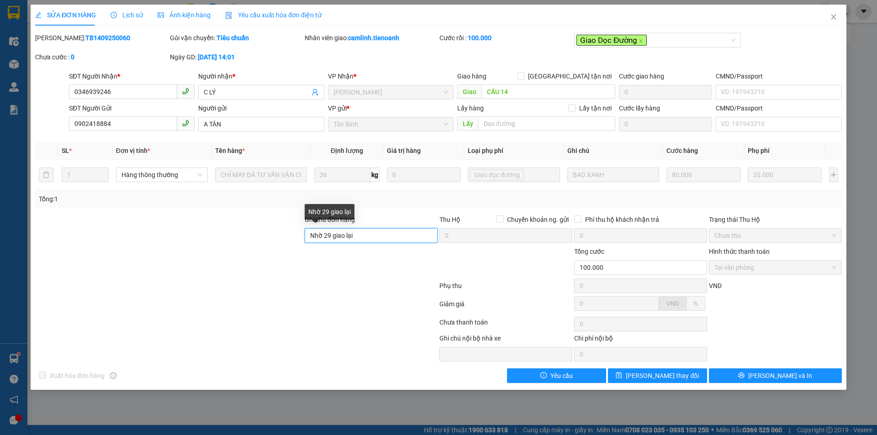
click at [268, 234] on div "Ghi chú đơn hàng Nhờ 29 giao lại Thu Hộ Chuyển khoản ng. gửi 0 Phí thu hộ khách…" at bounding box center [438, 231] width 809 height 32
click at [278, 281] on div at bounding box center [236, 288] width 404 height 18
click at [833, 11] on span "Close" at bounding box center [834, 18] width 26 height 26
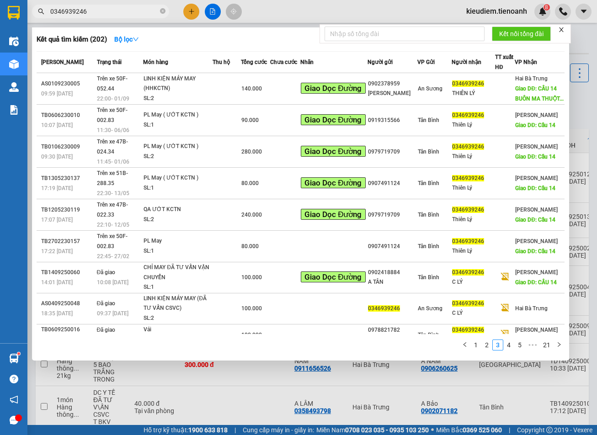
click at [102, 14] on input "0346939246" at bounding box center [104, 11] width 108 height 10
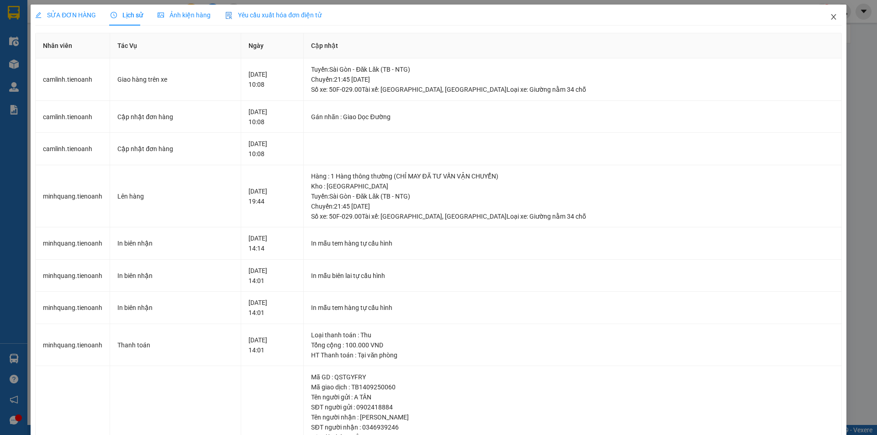
click at [830, 16] on icon "close" at bounding box center [833, 16] width 7 height 7
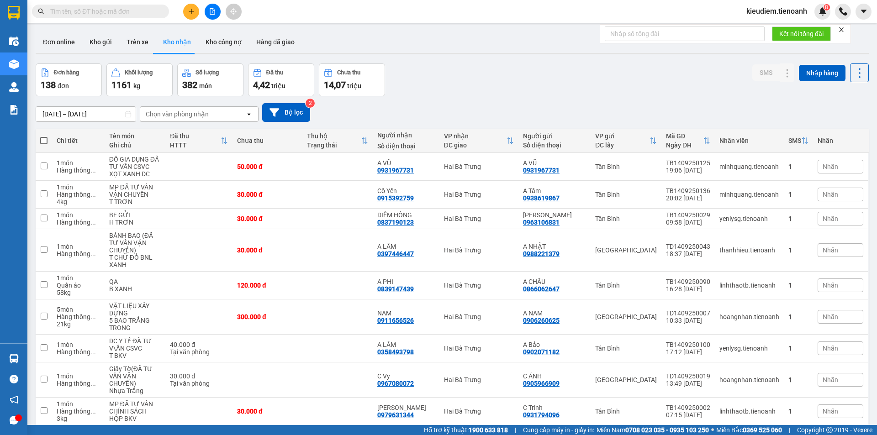
click at [103, 11] on input "text" at bounding box center [104, 11] width 108 height 10
click at [144, 14] on input "text" at bounding box center [104, 11] width 108 height 10
paste input "0346939246"
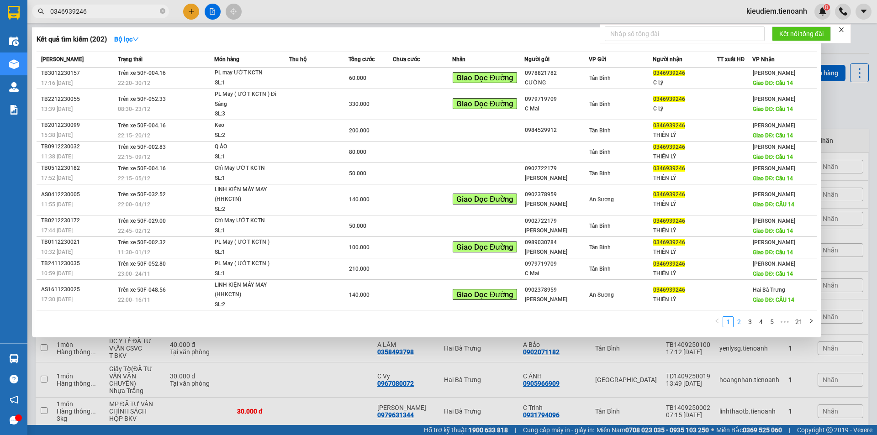
type input "0346939246"
click at [743, 323] on link "2" at bounding box center [739, 322] width 10 height 10
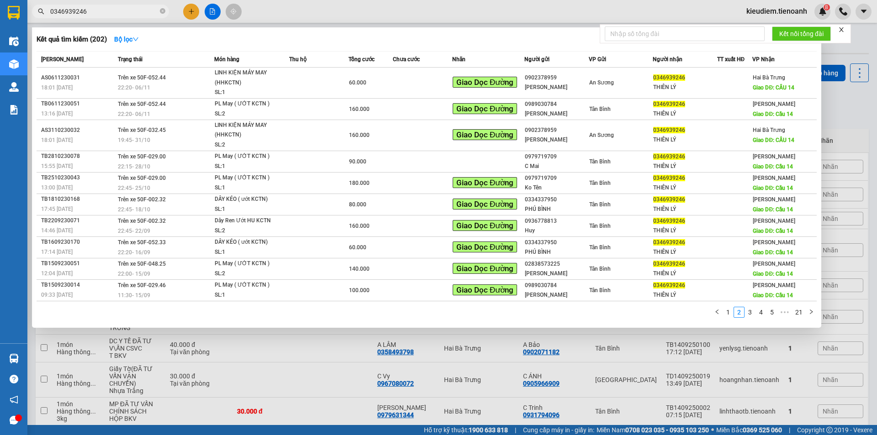
click at [111, 9] on input "0346939246" at bounding box center [104, 11] width 108 height 10
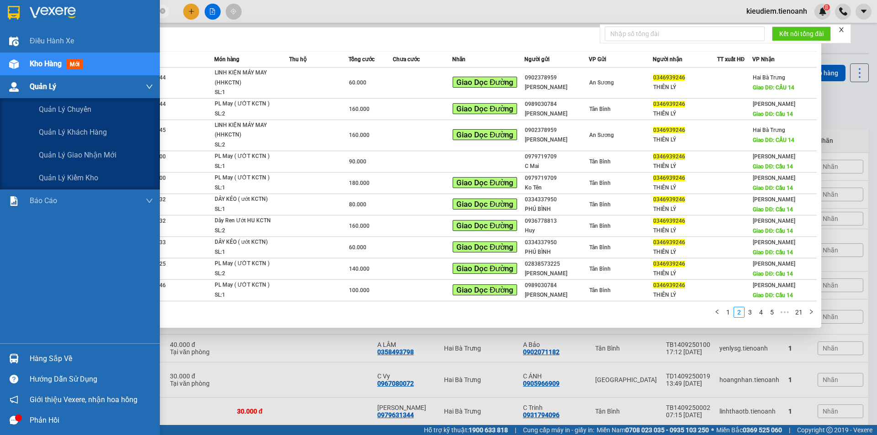
click at [24, 89] on div "Quản Lý" at bounding box center [80, 86] width 160 height 23
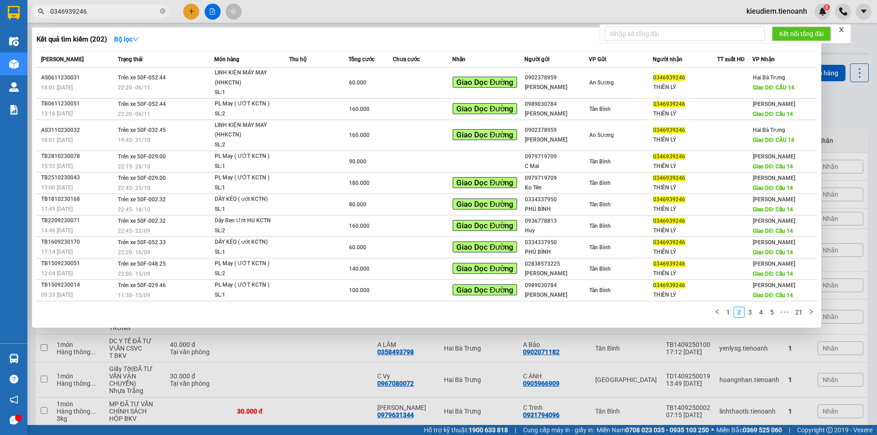
click at [216, 12] on div at bounding box center [438, 217] width 877 height 435
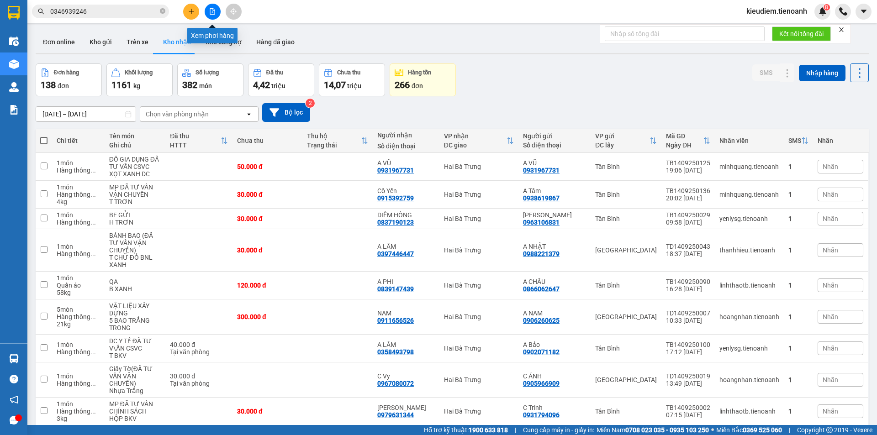
click at [216, 12] on button at bounding box center [213, 12] width 16 height 16
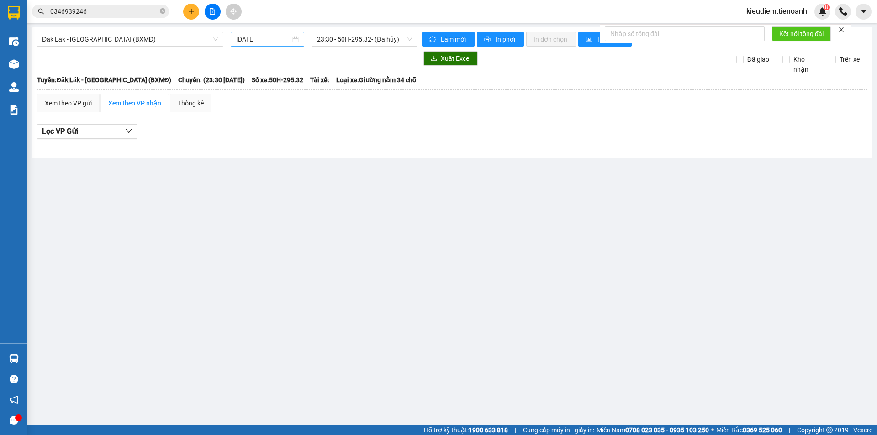
click at [251, 40] on input "15/09/2025" at bounding box center [263, 39] width 54 height 10
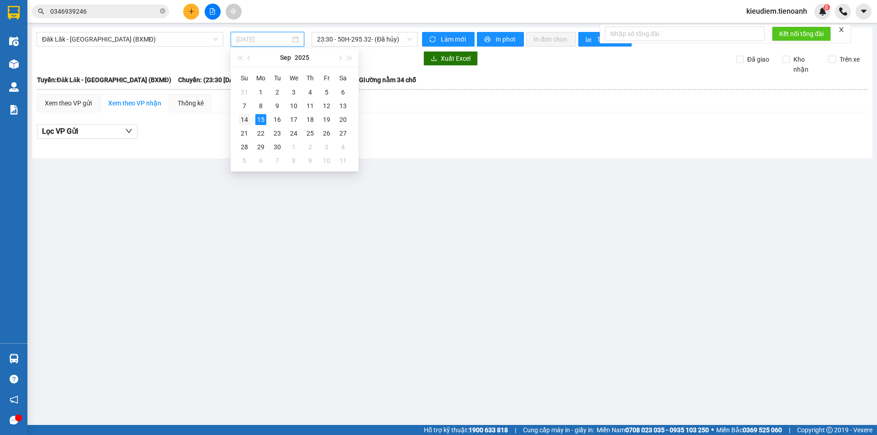
click at [245, 119] on div "14" at bounding box center [244, 119] width 11 height 11
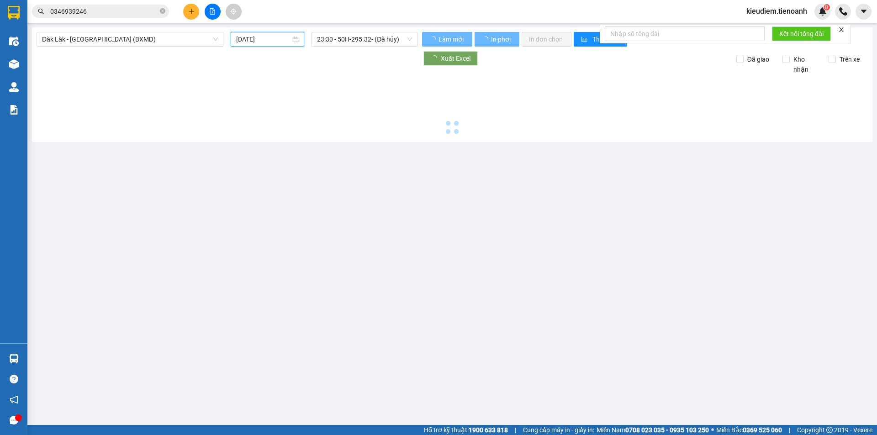
type input "14/09/2025"
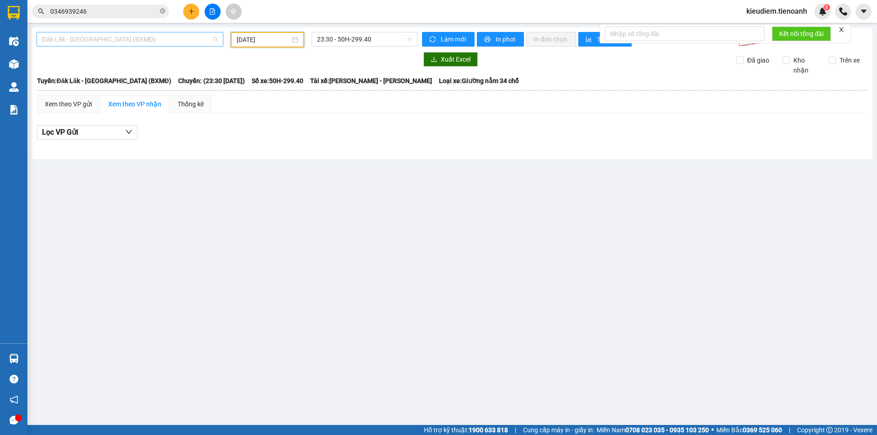
click at [95, 40] on span "Đăk Lăk - Sài Gòn (BXMĐ)" at bounding box center [130, 39] width 176 height 14
click at [249, 40] on input "14/09/2025" at bounding box center [263, 40] width 53 height 10
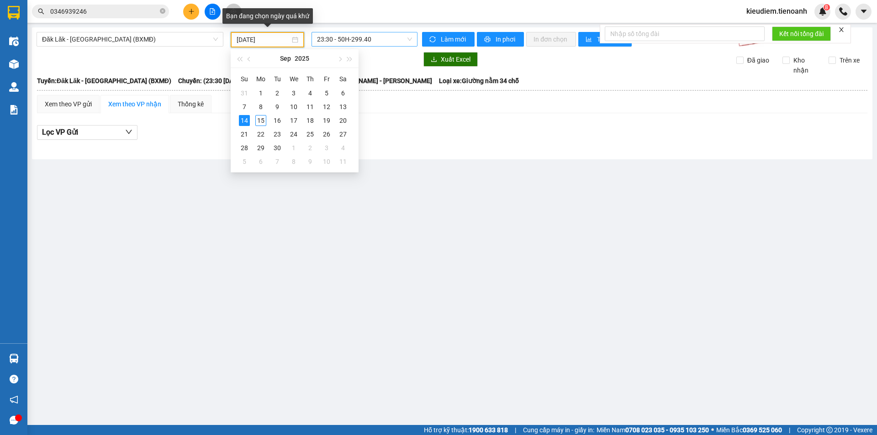
click at [322, 40] on span "23:30 - 50H-299.40" at bounding box center [364, 39] width 95 height 14
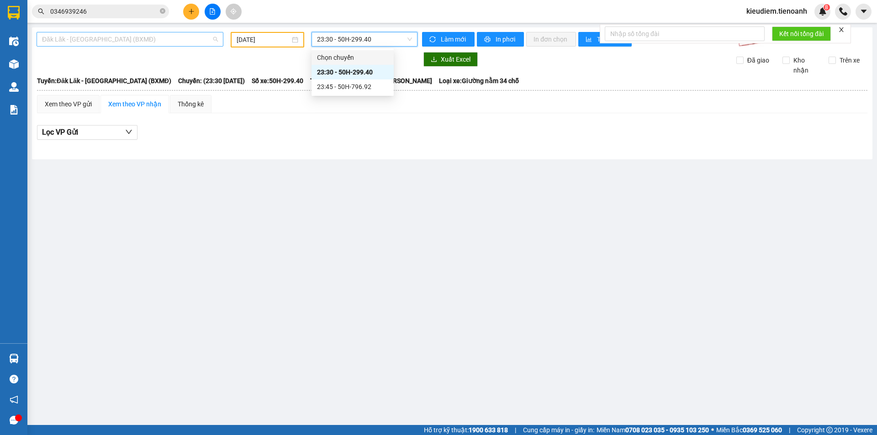
click at [158, 37] on span "Đăk Lăk - Sài Gòn (BXMĐ)" at bounding box center [130, 39] width 176 height 14
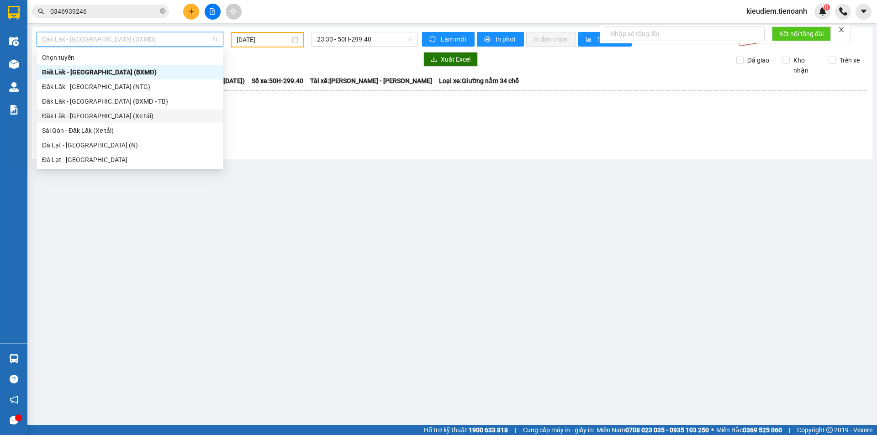
scroll to position [117, 0]
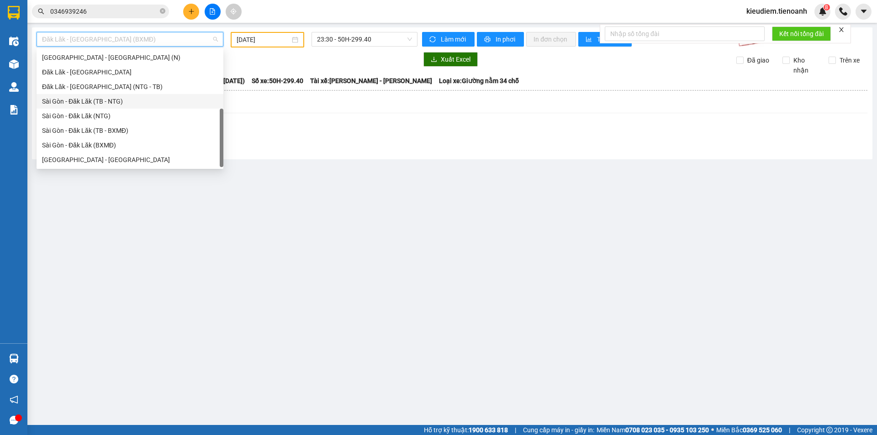
click at [102, 101] on div "Sài Gòn - Đăk Lăk (TB - NTG)" at bounding box center [130, 101] width 176 height 10
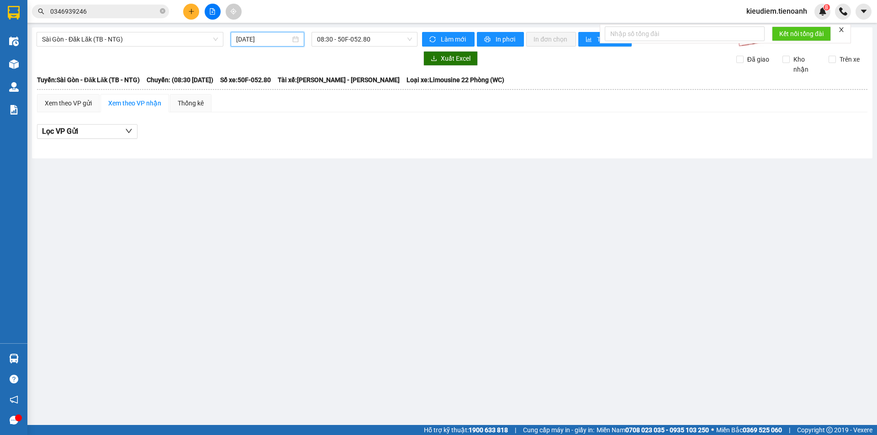
click at [266, 42] on input "15/09/2025" at bounding box center [263, 39] width 54 height 10
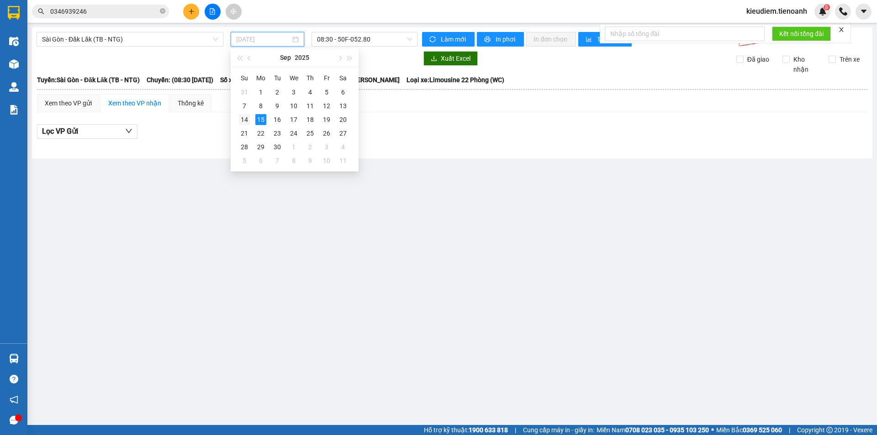
click at [250, 120] on td "14" at bounding box center [244, 120] width 16 height 14
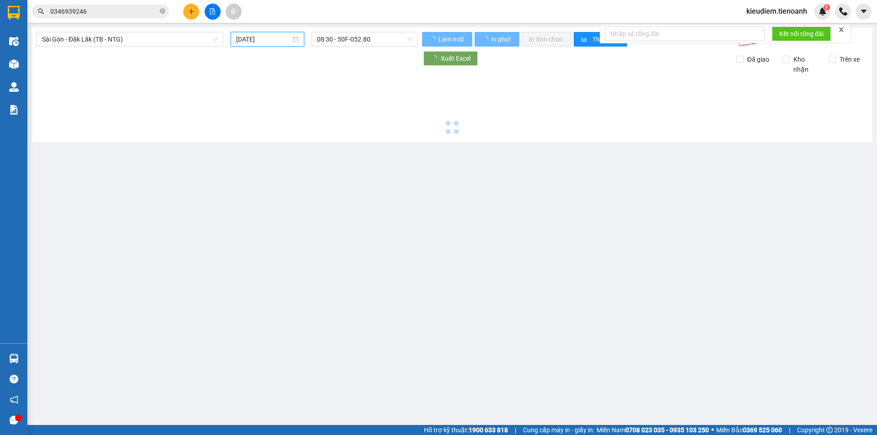
type input "14/09/2025"
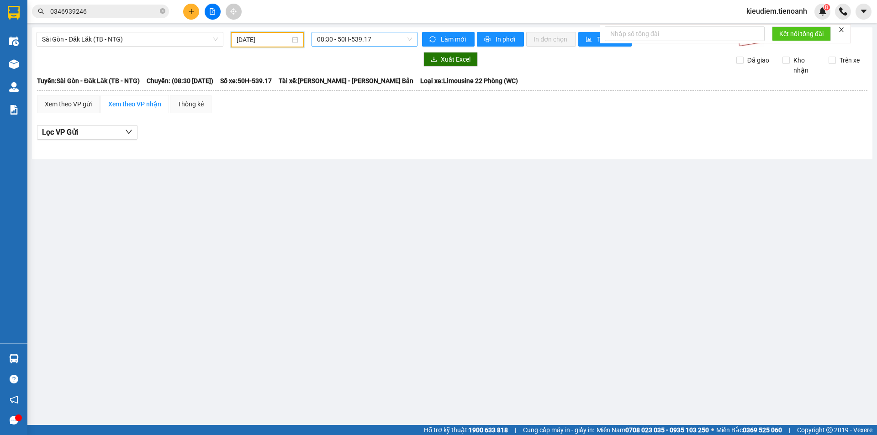
click at [357, 37] on span "08:30 - 50H-539.17" at bounding box center [364, 39] width 95 height 14
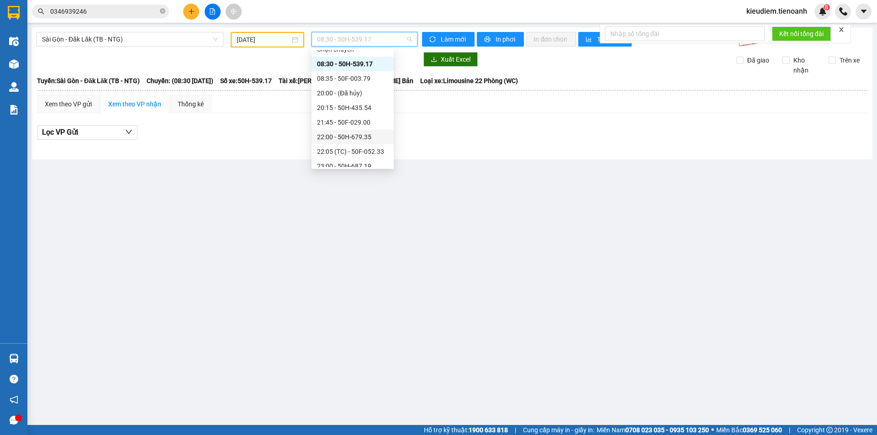
scroll to position [29, 0]
click at [345, 102] on div "21:45 - 50F-029.00" at bounding box center [352, 101] width 71 height 10
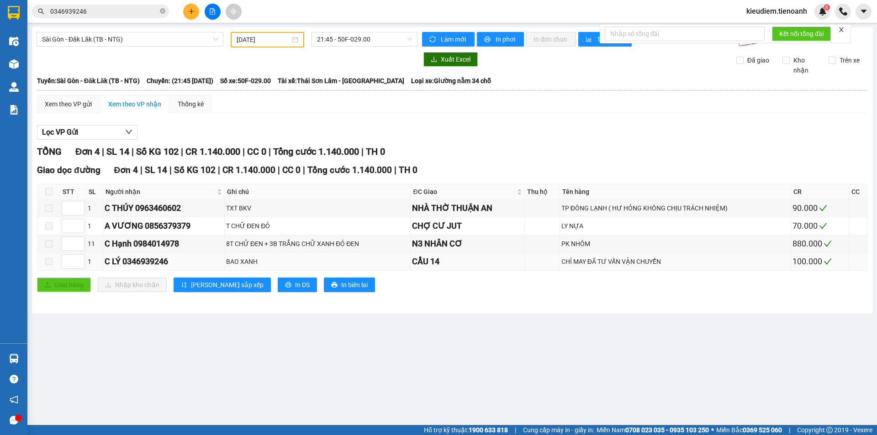
click at [48, 264] on span at bounding box center [48, 261] width 7 height 7
click at [172, 266] on div "C LÝ 0346939246" at bounding box center [164, 261] width 118 height 13
click at [228, 264] on div "BAO XANH" at bounding box center [317, 262] width 183 height 10
click at [90, 101] on div "Xem theo VP gửi" at bounding box center [68, 104] width 47 height 10
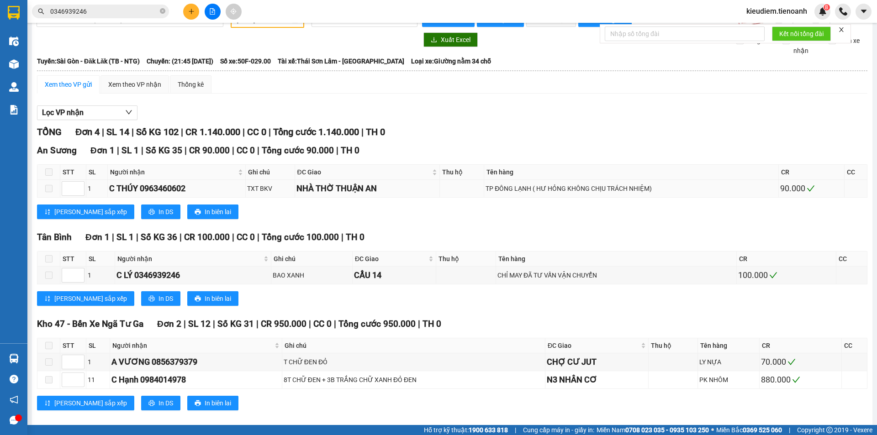
scroll to position [31, 0]
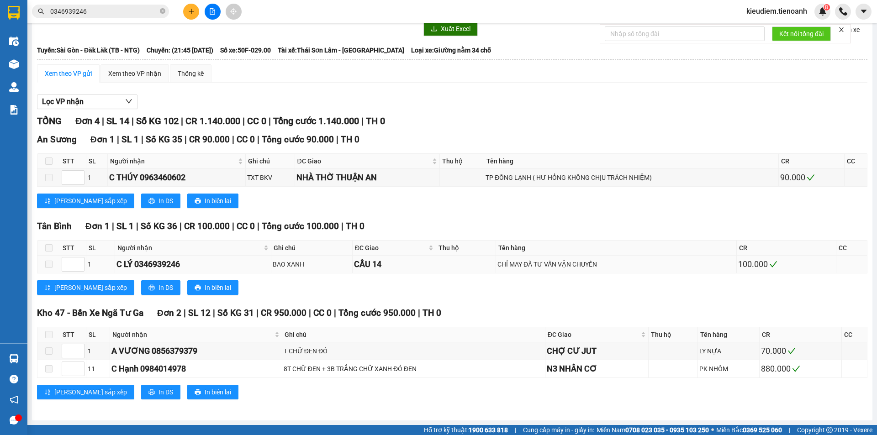
click at [47, 266] on span at bounding box center [48, 264] width 7 height 7
click at [125, 270] on div "C LÝ 0346939246" at bounding box center [193, 264] width 153 height 13
click at [141, 267] on div "C LÝ 0346939246" at bounding box center [193, 264] width 153 height 13
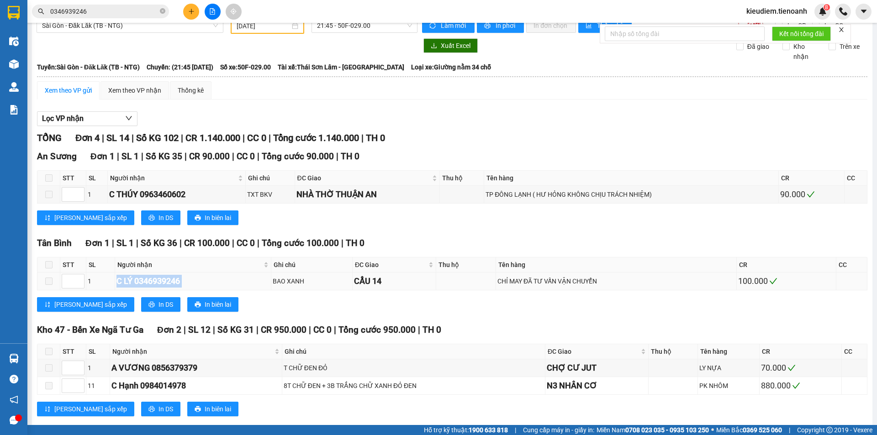
scroll to position [0, 0]
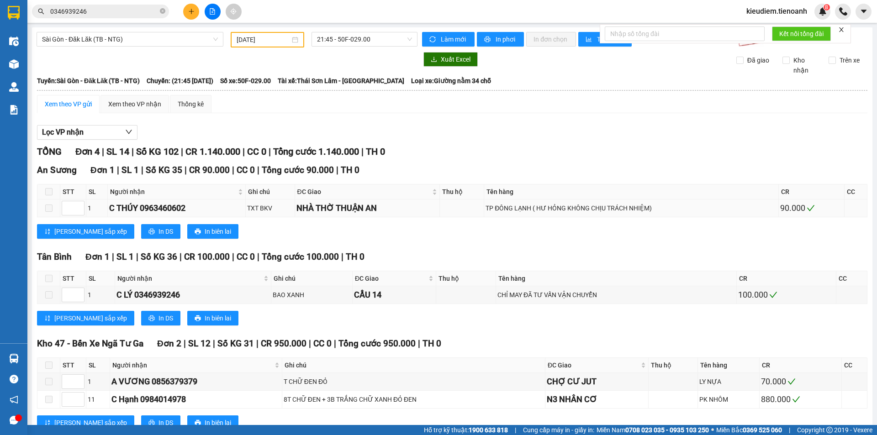
click at [366, 204] on div "NHÀ THỜ THUẬN AN" at bounding box center [368, 208] width 142 height 13
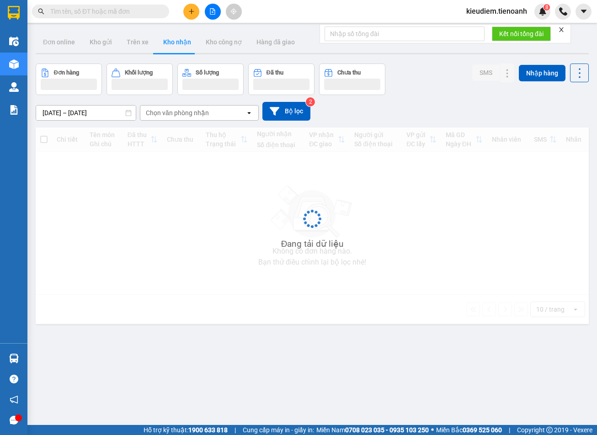
click at [108, 12] on input "text" at bounding box center [104, 11] width 108 height 10
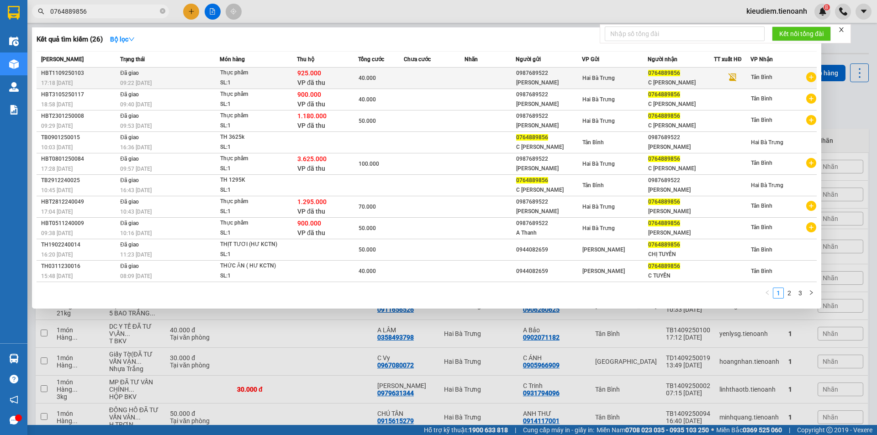
type input "0764889856"
click at [509, 72] on td at bounding box center [490, 78] width 51 height 21
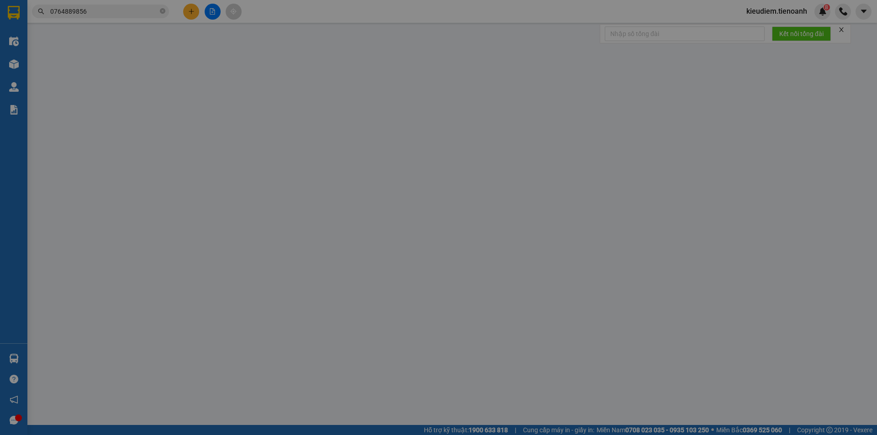
type input "0764889856"
type input "C [PERSON_NAME]"
type input "0987689522"
type input "[PERSON_NAME]"
type input "925.000"
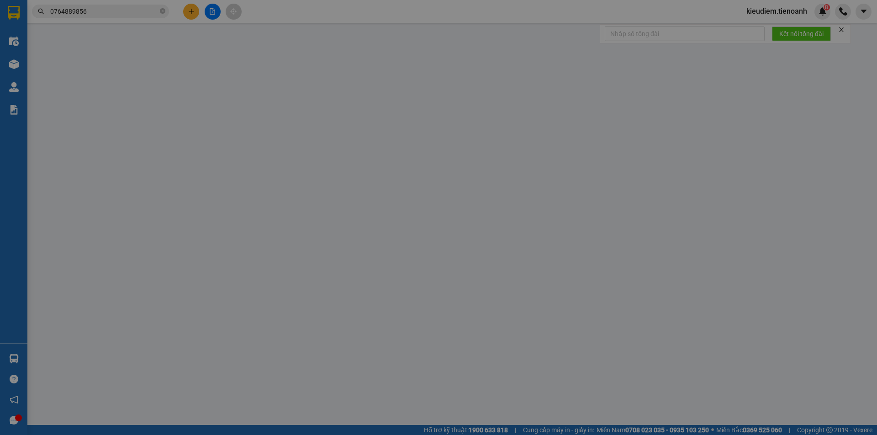
type input "40.000"
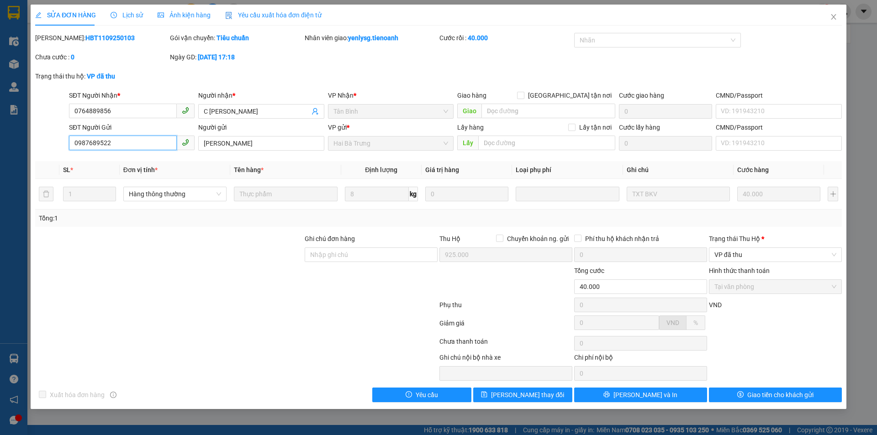
click at [111, 139] on input "0987689522" at bounding box center [123, 143] width 108 height 15
click at [596, 19] on icon "close" at bounding box center [833, 16] width 5 height 5
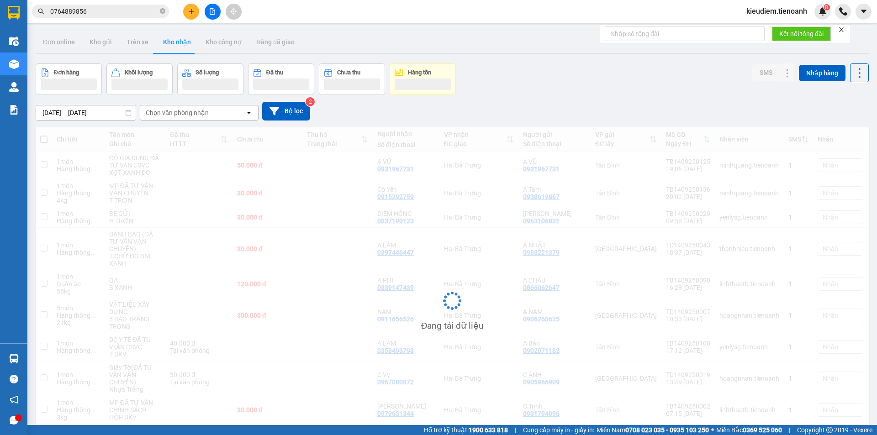
click at [99, 14] on input "0764889856" at bounding box center [104, 11] width 108 height 10
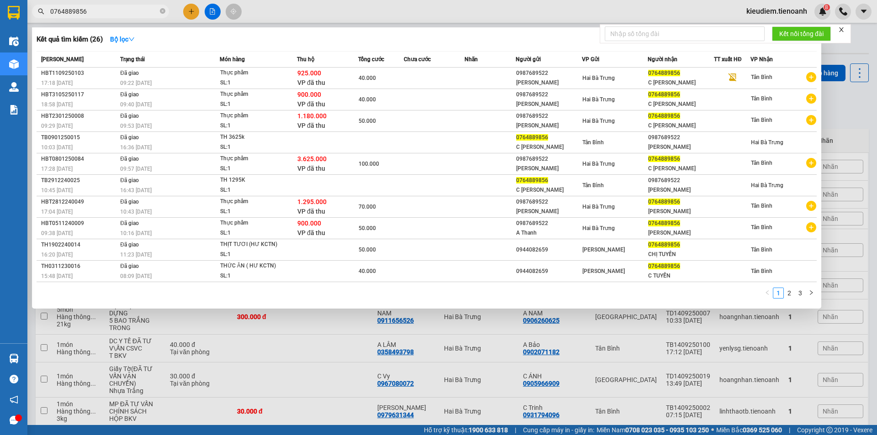
click at [99, 14] on input "0764889856" at bounding box center [104, 11] width 108 height 10
paste input "987689522"
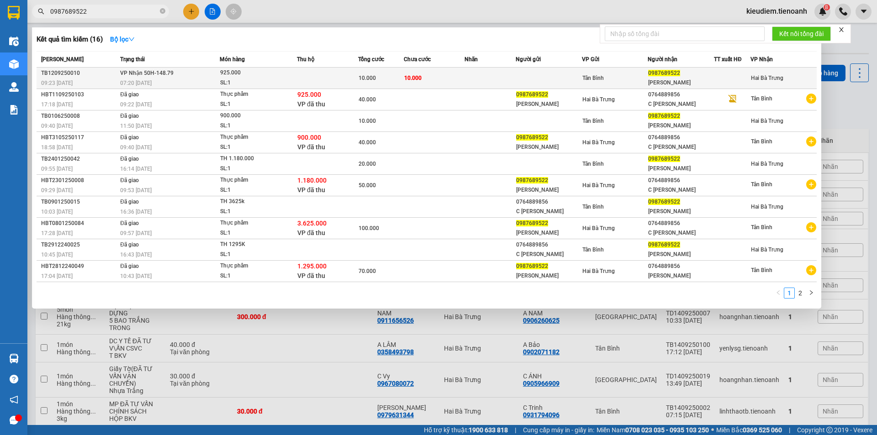
type input "0987689522"
click at [364, 79] on span "10.000" at bounding box center [367, 78] width 17 height 6
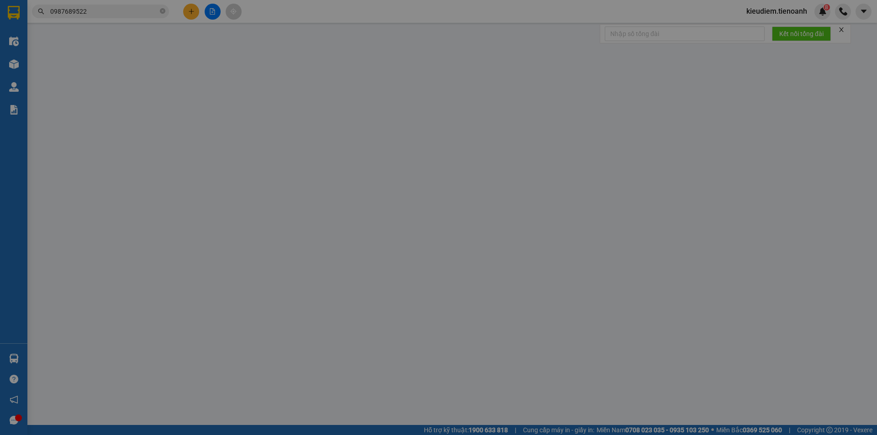
type input "0987689522"
type input "[PERSON_NAME]"
type input "Quản [PERSON_NAME] cầm tiền"
type input "10.000"
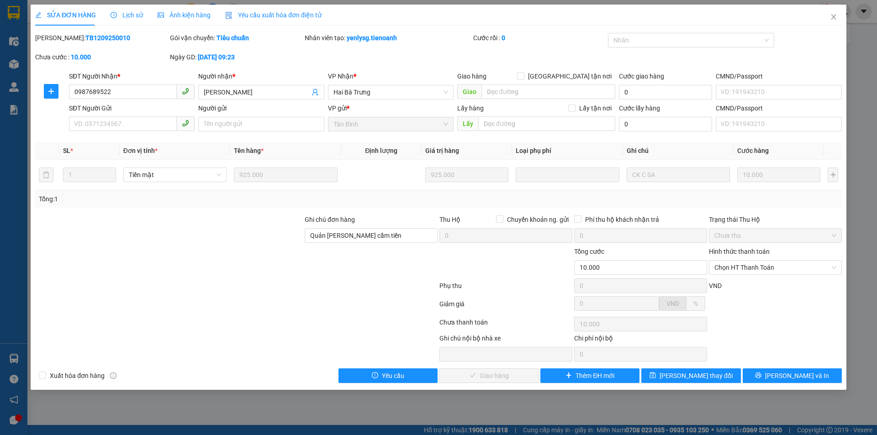
click at [415, 303] on div at bounding box center [236, 306] width 404 height 18
click at [104, 95] on input "0987689522" at bounding box center [123, 92] width 108 height 15
click at [253, 279] on div at bounding box center [236, 288] width 404 height 18
click at [596, 13] on span "Close" at bounding box center [834, 18] width 26 height 26
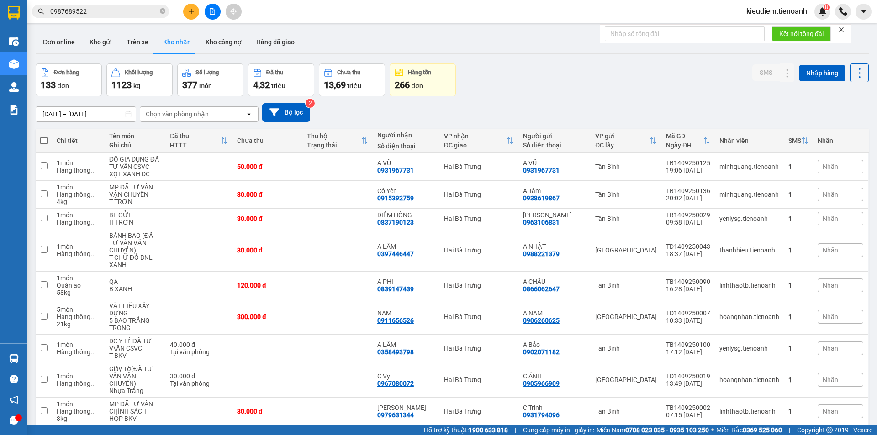
click at [192, 12] on icon "plus" at bounding box center [191, 11] width 6 height 6
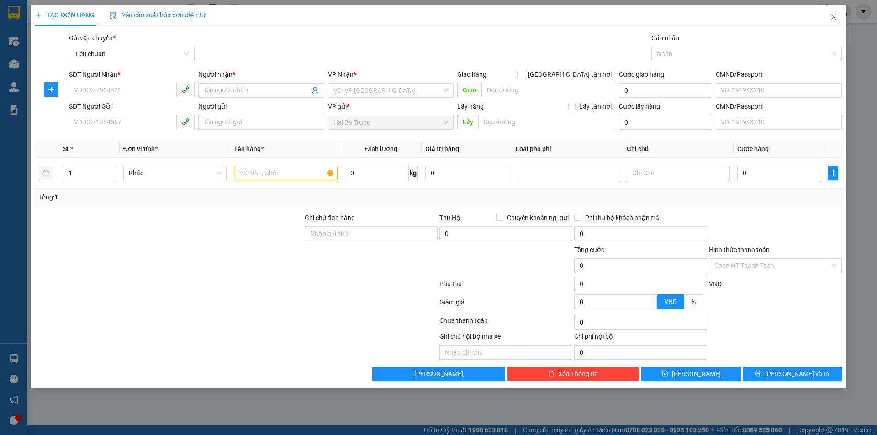
drag, startPoint x: 199, startPoint y: 3, endPoint x: 592, endPoint y: 57, distance: 397.1
click at [592, 57] on div "Gói vận chuyển * Tiêu chuẩn Gán nhãn Nhãn" at bounding box center [455, 49] width 777 height 32
click at [596, 20] on span "Close" at bounding box center [834, 18] width 26 height 26
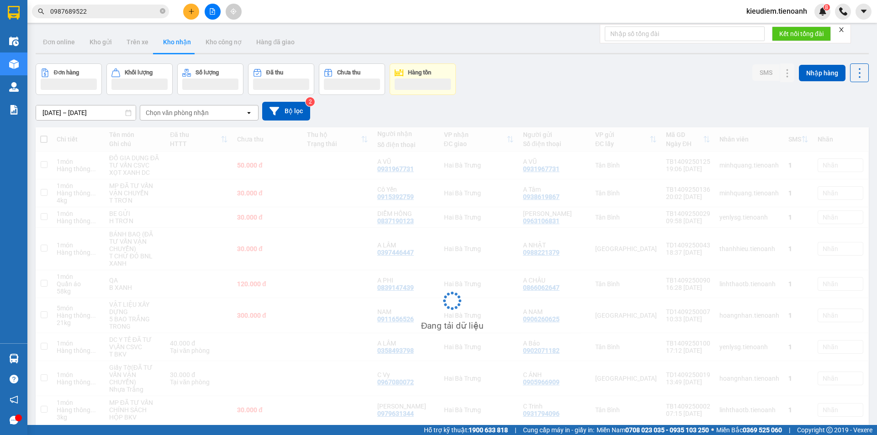
click at [101, 13] on input "0987689522" at bounding box center [104, 11] width 108 height 10
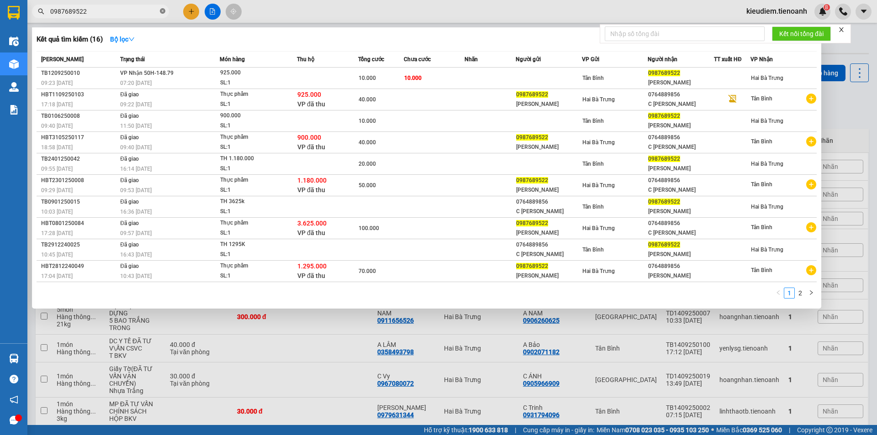
click at [162, 10] on icon "close-circle" at bounding box center [162, 10] width 5 height 5
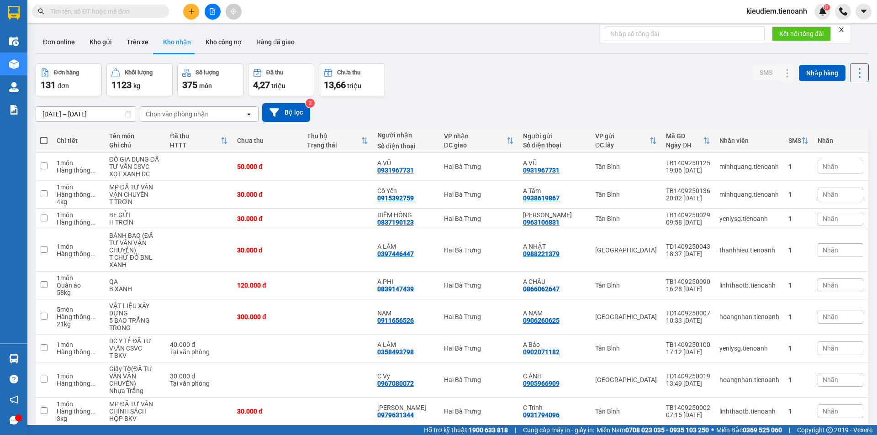
click at [194, 13] on icon "plus" at bounding box center [191, 11] width 6 height 6
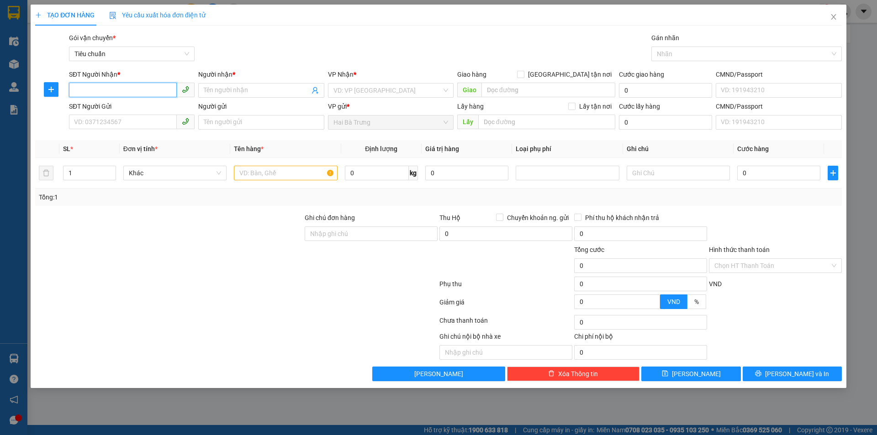
click at [113, 94] on input "SĐT Người Nhận *" at bounding box center [123, 90] width 108 height 15
click at [144, 85] on input "0902271590" at bounding box center [123, 90] width 108 height 15
type input "0902271590"
click at [139, 122] on input "SĐT Người Gửi" at bounding box center [123, 122] width 108 height 15
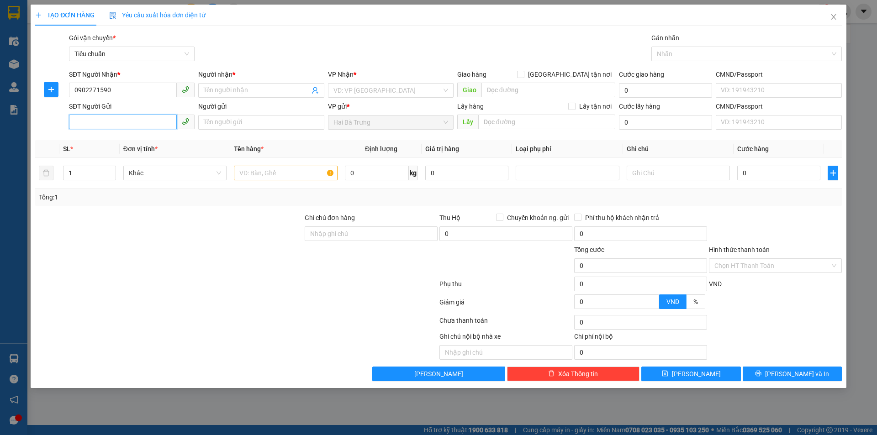
paste input "0902271590"
type input "0902271590"
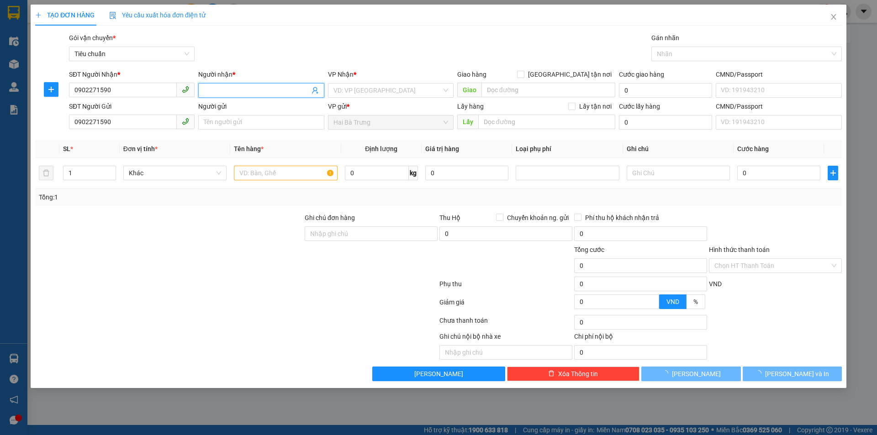
click at [224, 84] on span at bounding box center [261, 90] width 126 height 15
click at [227, 97] on span at bounding box center [261, 90] width 126 height 15
type input "Diễm"
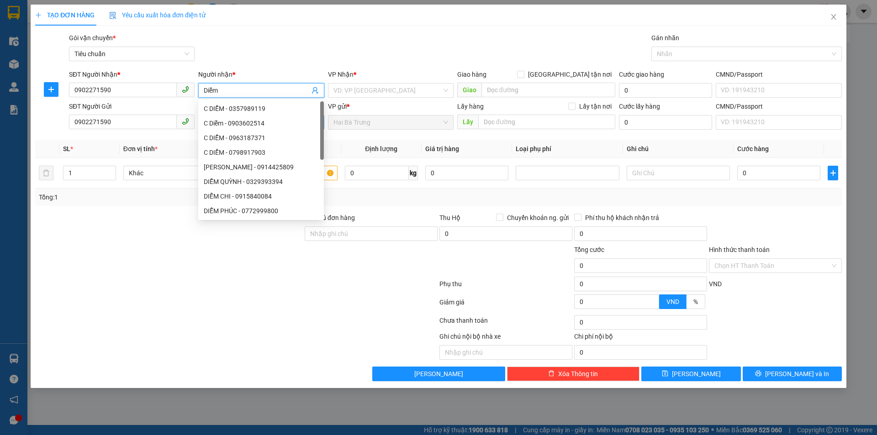
click at [227, 118] on div "C Diễm - 0903602514" at bounding box center [261, 123] width 115 height 10
type input "0903602514"
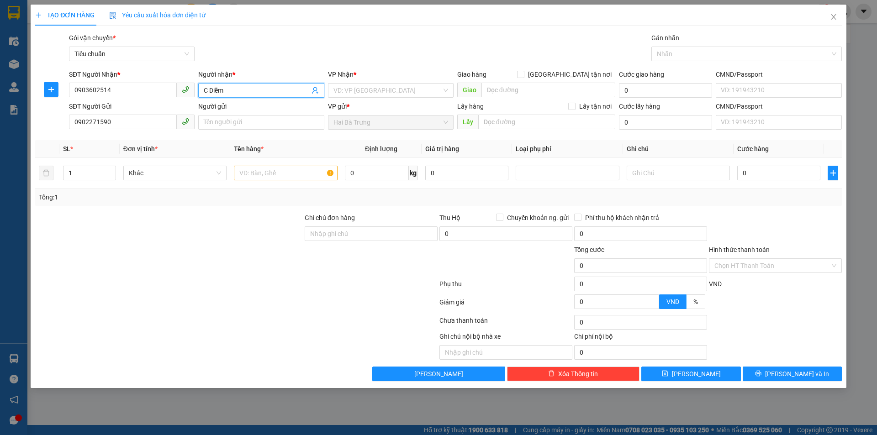
type input "C Diễm"
click at [227, 118] on input "Người gửi" at bounding box center [261, 122] width 126 height 15
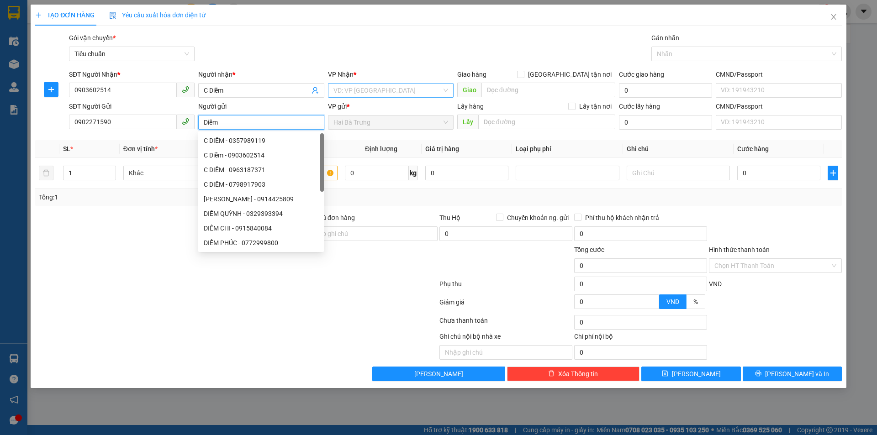
type input "Diễm"
click at [366, 92] on input "search" at bounding box center [388, 91] width 108 height 14
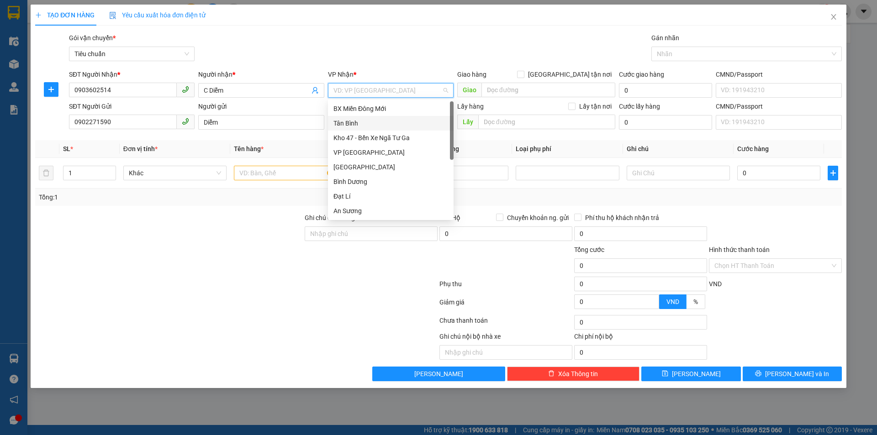
click at [354, 119] on div "Tân Bình" at bounding box center [391, 123] width 115 height 10
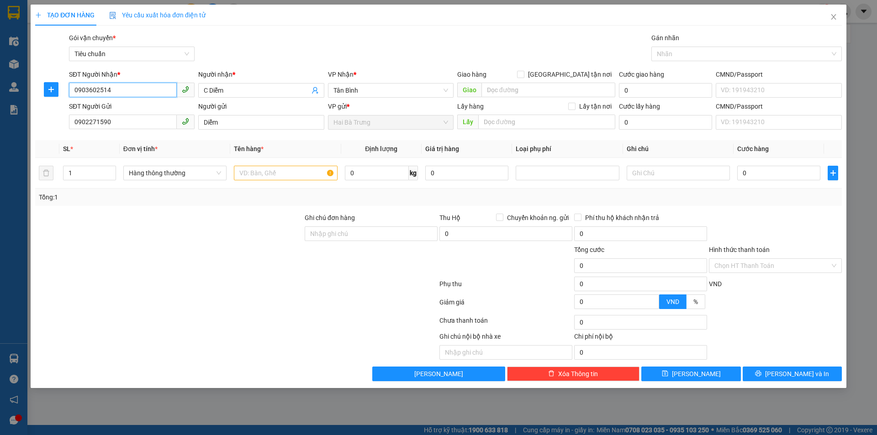
click at [137, 90] on input "0903602514" at bounding box center [123, 90] width 108 height 15
drag, startPoint x: 122, startPoint y: 121, endPoint x: 60, endPoint y: 128, distance: 63.0
click at [60, 128] on div "SĐT Người Gửi 0902271590 Người gửi Diễm VP gửi * Hai Bà Trưng Lấy hàng Lấy tận …" at bounding box center [438, 117] width 809 height 32
click at [87, 96] on input "0903602514" at bounding box center [123, 90] width 108 height 15
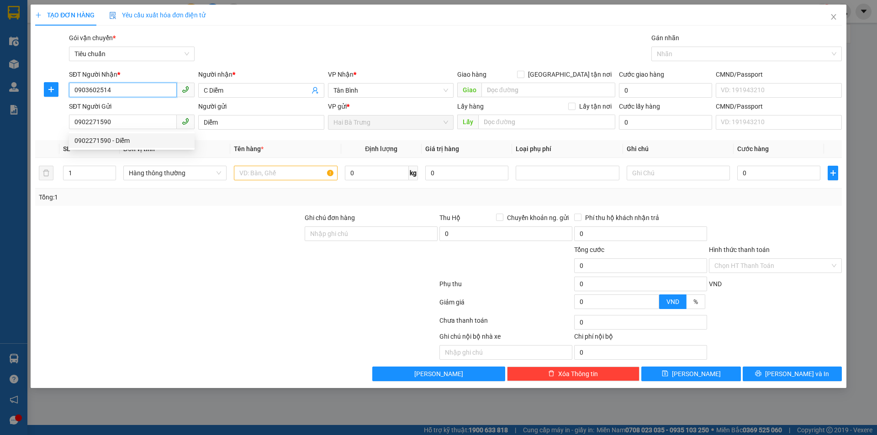
paste input "2271590"
type input "0902271590"
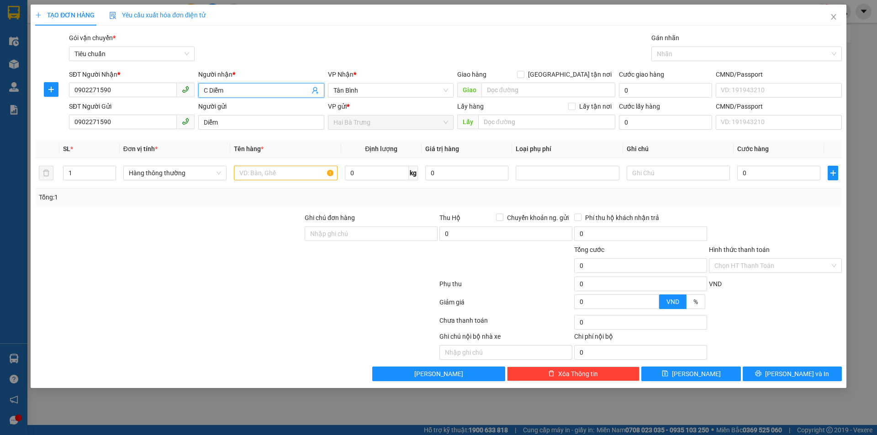
click at [212, 90] on input "C Diễm" at bounding box center [257, 90] width 106 height 10
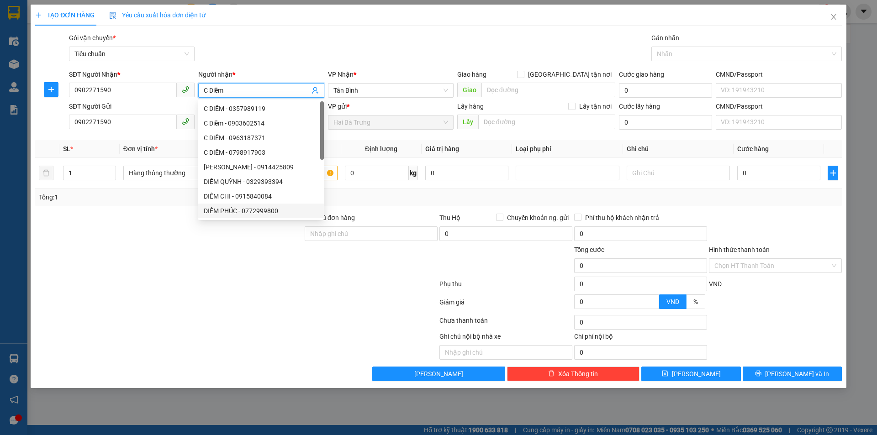
drag, startPoint x: 193, startPoint y: 261, endPoint x: 200, endPoint y: 244, distance: 18.7
click at [194, 261] on div at bounding box center [169, 261] width 270 height 32
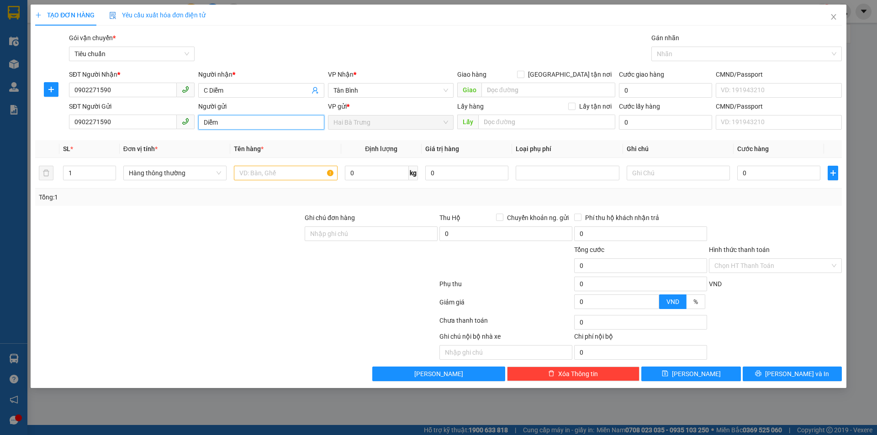
click at [233, 122] on input "Diễm" at bounding box center [261, 122] width 126 height 15
paste input "C Diễm"
click at [233, 122] on input "DiễmC Diễm" at bounding box center [261, 122] width 126 height 15
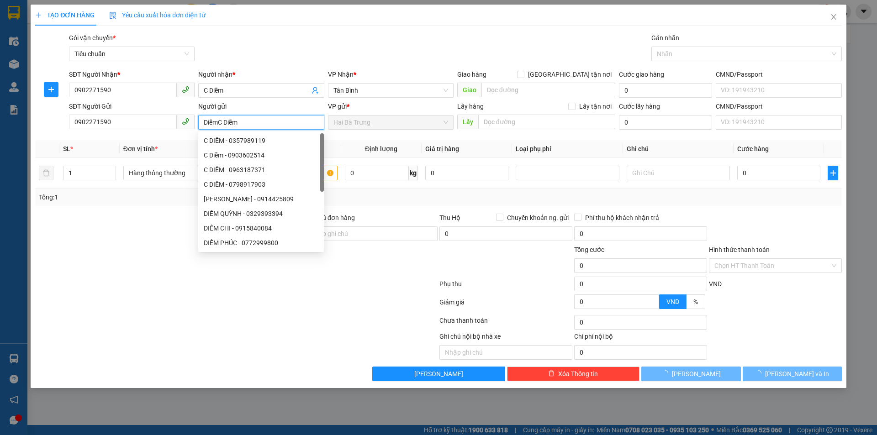
paste input "search"
type input "C Diễm"
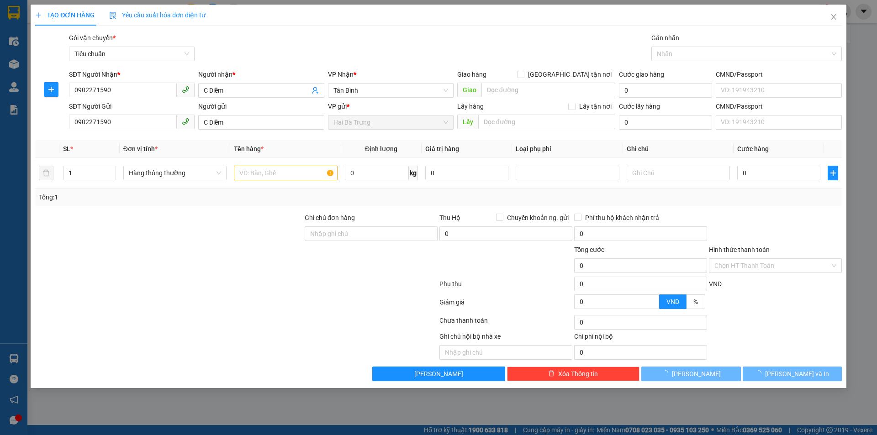
click at [143, 286] on div at bounding box center [236, 286] width 404 height 18
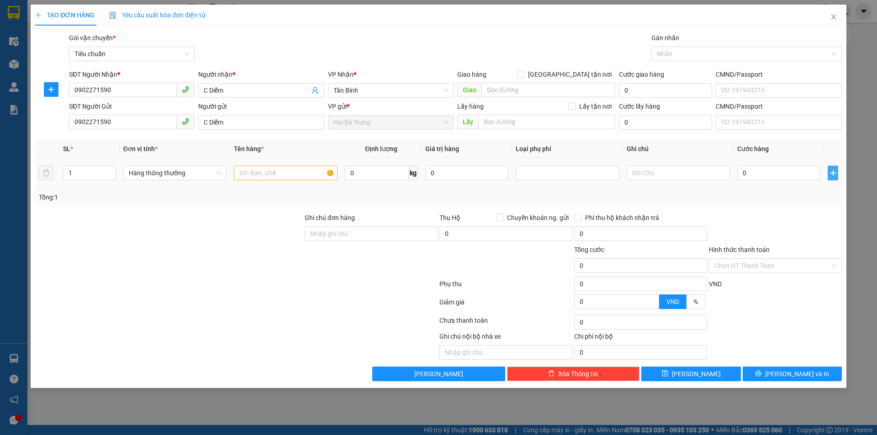
click at [838, 175] on span "plus" at bounding box center [832, 173] width 9 height 7
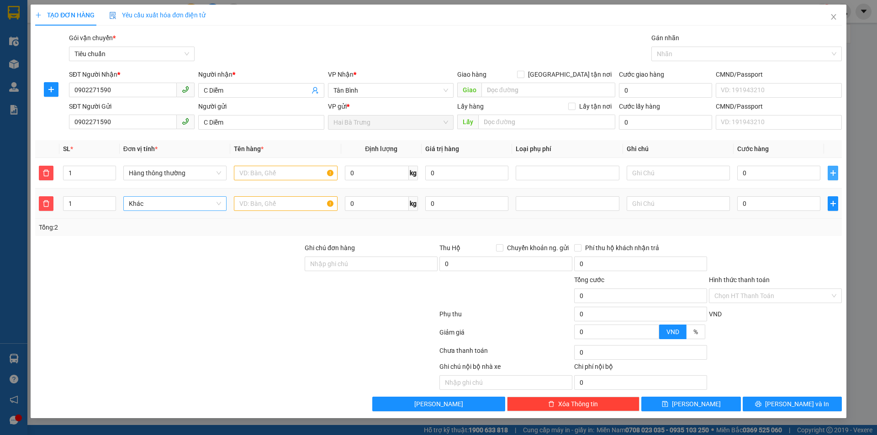
click at [147, 198] on span "Khác" at bounding box center [175, 204] width 92 height 14
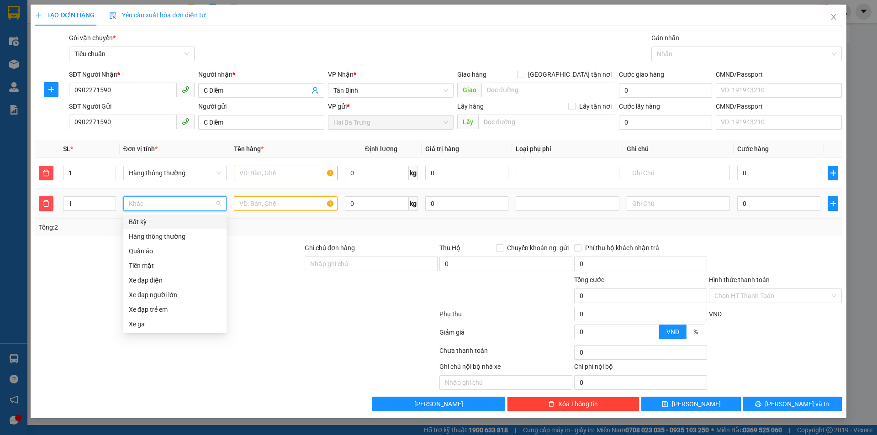
click at [154, 226] on div "Bất kỳ" at bounding box center [175, 222] width 92 height 10
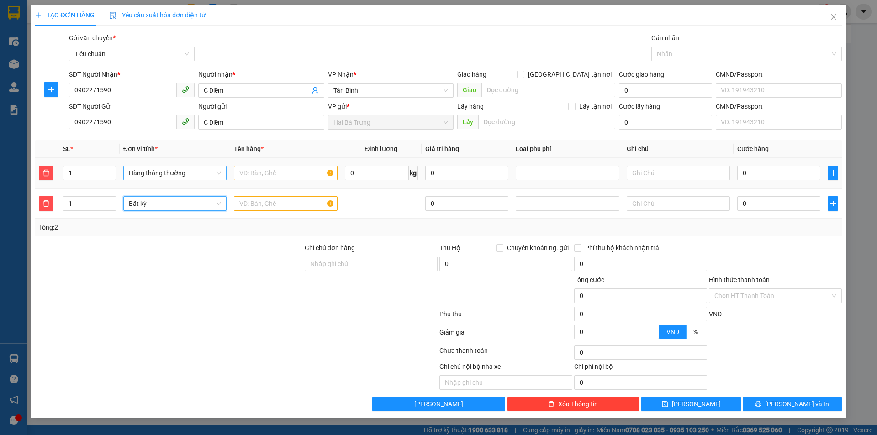
click at [173, 173] on span "Hàng thông thường" at bounding box center [175, 173] width 92 height 14
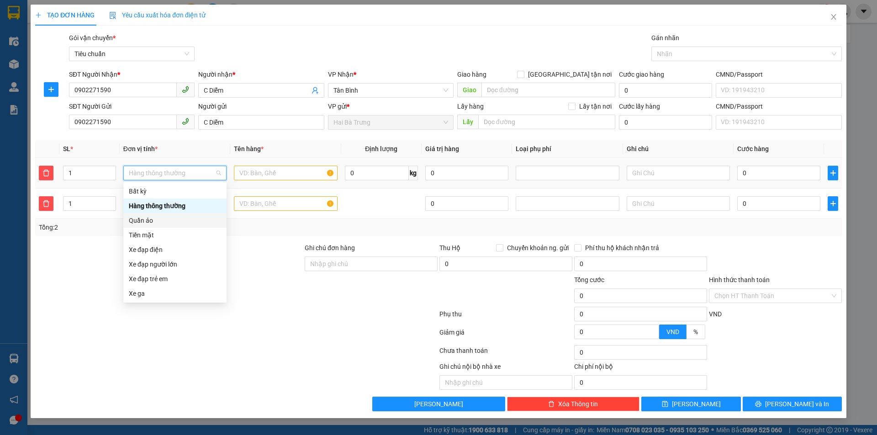
click at [173, 219] on div "Quần áo" at bounding box center [175, 221] width 92 height 10
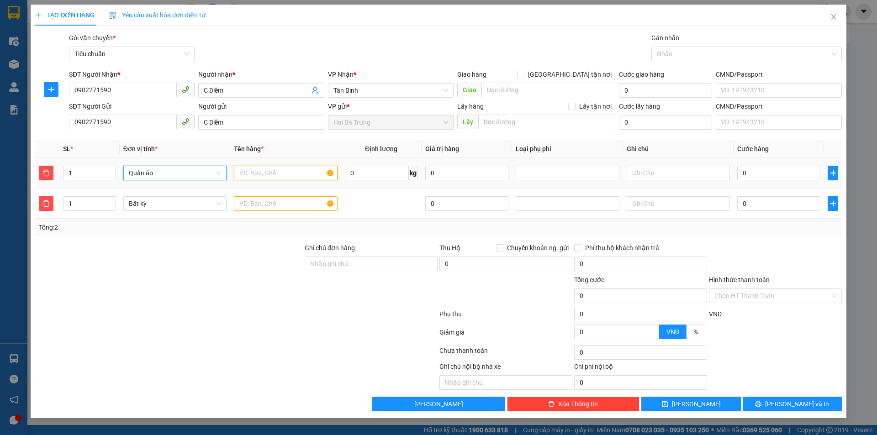
click at [251, 172] on input "text" at bounding box center [285, 173] width 103 height 15
type input "QA"
click at [302, 208] on input "text" at bounding box center [285, 203] width 103 height 15
type input "D"
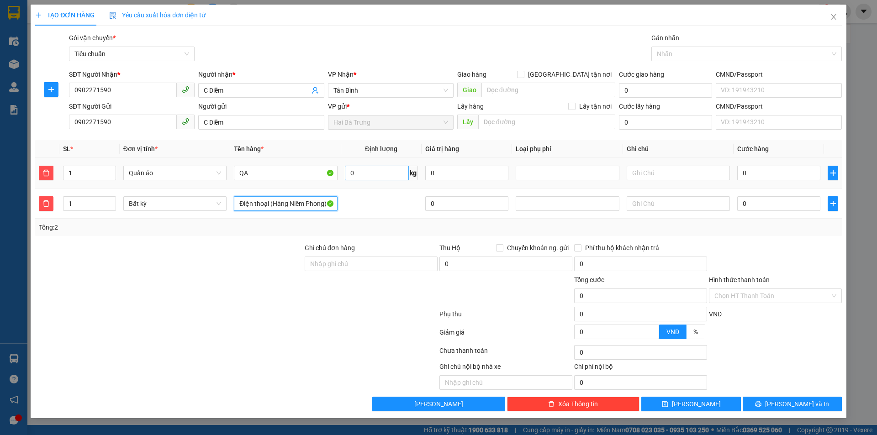
type input "Điện thoại (Hàng Niêm Phong)"
click at [387, 167] on input "0" at bounding box center [377, 173] width 64 height 15
type input "20"
click at [246, 334] on div at bounding box center [236, 334] width 404 height 18
type input "60.000"
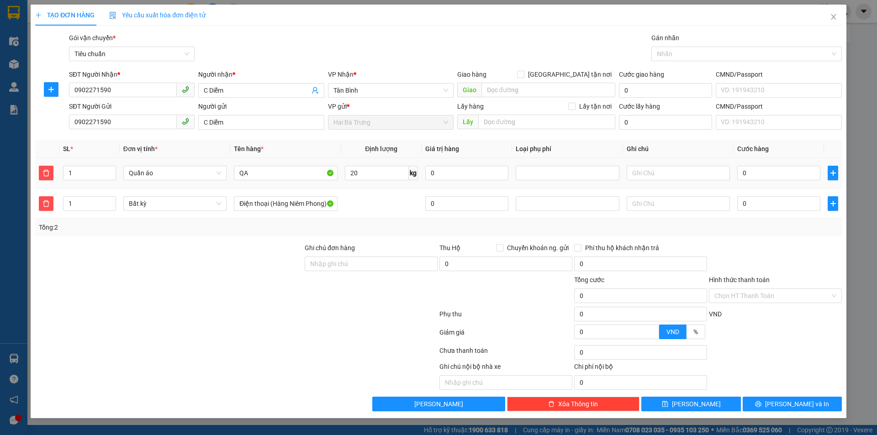
type input "60.000"
click at [468, 175] on input "0" at bounding box center [466, 173] width 83 height 15
click at [569, 177] on div at bounding box center [567, 173] width 99 height 11
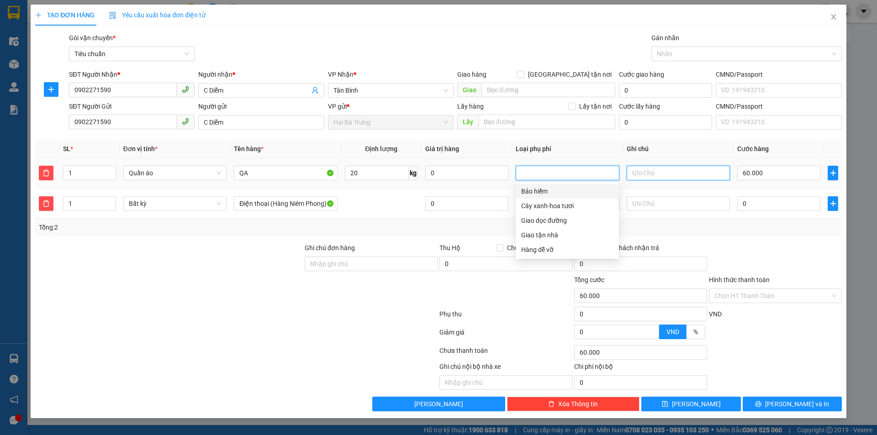
click at [675, 178] on input "text" at bounding box center [678, 173] width 103 height 15
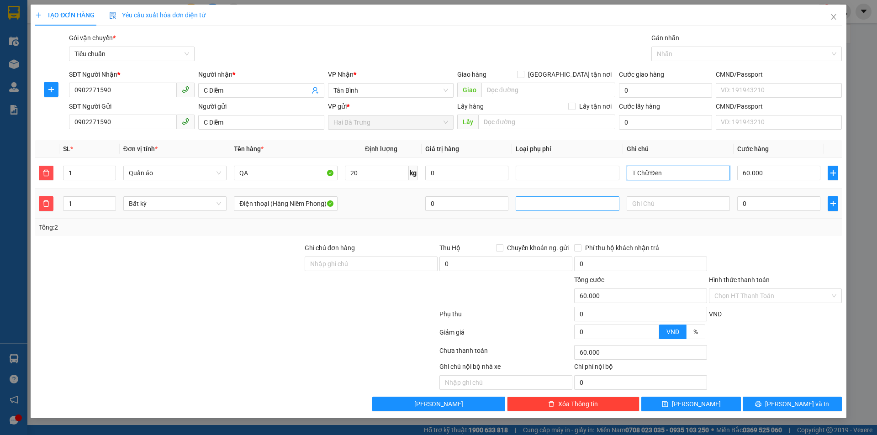
click at [528, 211] on div at bounding box center [567, 203] width 103 height 15
type input "T Chữ Đen"
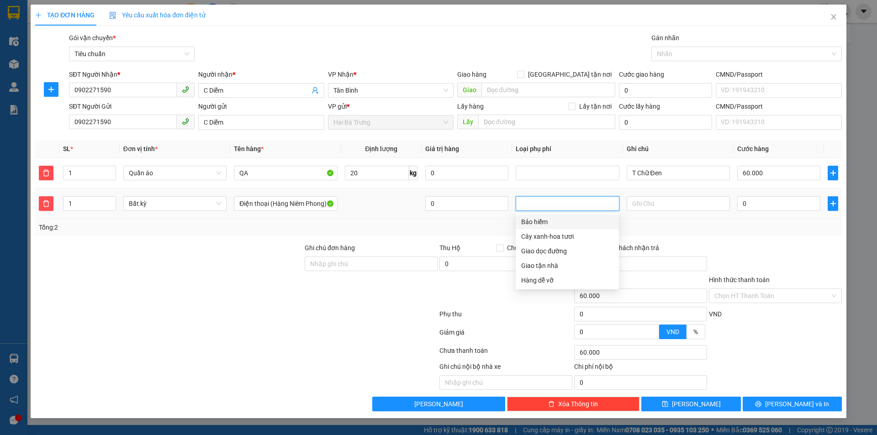
click at [527, 220] on div "Bảo hiểm" at bounding box center [567, 222] width 92 height 10
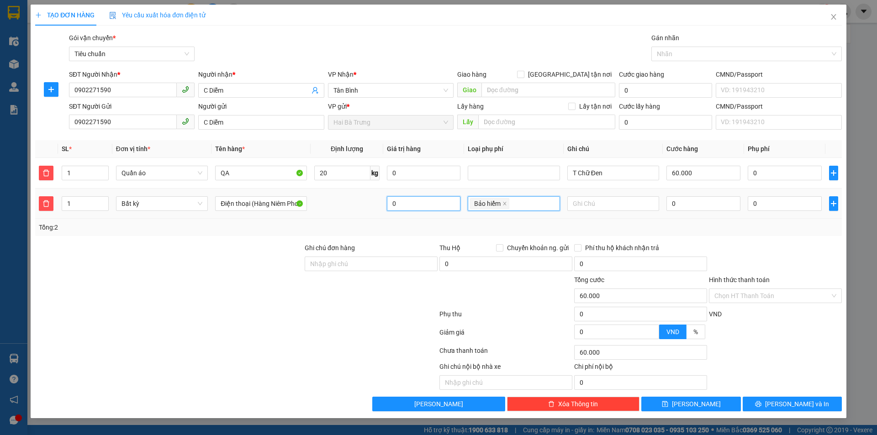
click at [431, 205] on input "0" at bounding box center [424, 203] width 74 height 15
type input "5.000.000"
click at [697, 232] on div "Tổng: 2" at bounding box center [439, 228] width 800 height 10
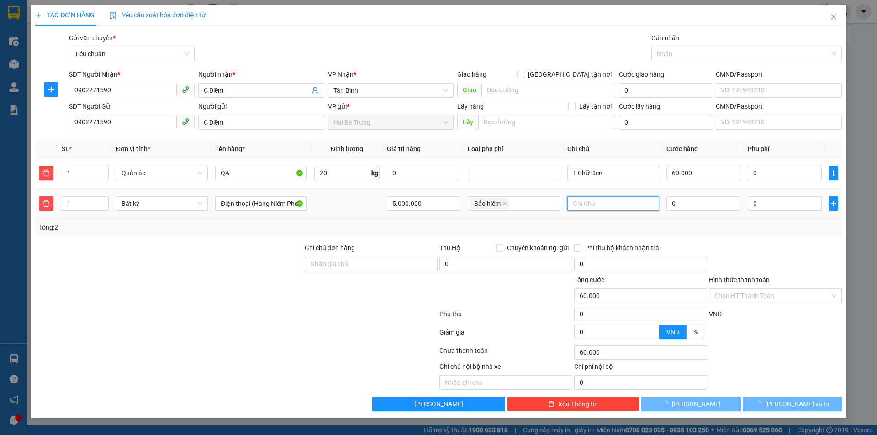
click at [602, 203] on input "text" at bounding box center [613, 203] width 92 height 15
type input "150.000"
type input "40.000"
type input "50.000"
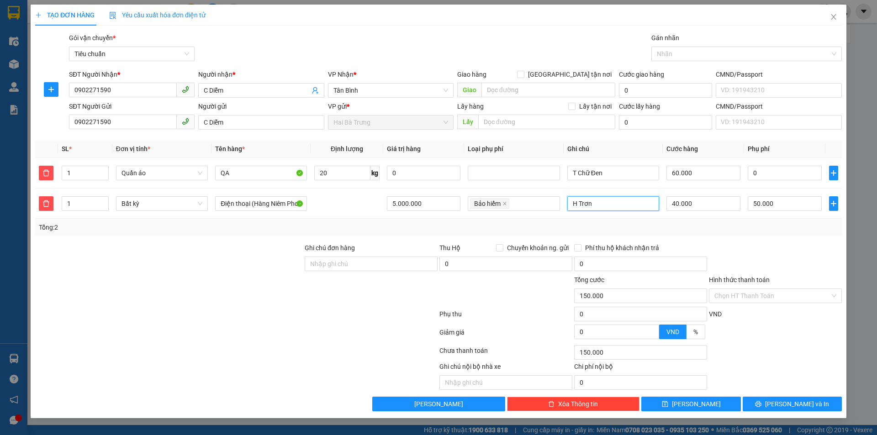
type input "H Trơn"
click at [683, 219] on div "Tổng: 2" at bounding box center [438, 227] width 807 height 17
click at [691, 205] on input "40.000" at bounding box center [704, 203] width 74 height 15
type input "110.005"
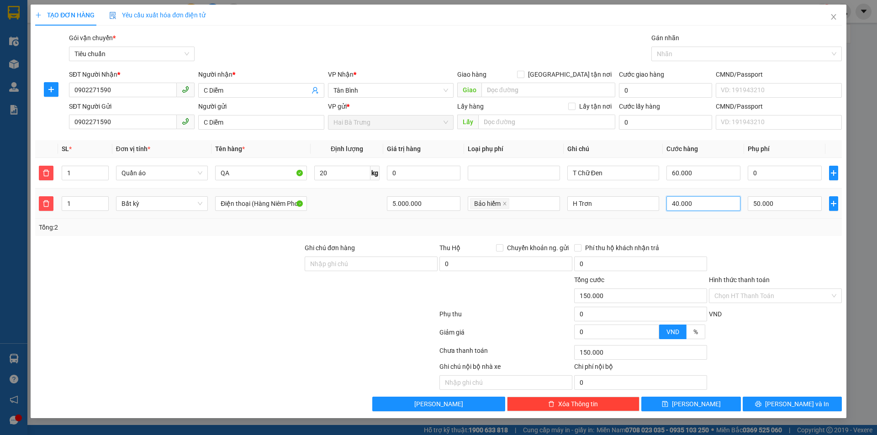
type input "5"
type input "110.050"
type input "50"
type input "160.000"
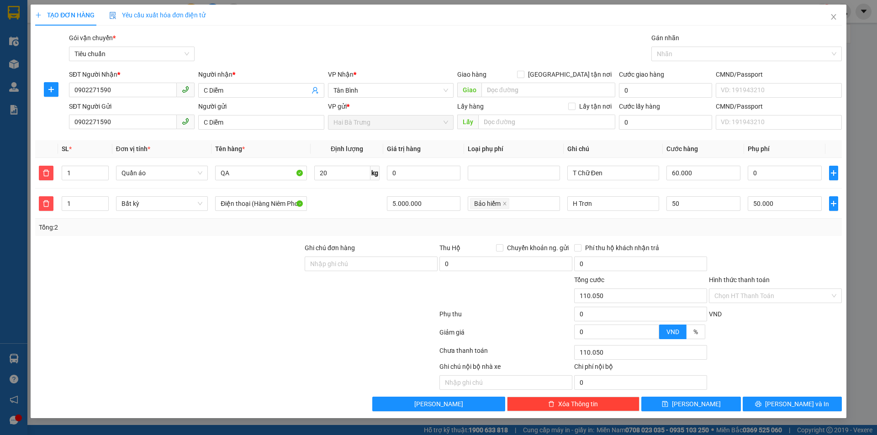
type input "160.000"
type input "50.000"
click at [797, 242] on div "Transit Pickup Surcharge Ids Transit Deliver Surcharge Ids Transit Deliver Surc…" at bounding box center [438, 222] width 807 height 379
click at [762, 251] on div at bounding box center [775, 259] width 135 height 32
click at [748, 252] on div at bounding box center [775, 259] width 135 height 32
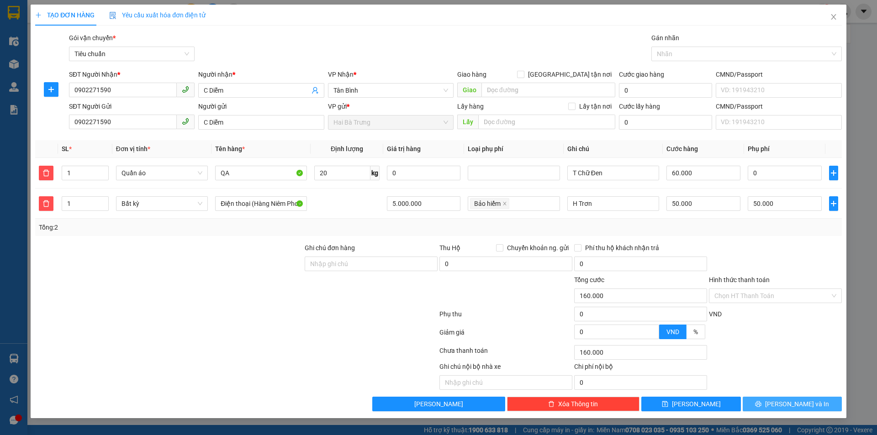
click at [762, 407] on icon "printer" at bounding box center [758, 404] width 6 height 6
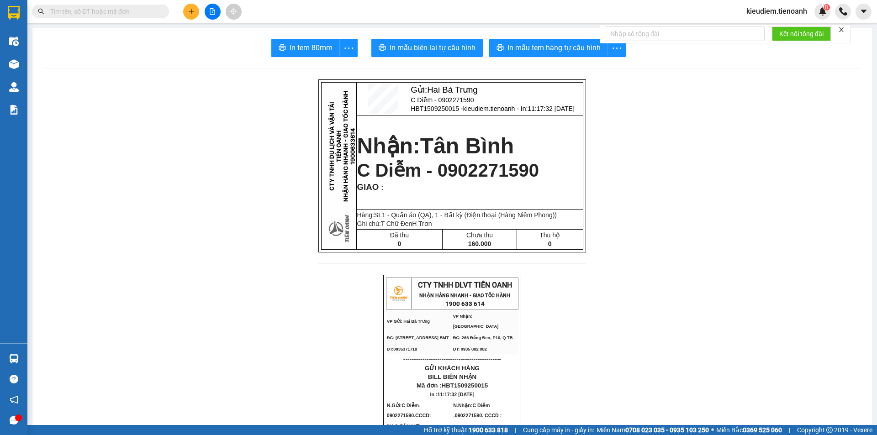
click at [447, 170] on span "C Diễm - 0902271590" at bounding box center [448, 170] width 182 height 20
copy span "0902271590"
click at [132, 12] on input "text" at bounding box center [104, 11] width 108 height 10
paste input "0902271590"
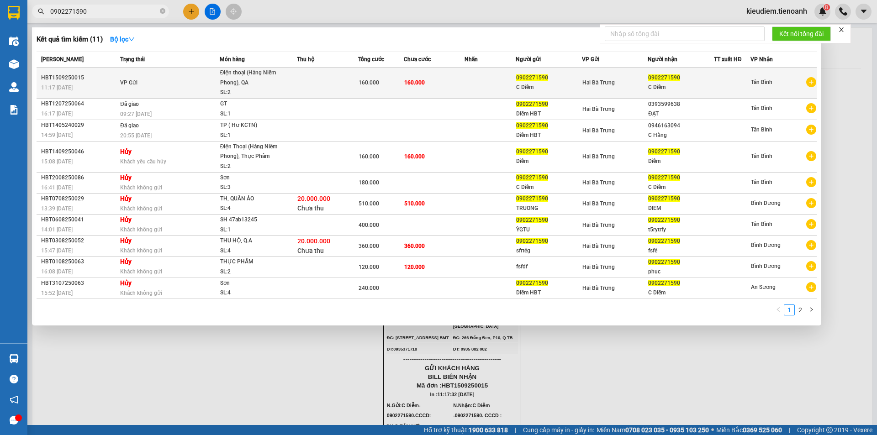
type input "0902271590"
click at [124, 76] on td "VP Gửi" at bounding box center [169, 83] width 102 height 31
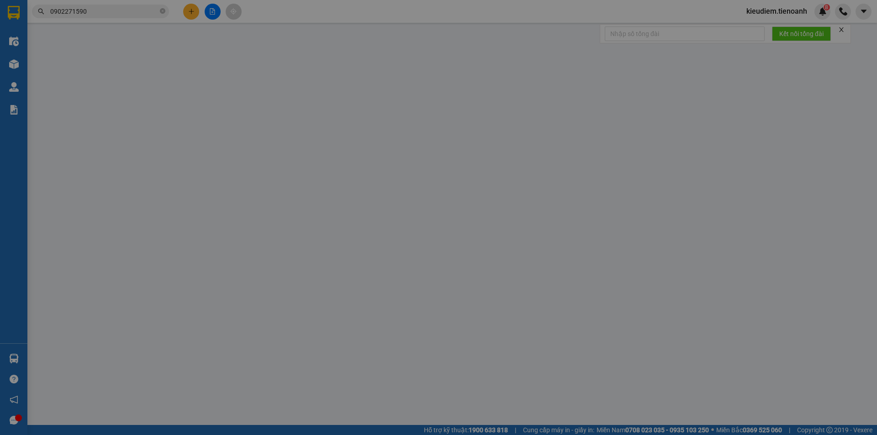
type input "0902271590"
type input "C Diễm"
type input "0902271590"
type input "C Diễm"
type input "160.000"
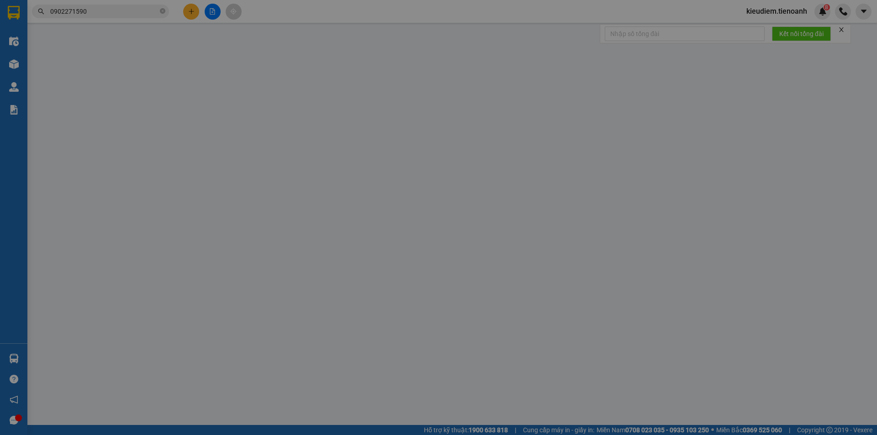
type input "160.000"
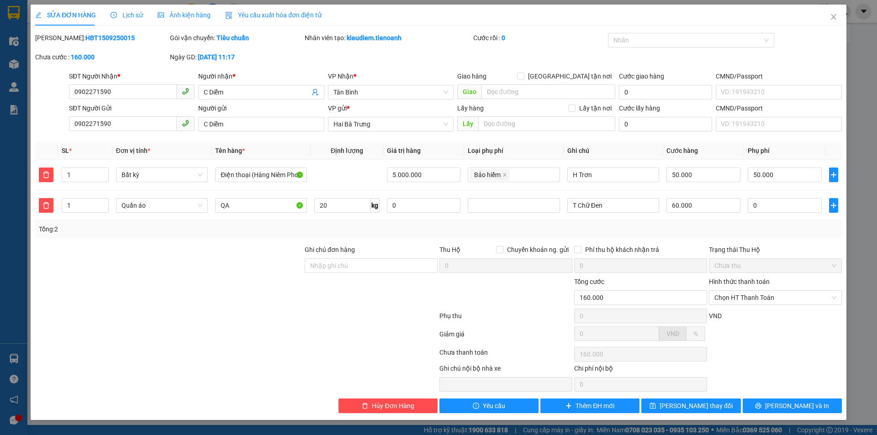
click at [85, 37] on b "HBT1509250015" at bounding box center [109, 37] width 49 height 7
copy b "HBT1509250015"
click at [376, 310] on div at bounding box center [236, 318] width 404 height 18
click at [348, 300] on div at bounding box center [371, 293] width 135 height 32
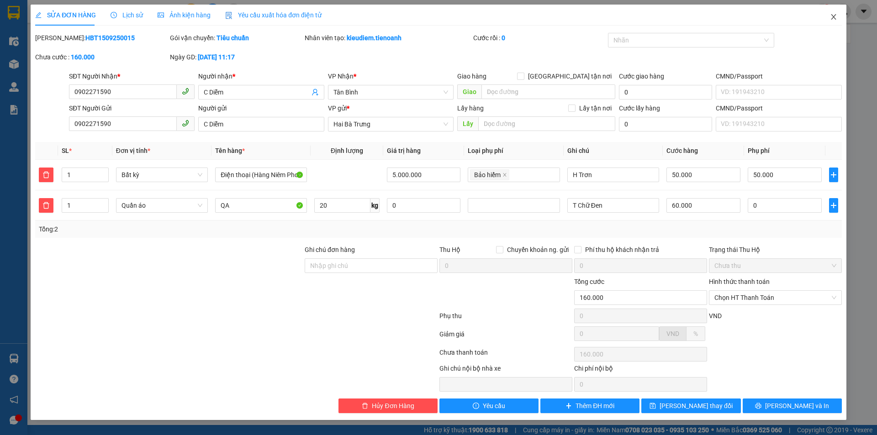
click at [835, 25] on span "Close" at bounding box center [834, 18] width 26 height 26
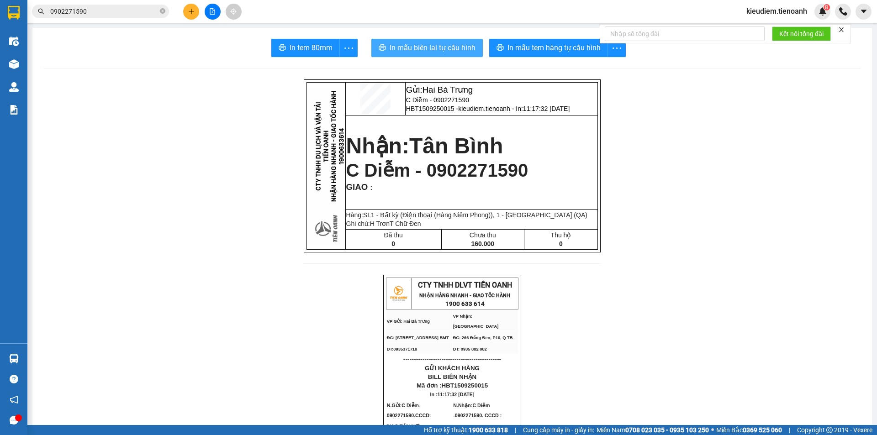
click at [430, 53] on span "In mẫu biên lai tự cấu hình" at bounding box center [433, 47] width 86 height 11
click at [136, 14] on input "0902271590" at bounding box center [104, 11] width 108 height 10
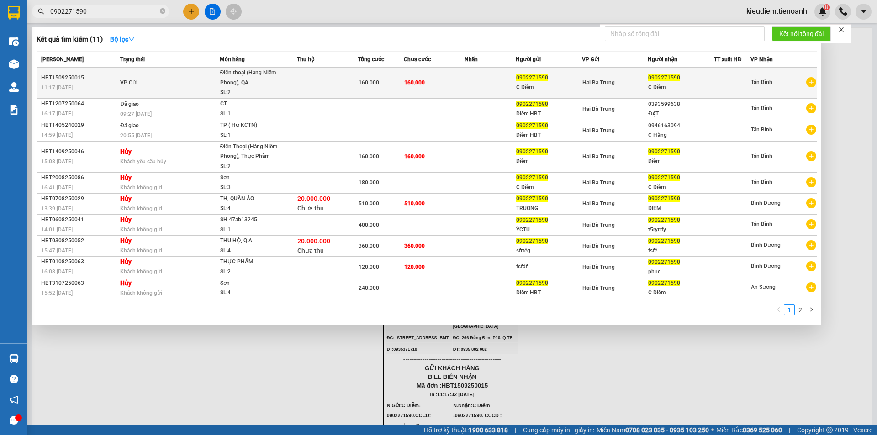
click at [140, 75] on td "VP Gửi" at bounding box center [169, 83] width 102 height 31
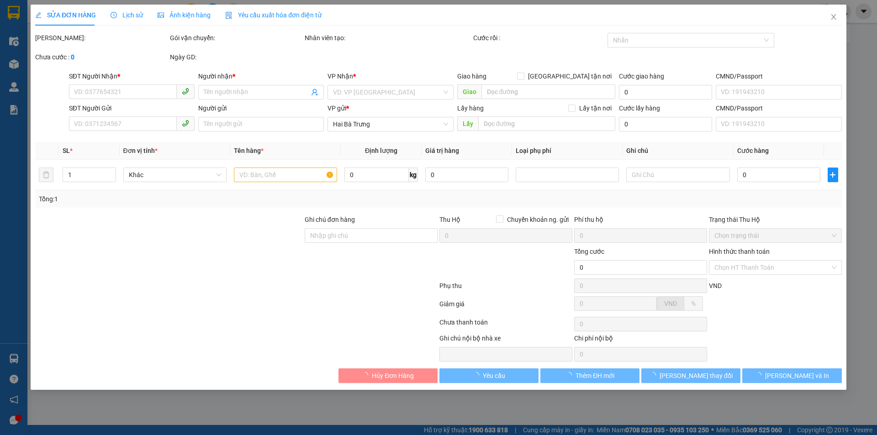
type input "0902271590"
type input "C Diễm"
type input "0902271590"
type input "C Diễm"
type input "160.000"
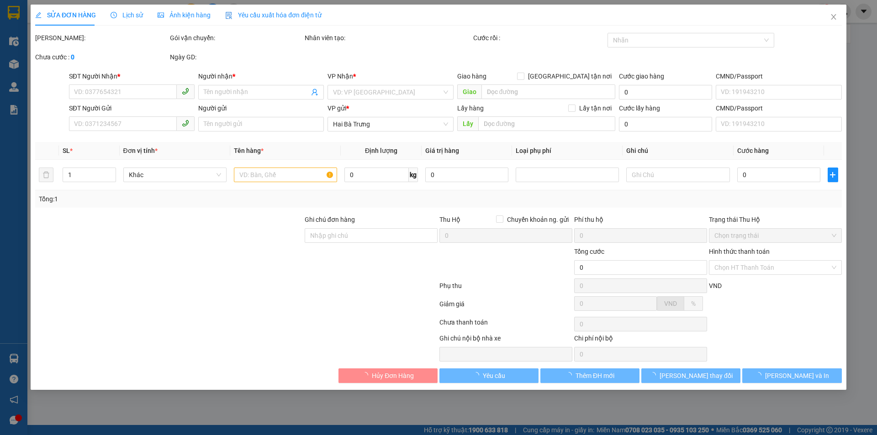
type input "160.000"
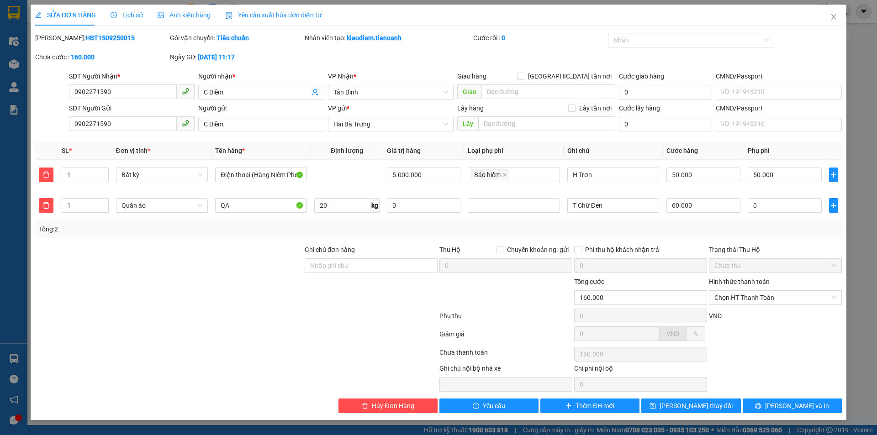
click at [91, 36] on b "HBT1509250015" at bounding box center [109, 37] width 49 height 7
copy b "HBT1509250015"
click at [335, 323] on div at bounding box center [236, 318] width 404 height 18
click at [407, 402] on span "Hủy Đơn Hàng" at bounding box center [393, 406] width 42 height 10
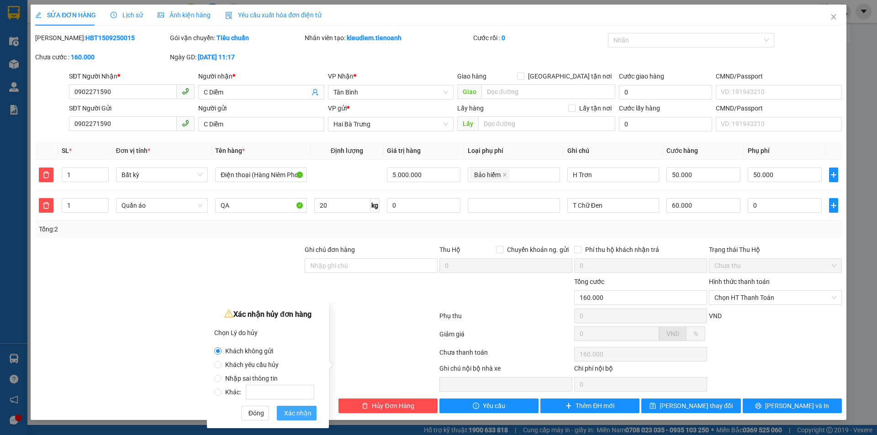
click at [292, 414] on span "Xác nhận" at bounding box center [297, 413] width 27 height 10
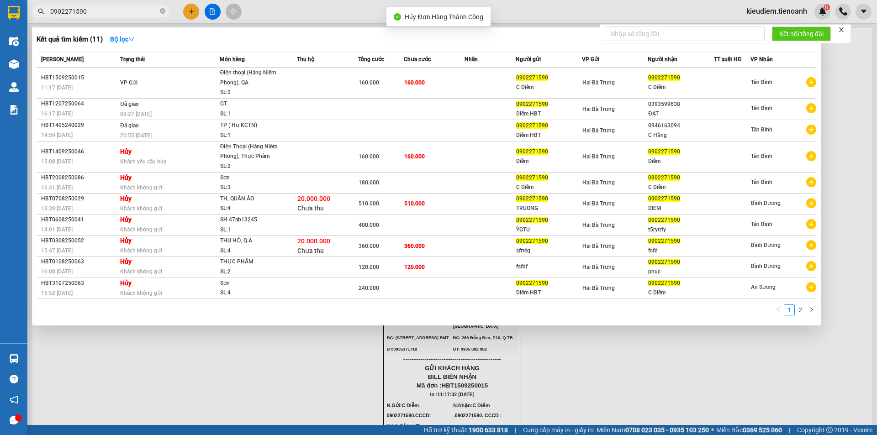
click at [135, 10] on input "0902271590" at bounding box center [104, 11] width 108 height 10
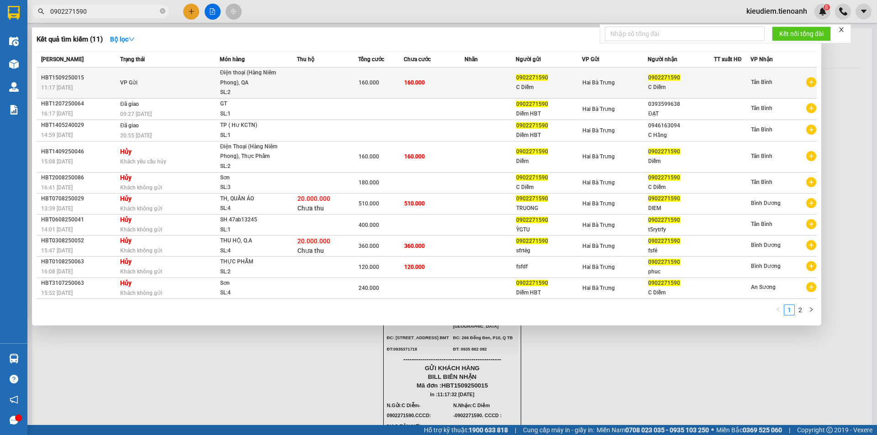
click at [174, 77] on td "VP Gửi" at bounding box center [169, 83] width 102 height 31
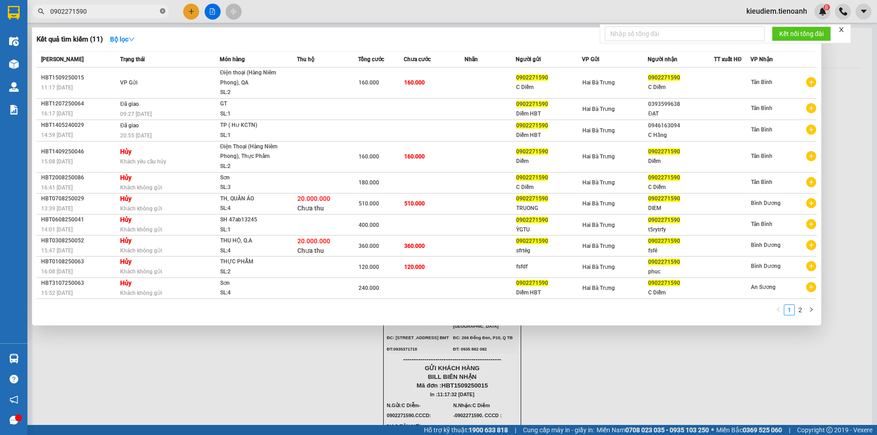
click at [164, 15] on span at bounding box center [162, 11] width 5 height 9
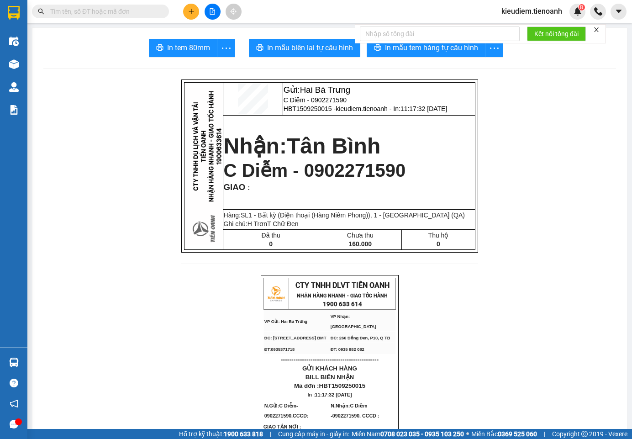
click at [104, 14] on input "text" at bounding box center [104, 11] width 108 height 10
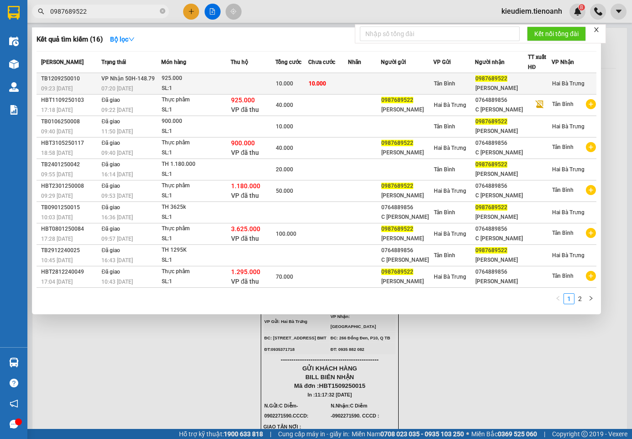
type input "0987689522"
click at [275, 81] on td at bounding box center [253, 83] width 45 height 21
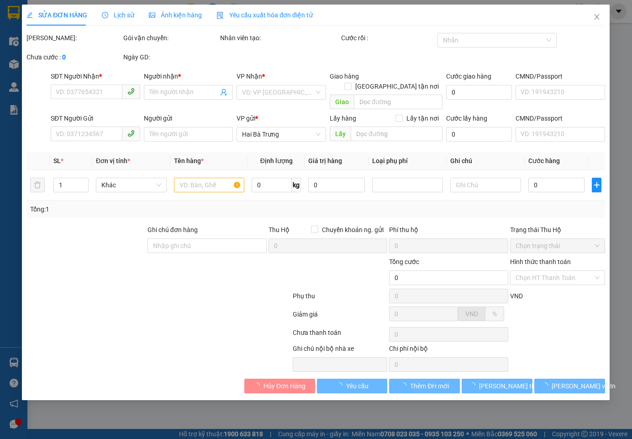
type input "0987689522"
type input "[PERSON_NAME]"
type input "Quản [PERSON_NAME] cầm tiền"
type input "10.000"
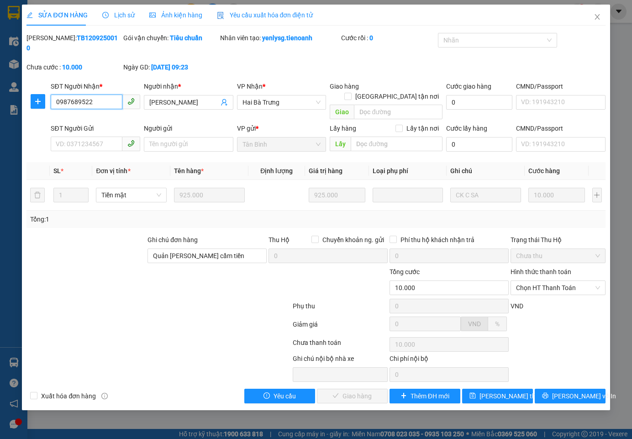
click at [82, 95] on input "0987689522" at bounding box center [87, 102] width 72 height 15
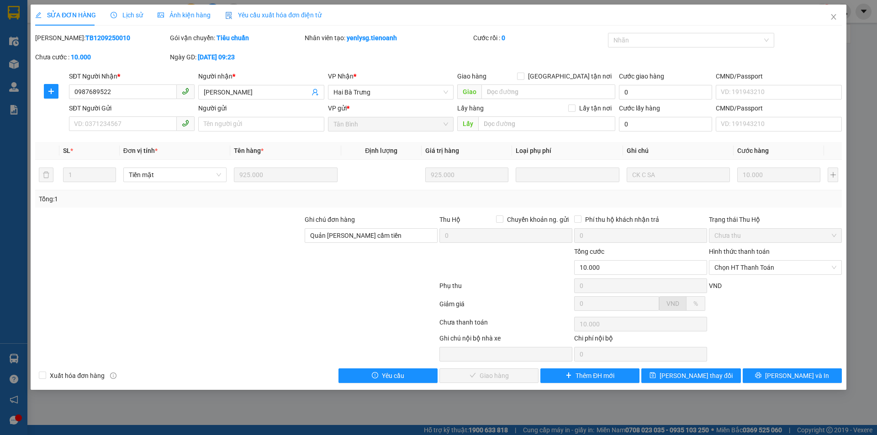
click at [221, 280] on div at bounding box center [236, 288] width 404 height 18
click at [742, 264] on span "Chọn HT Thanh Toán" at bounding box center [776, 268] width 122 height 14
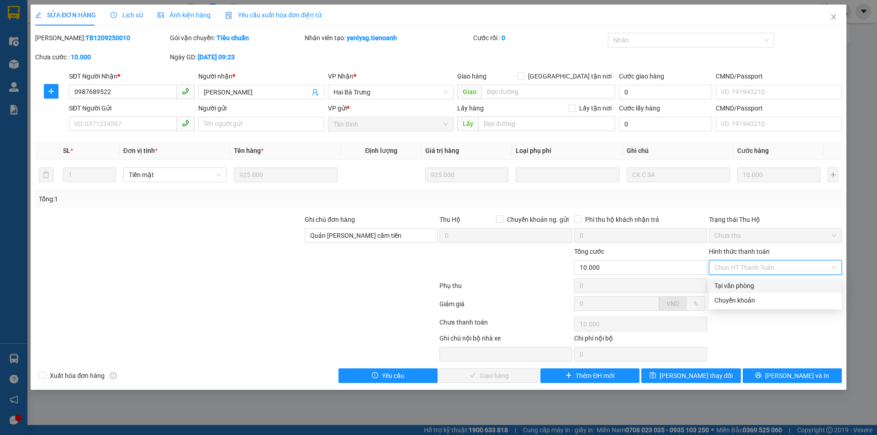
click at [738, 286] on div "Tại văn phòng" at bounding box center [776, 286] width 122 height 10
type input "0"
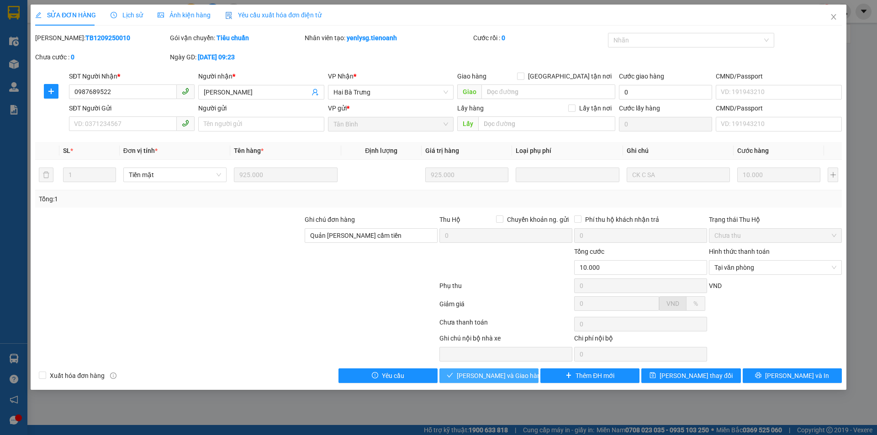
click at [505, 374] on span "[PERSON_NAME] và Giao hàng" at bounding box center [501, 376] width 88 height 10
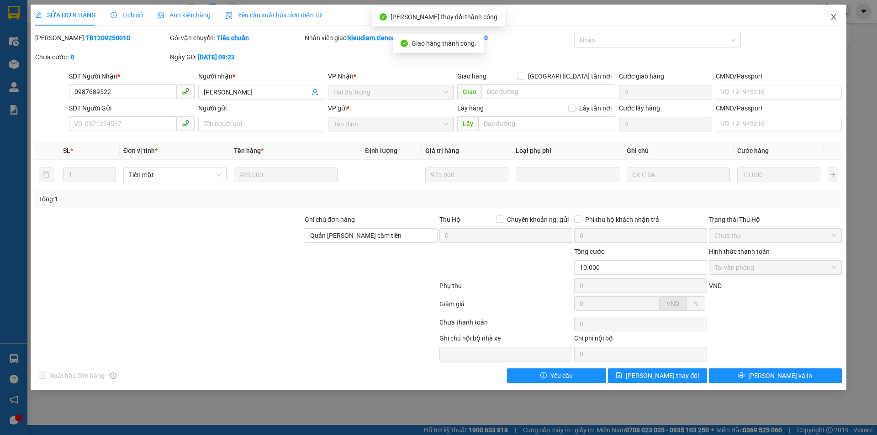
click at [839, 20] on span "Close" at bounding box center [834, 18] width 26 height 26
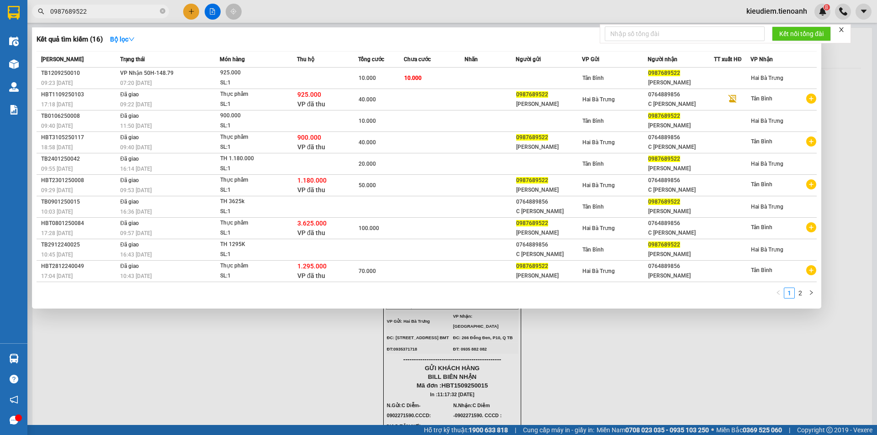
click at [136, 13] on input "0987689522" at bounding box center [104, 11] width 108 height 10
type input "098768952"
click at [164, 14] on icon "close-circle" at bounding box center [162, 10] width 5 height 5
